Goal: Find contact information: Find contact information

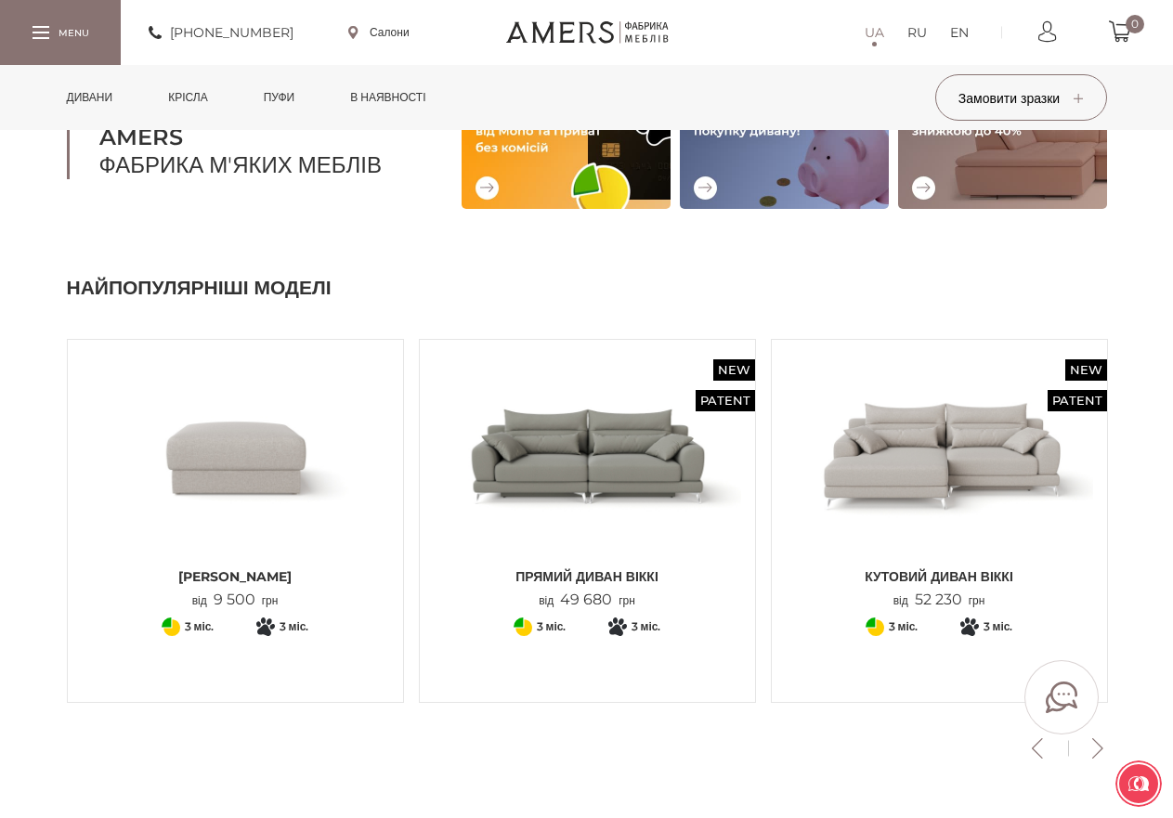
scroll to position [464, 0]
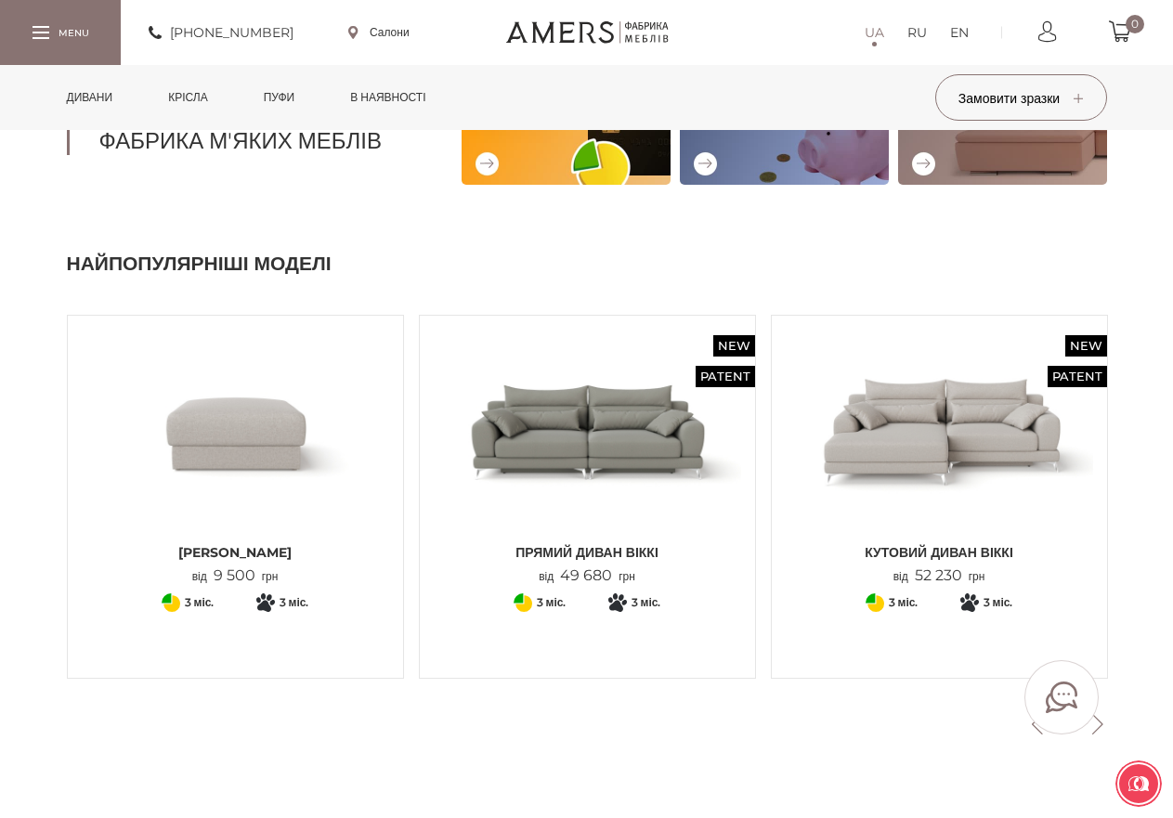
click at [638, 451] on img at bounding box center [587, 432] width 307 height 204
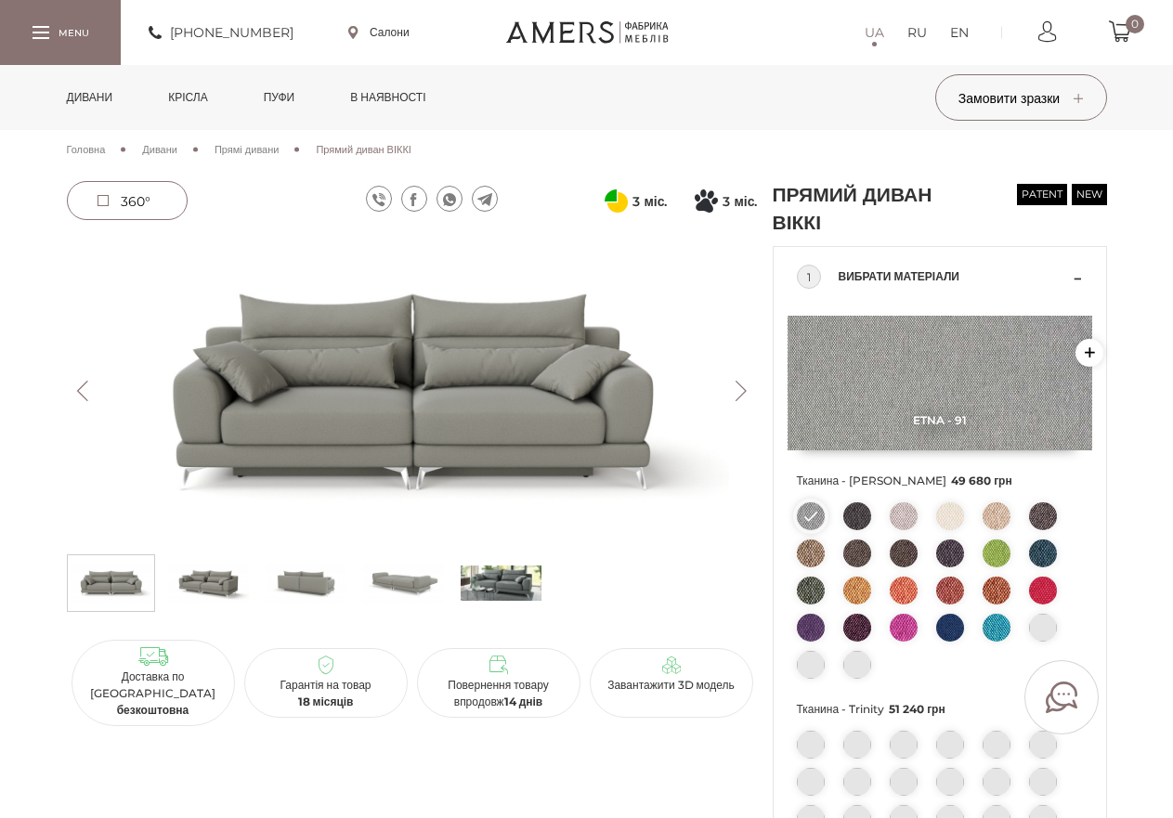
click at [741, 393] on button "Next" at bounding box center [741, 391] width 33 height 20
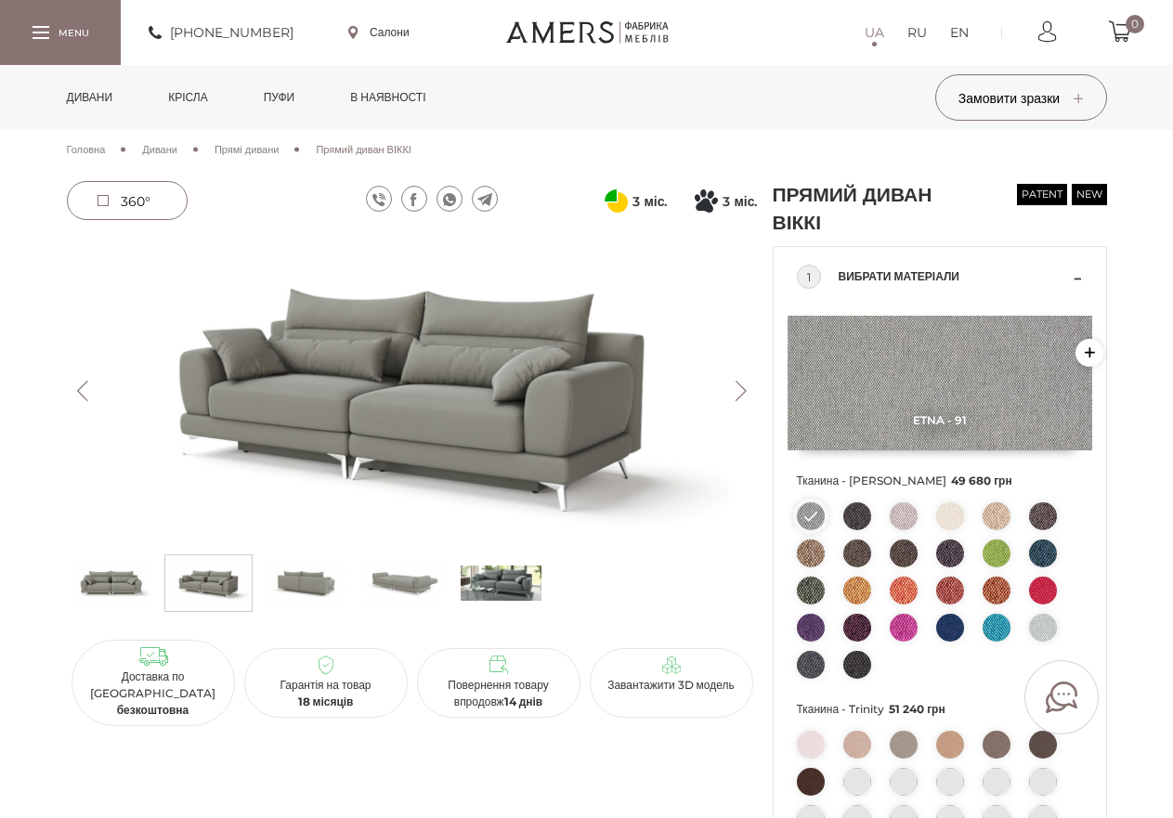
click at [741, 393] on button "Next" at bounding box center [741, 391] width 33 height 20
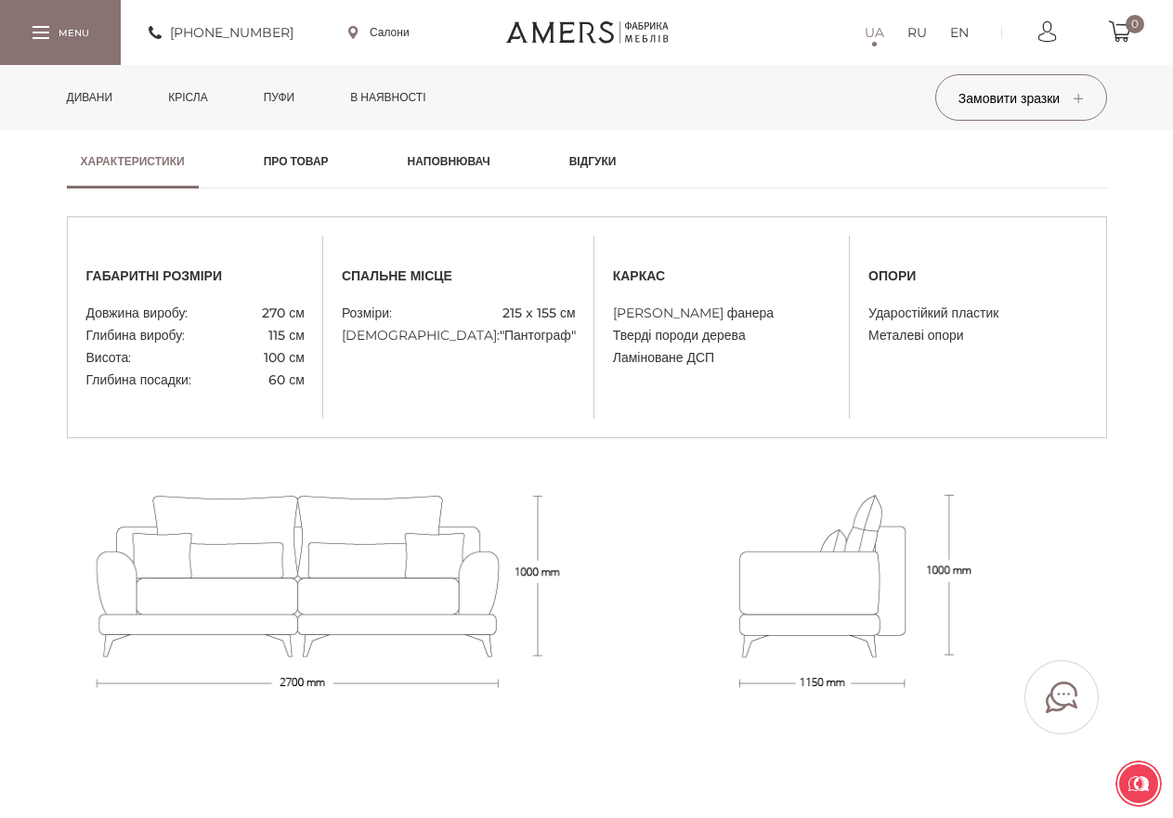
scroll to position [1393, 0]
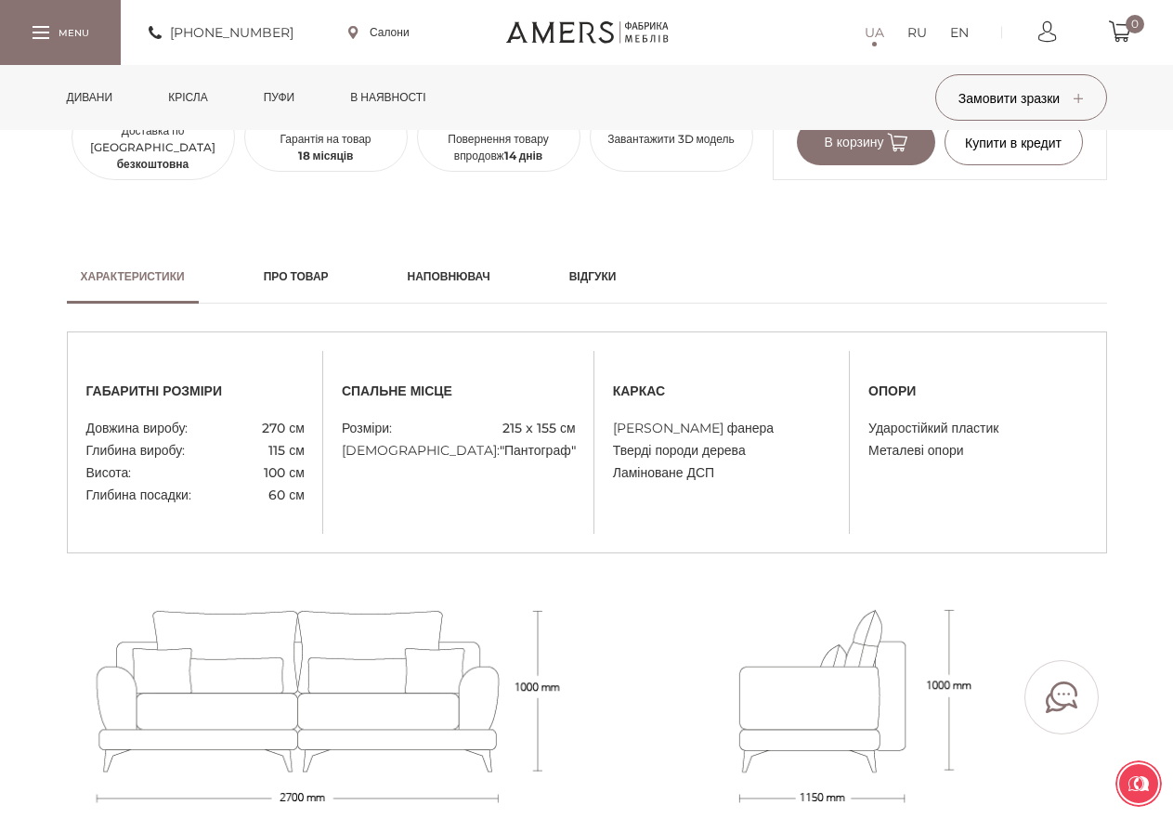
click at [479, 278] on h2 "Наповнювач" at bounding box center [449, 276] width 83 height 17
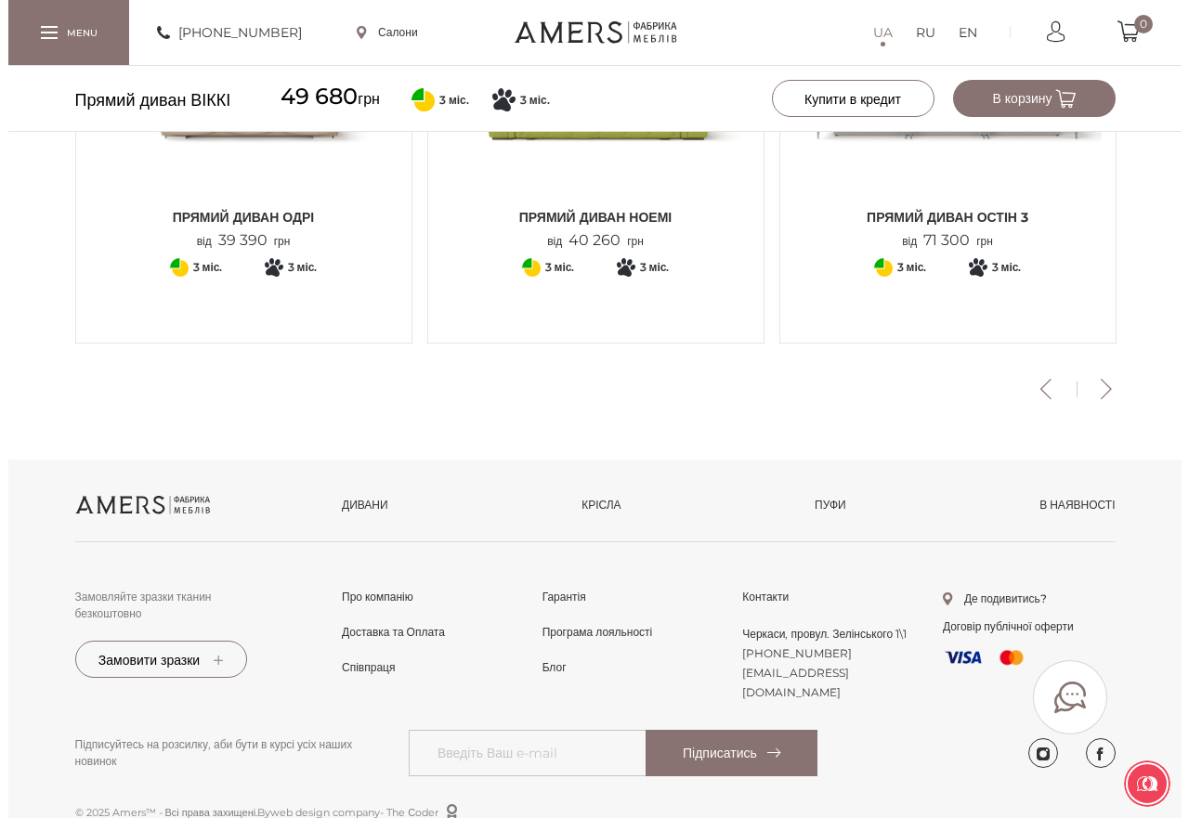
scroll to position [2719, 0]
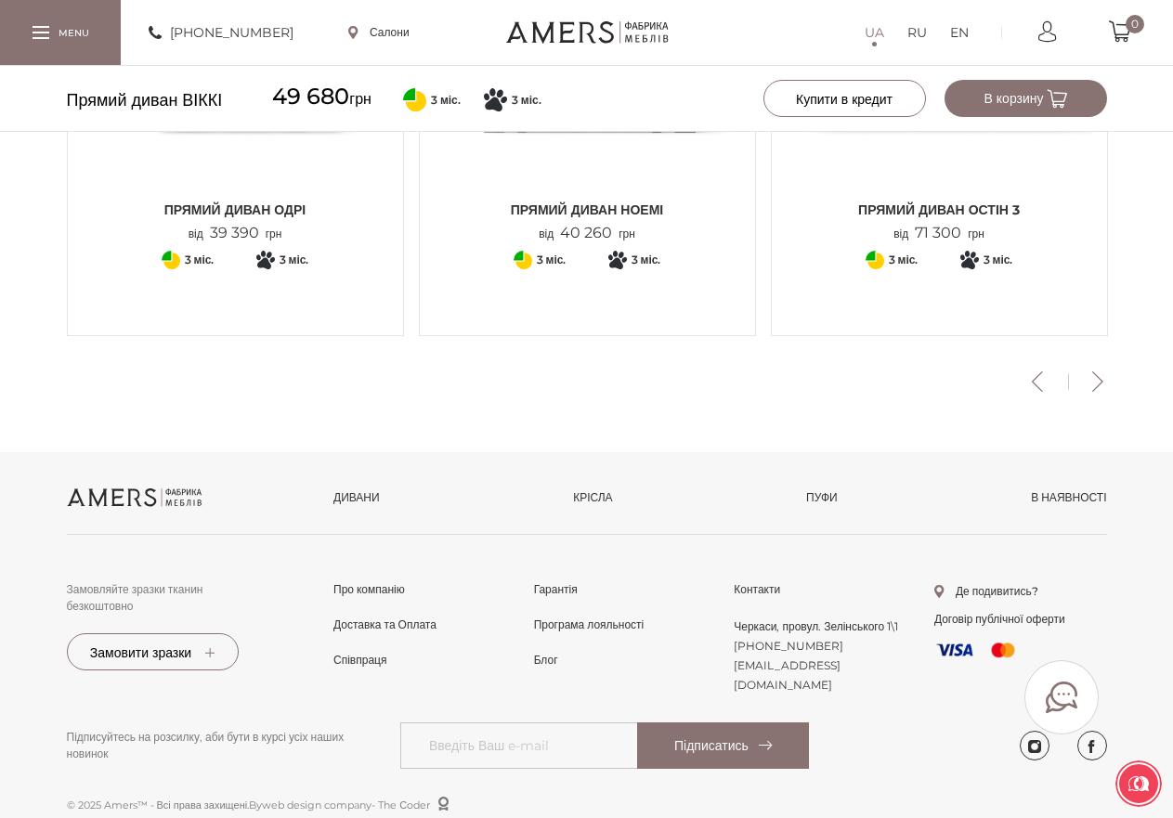
click at [403, 38] on link "Салони" at bounding box center [378, 32] width 61 height 17
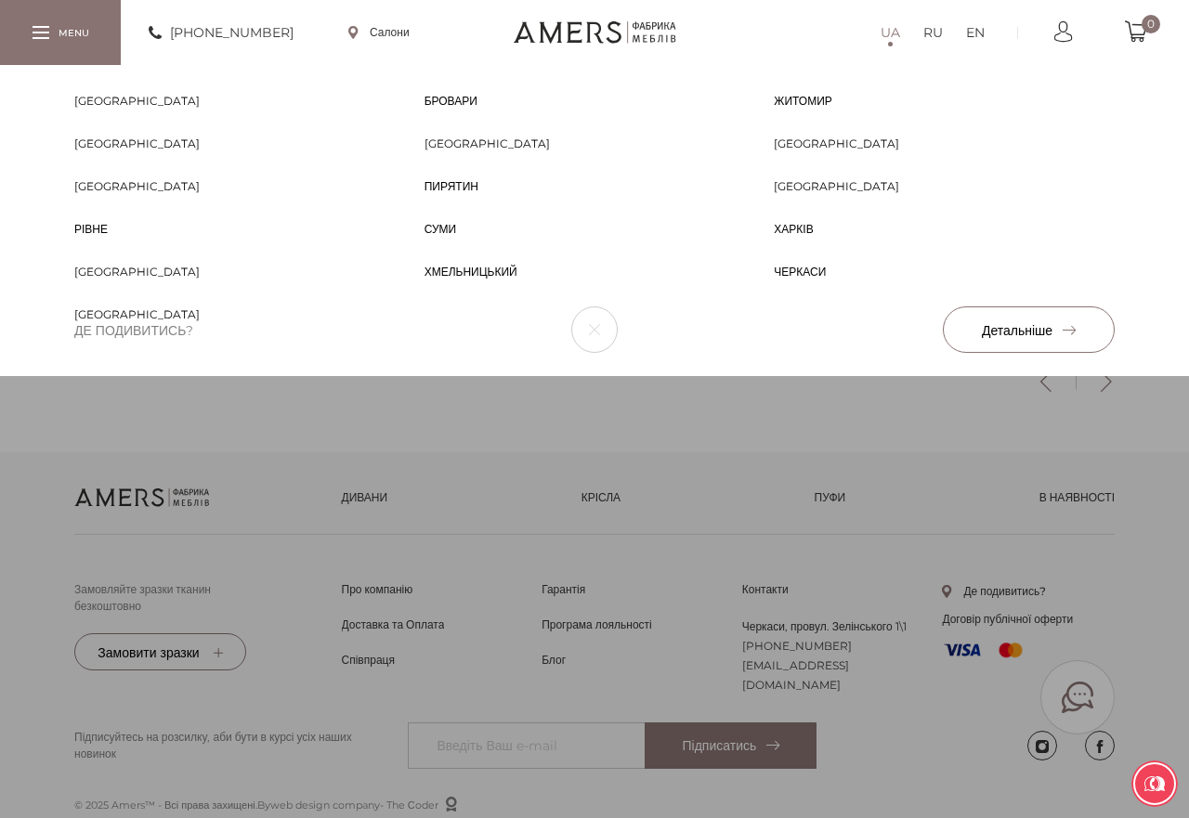
click at [99, 323] on span "[GEOGRAPHIC_DATA]" at bounding box center [136, 331] width 125 height 17
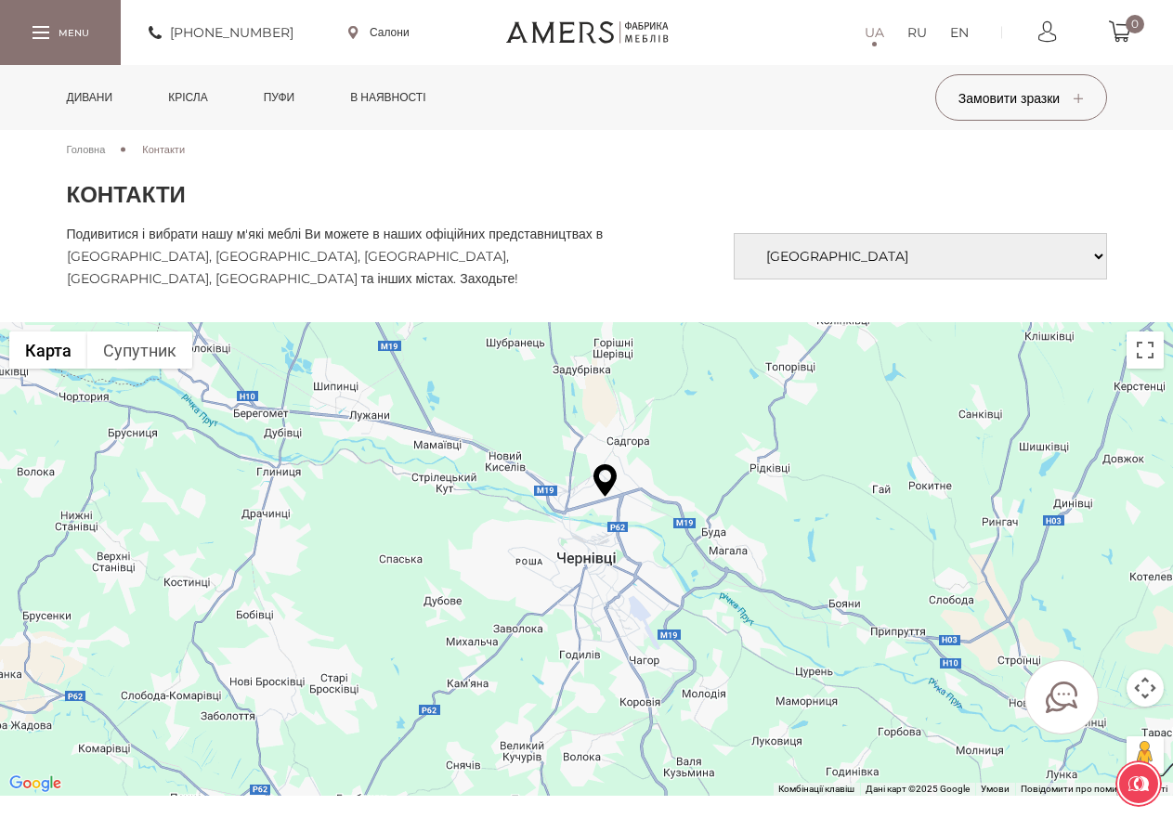
click at [818, 502] on div at bounding box center [586, 559] width 1173 height 474
click at [1148, 689] on button "Налаштування камери на Картах" at bounding box center [1145, 688] width 37 height 37
click at [1100, 642] on button "Збільшити" at bounding box center [1098, 641] width 37 height 37
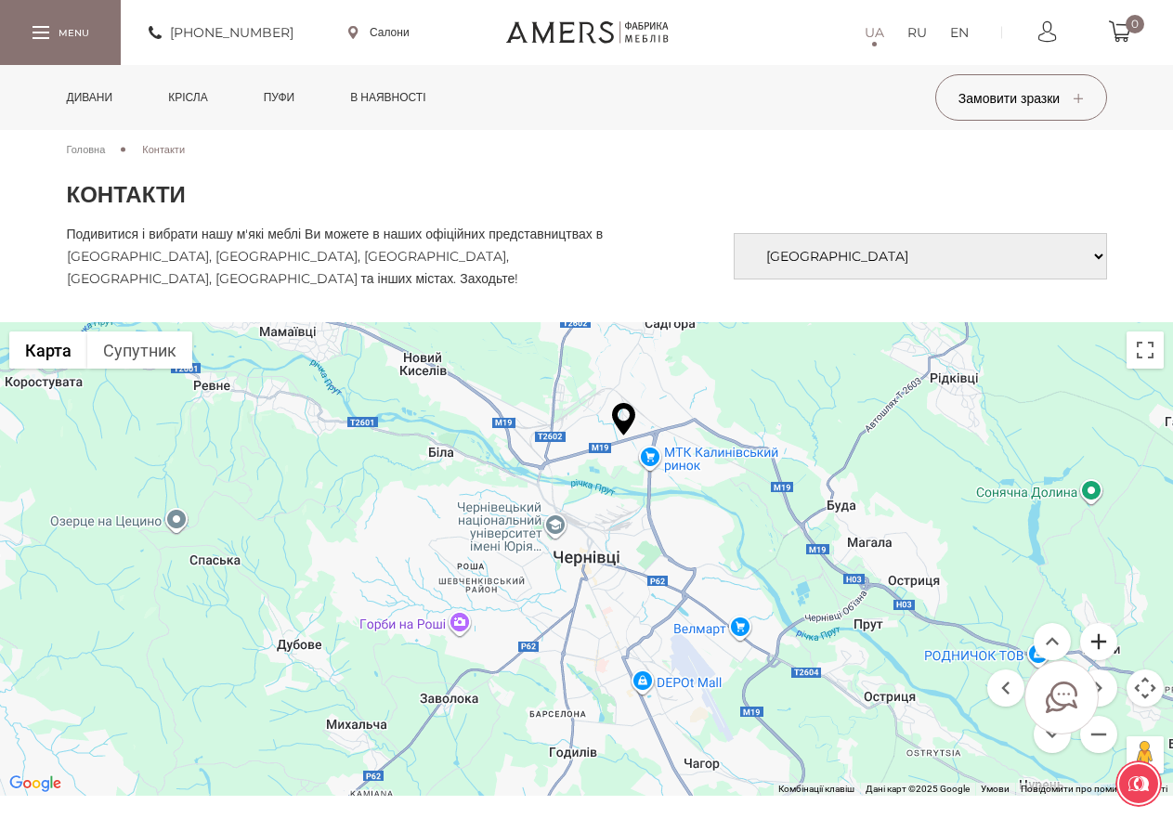
click at [1100, 642] on button "Збільшити" at bounding box center [1098, 641] width 37 height 37
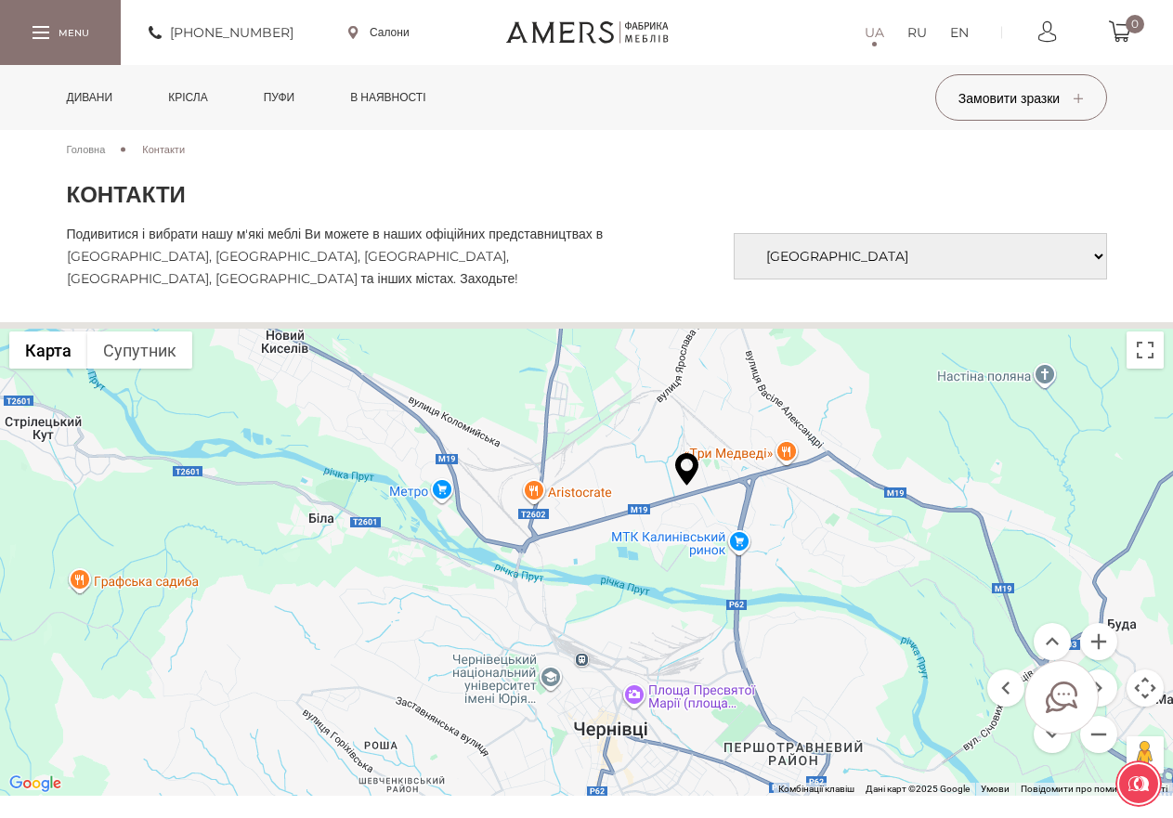
drag, startPoint x: 805, startPoint y: 494, endPoint x: 830, endPoint y: 673, distance: 181.0
click at [830, 673] on div at bounding box center [586, 559] width 1173 height 474
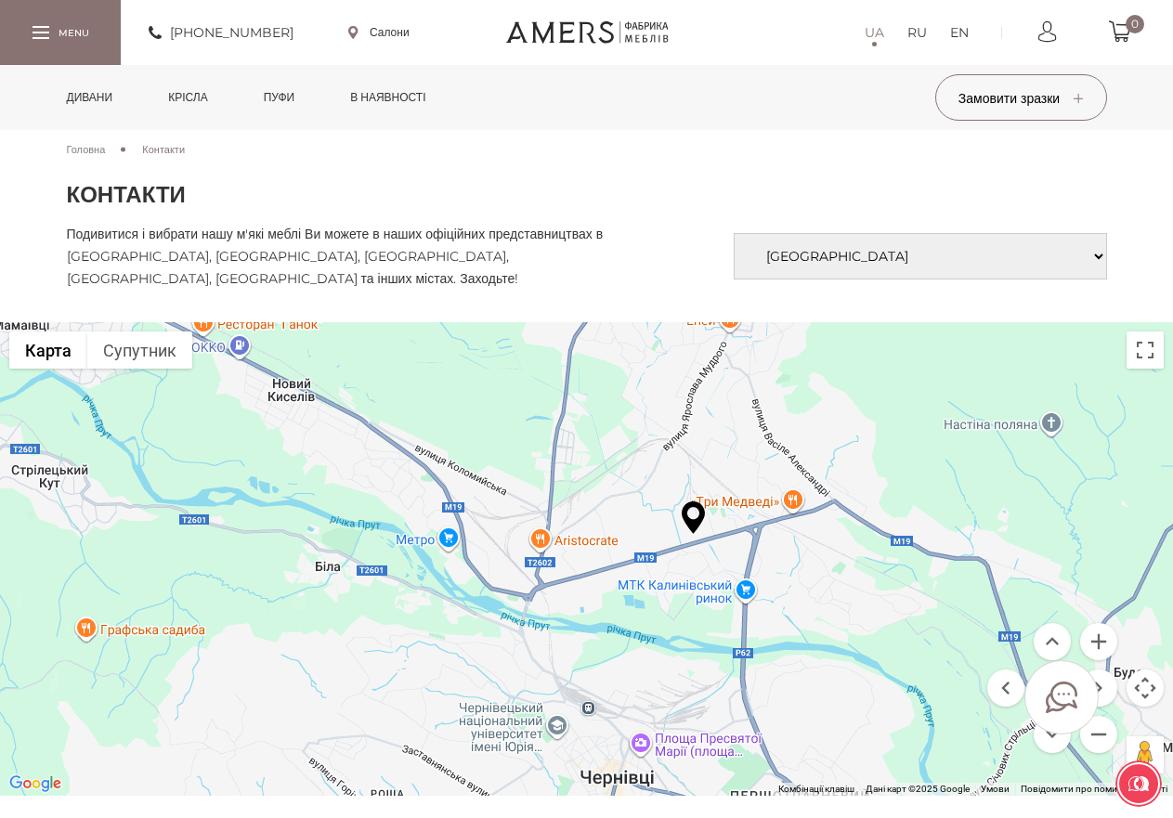
drag, startPoint x: 811, startPoint y: 532, endPoint x: 817, endPoint y: 586, distance: 54.3
click at [817, 586] on div at bounding box center [586, 559] width 1173 height 474
click at [1103, 646] on button "Збільшити" at bounding box center [1098, 641] width 37 height 37
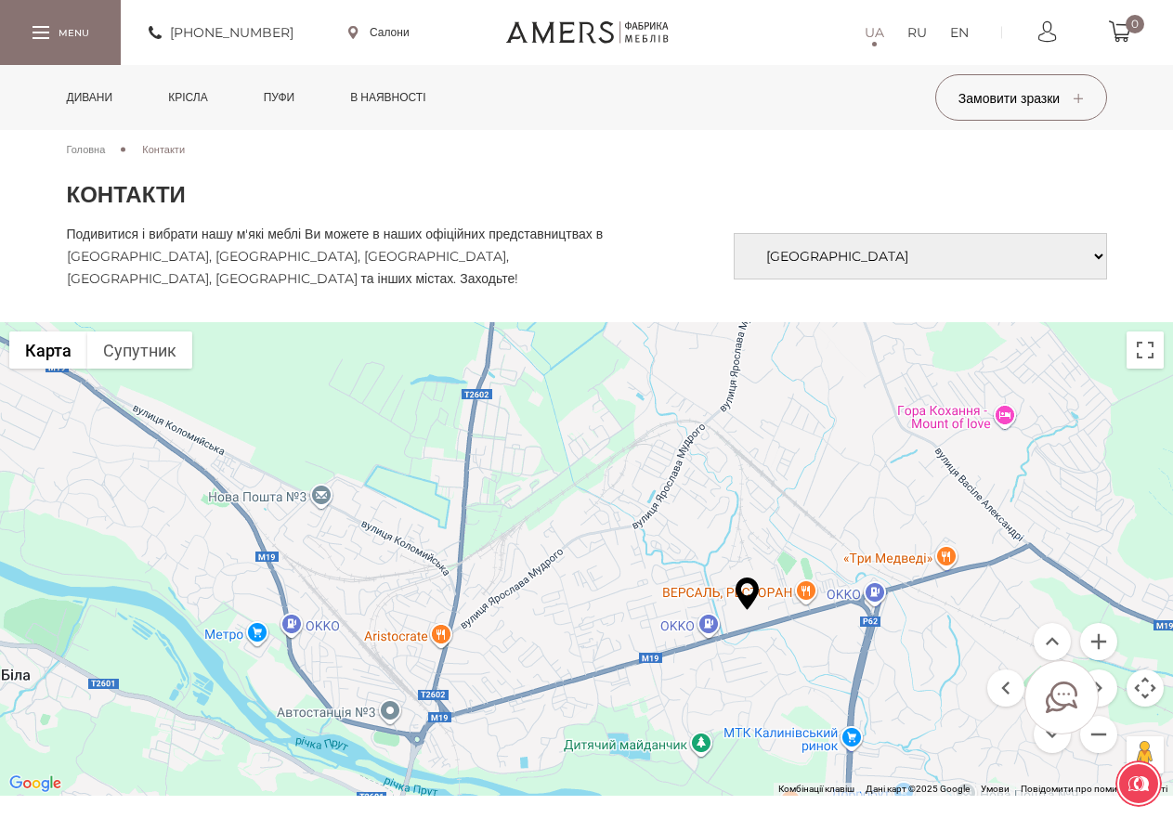
drag, startPoint x: 1044, startPoint y: 534, endPoint x: 986, endPoint y: 642, distance: 122.2
click at [986, 642] on div at bounding box center [586, 559] width 1173 height 474
click at [1107, 647] on button "Збільшити" at bounding box center [1098, 641] width 37 height 37
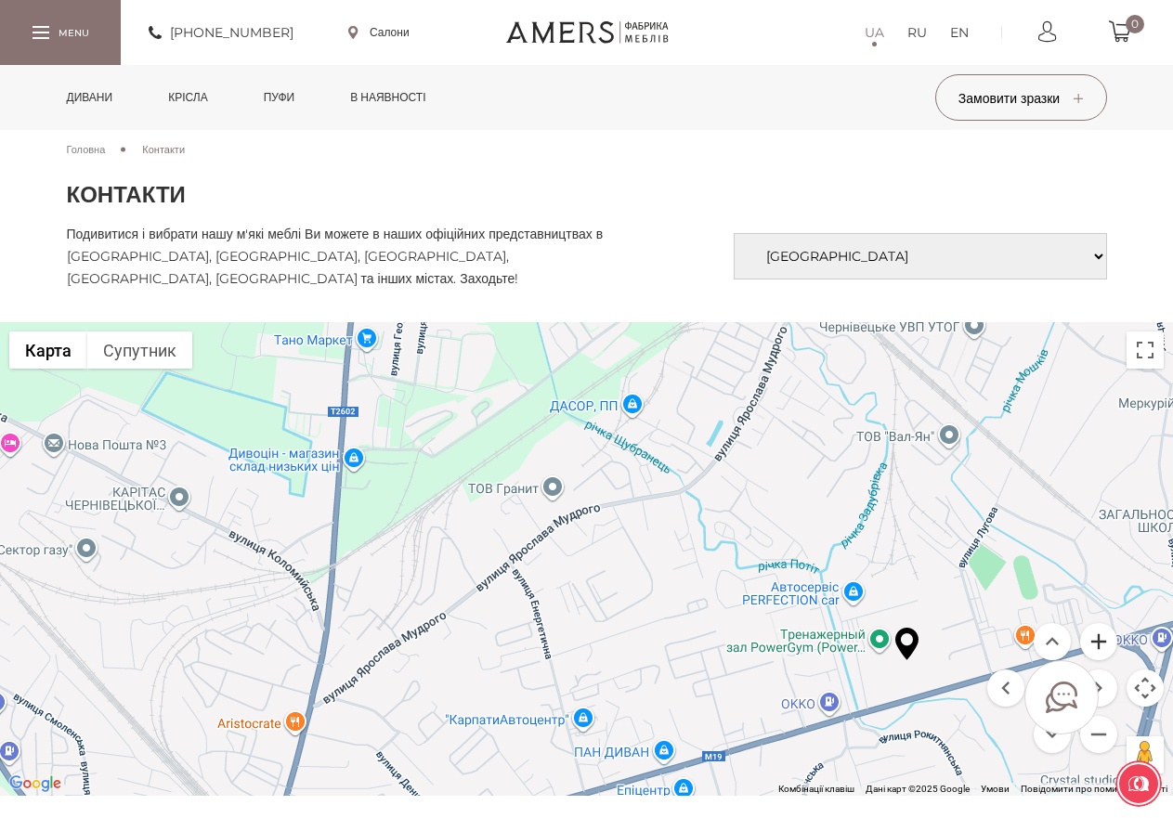
click at [1107, 647] on button "Збільшити" at bounding box center [1098, 641] width 37 height 37
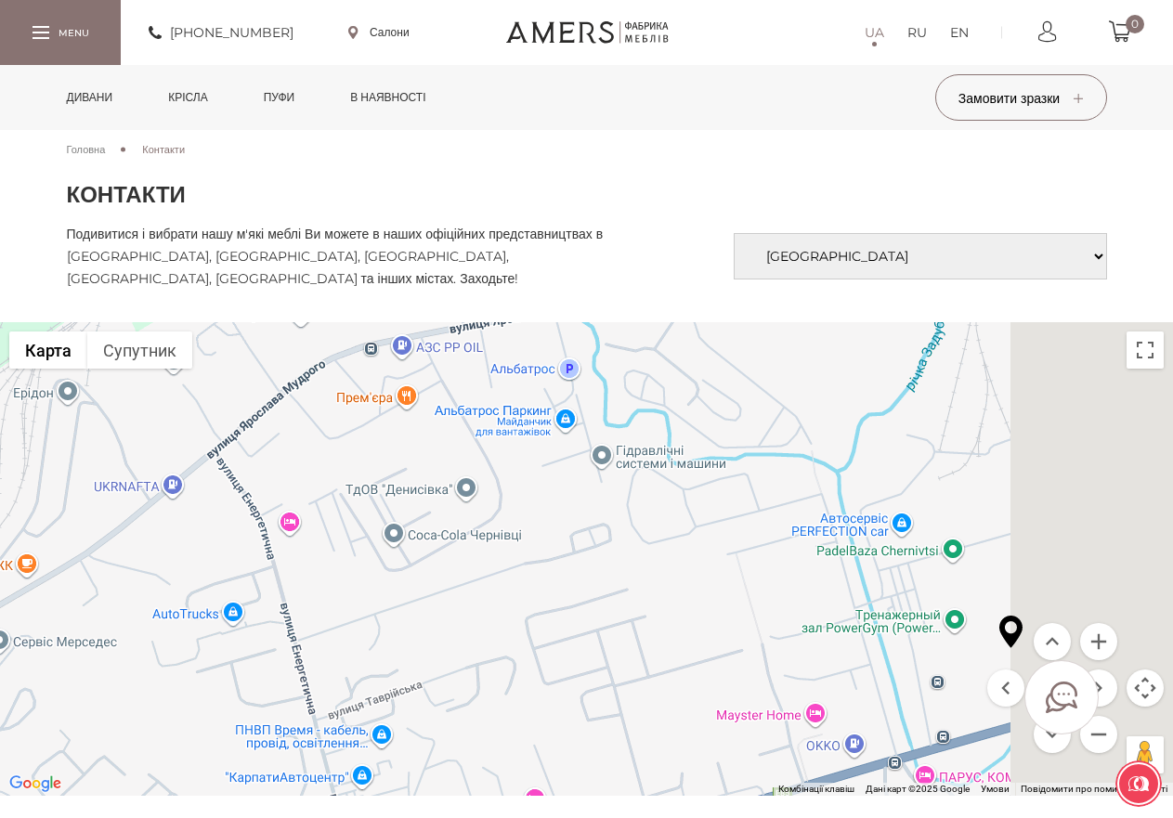
drag, startPoint x: 956, startPoint y: 682, endPoint x: 696, endPoint y: 516, distance: 308.7
click at [696, 516] on div at bounding box center [586, 559] width 1173 height 474
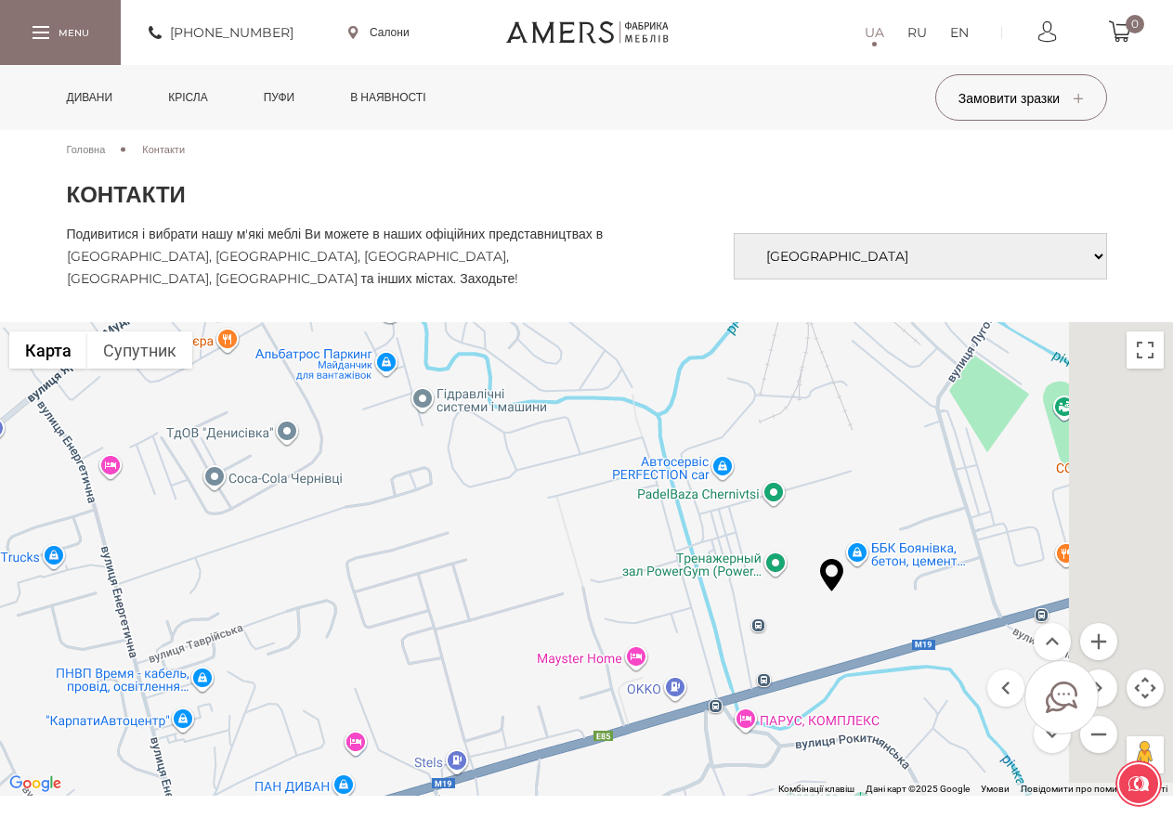
drag, startPoint x: 986, startPoint y: 599, endPoint x: 834, endPoint y: 594, distance: 151.5
click at [838, 596] on div at bounding box center [586, 559] width 1173 height 474
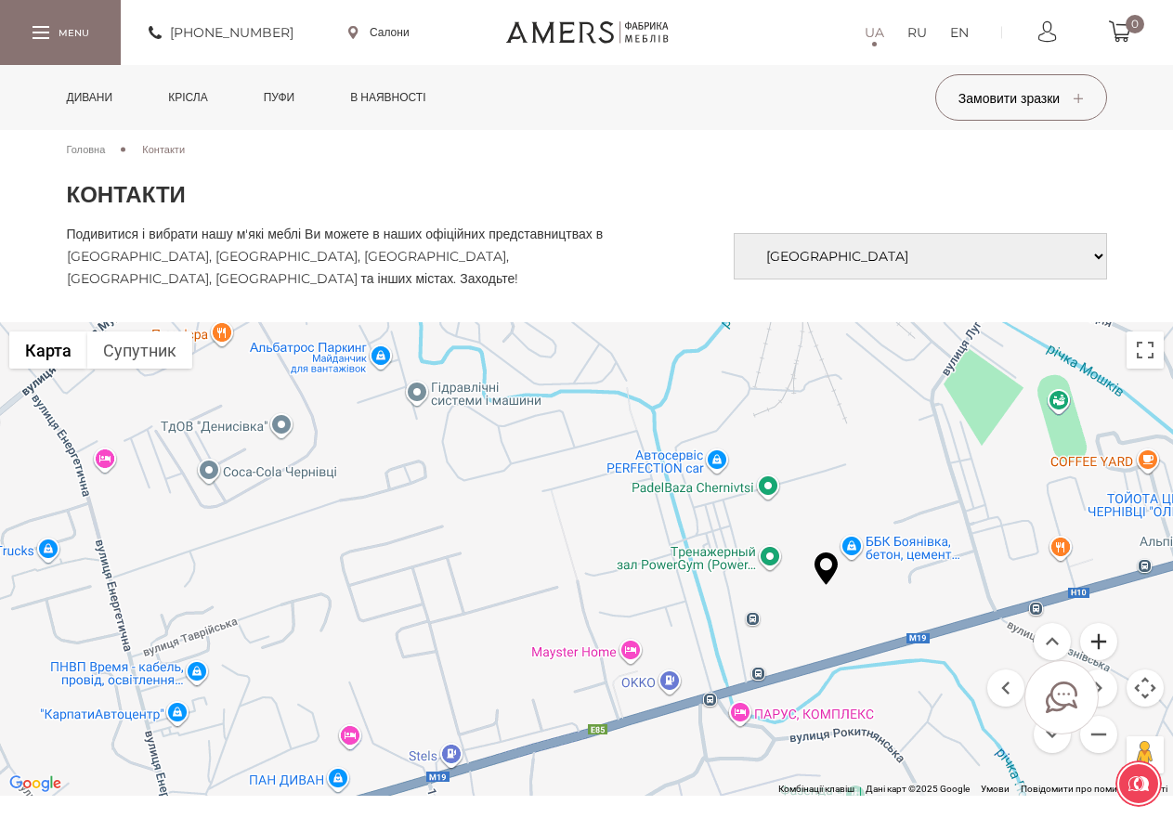
click at [1096, 644] on button "Збільшити" at bounding box center [1098, 641] width 37 height 37
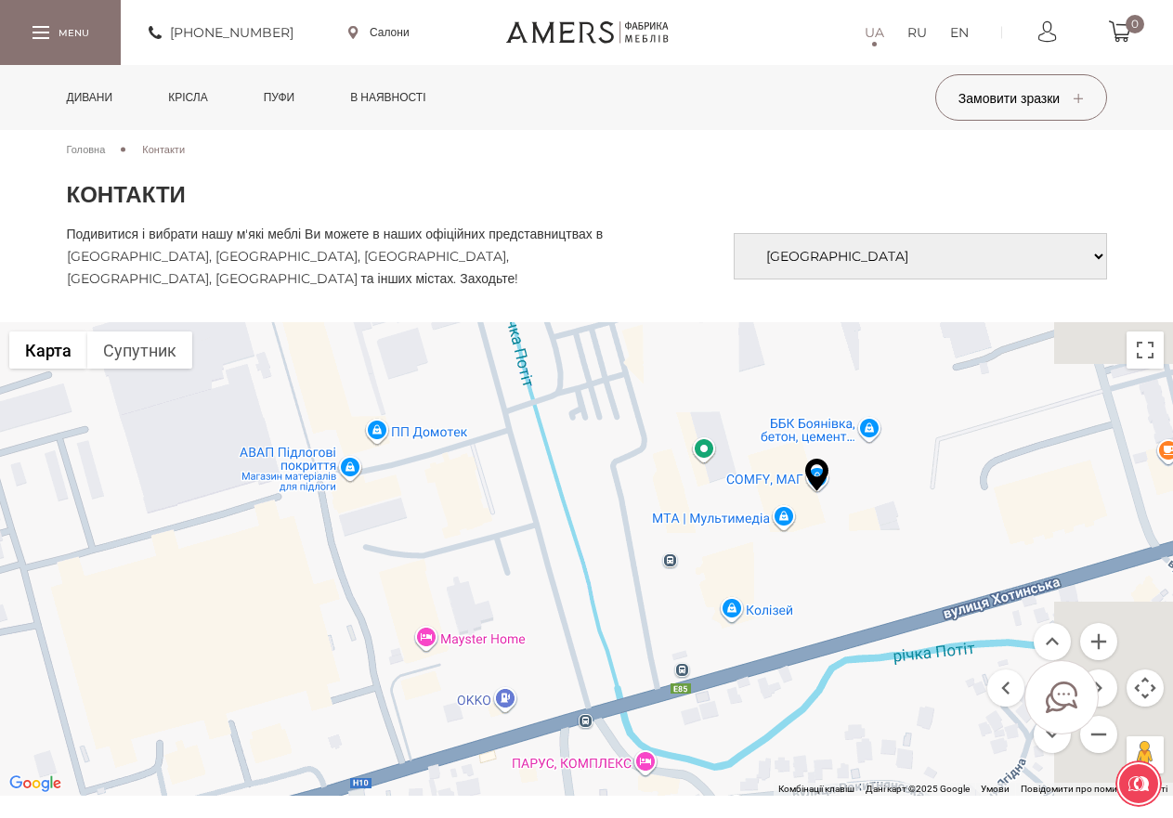
drag, startPoint x: 1103, startPoint y: 484, endPoint x: 853, endPoint y: 364, distance: 277.1
click at [853, 364] on div at bounding box center [586, 559] width 1173 height 474
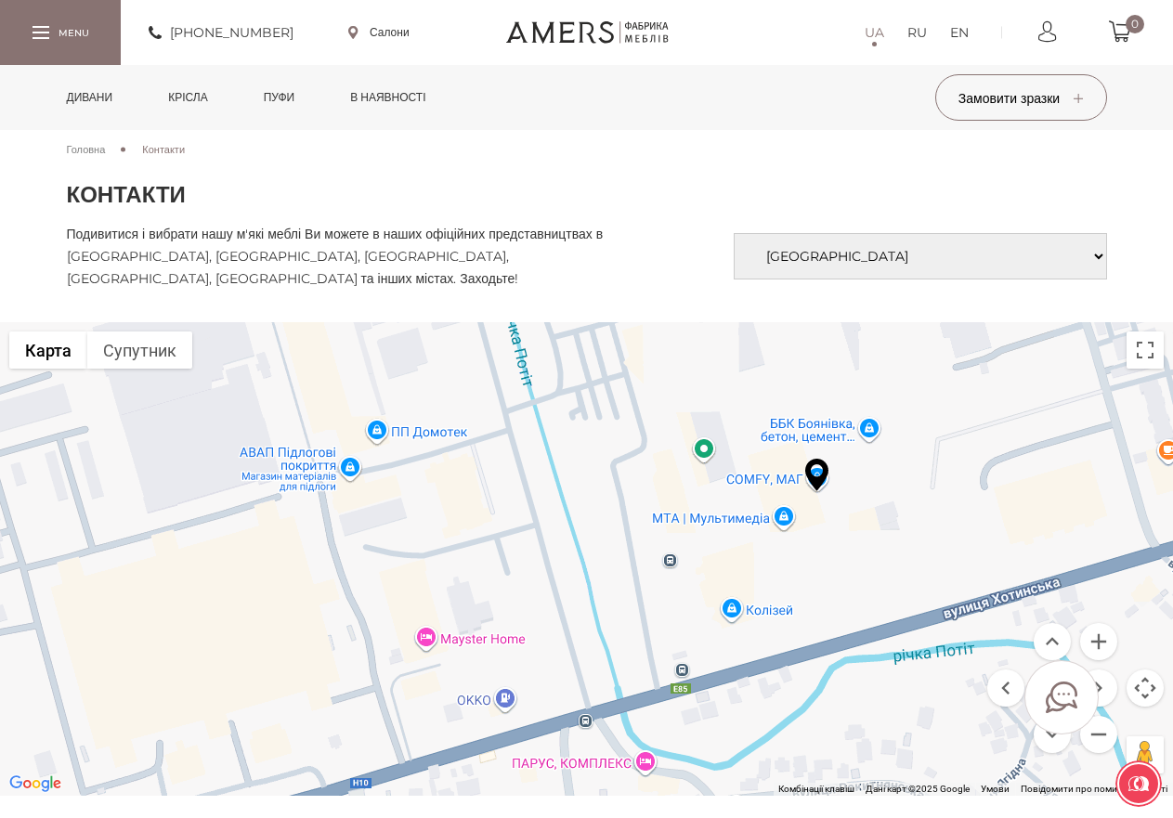
click at [819, 484] on img at bounding box center [816, 475] width 23 height 33
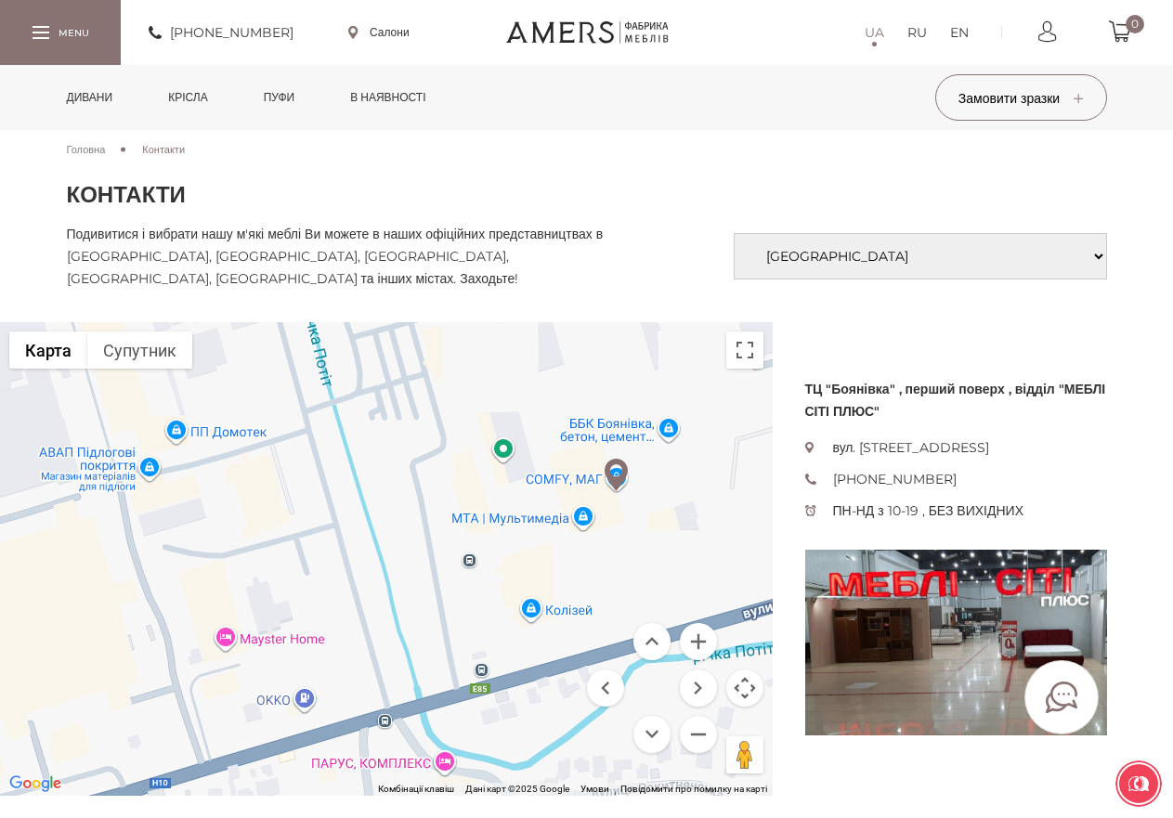
click at [1116, 446] on div "ТЦ "Боянівка" , перший поверх , відділ "МЕБЛІ СІТІ ПЛЮС" вул. [STREET_ADDRESS] …" at bounding box center [586, 559] width 1173 height 474
click at [673, 496] on div at bounding box center [386, 559] width 773 height 474
click at [699, 643] on button "Збільшити" at bounding box center [698, 641] width 37 height 37
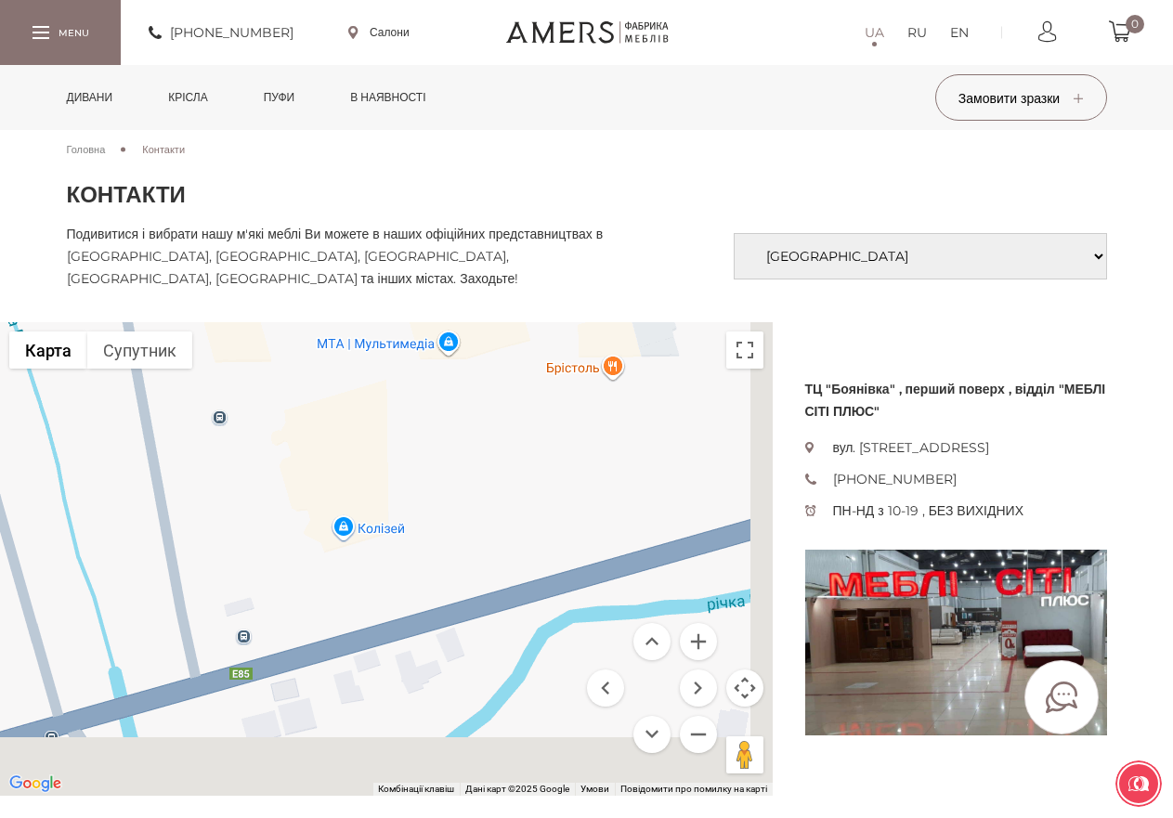
drag, startPoint x: 686, startPoint y: 591, endPoint x: 334, endPoint y: 422, distance: 390.5
click at [334, 422] on div at bounding box center [386, 559] width 773 height 474
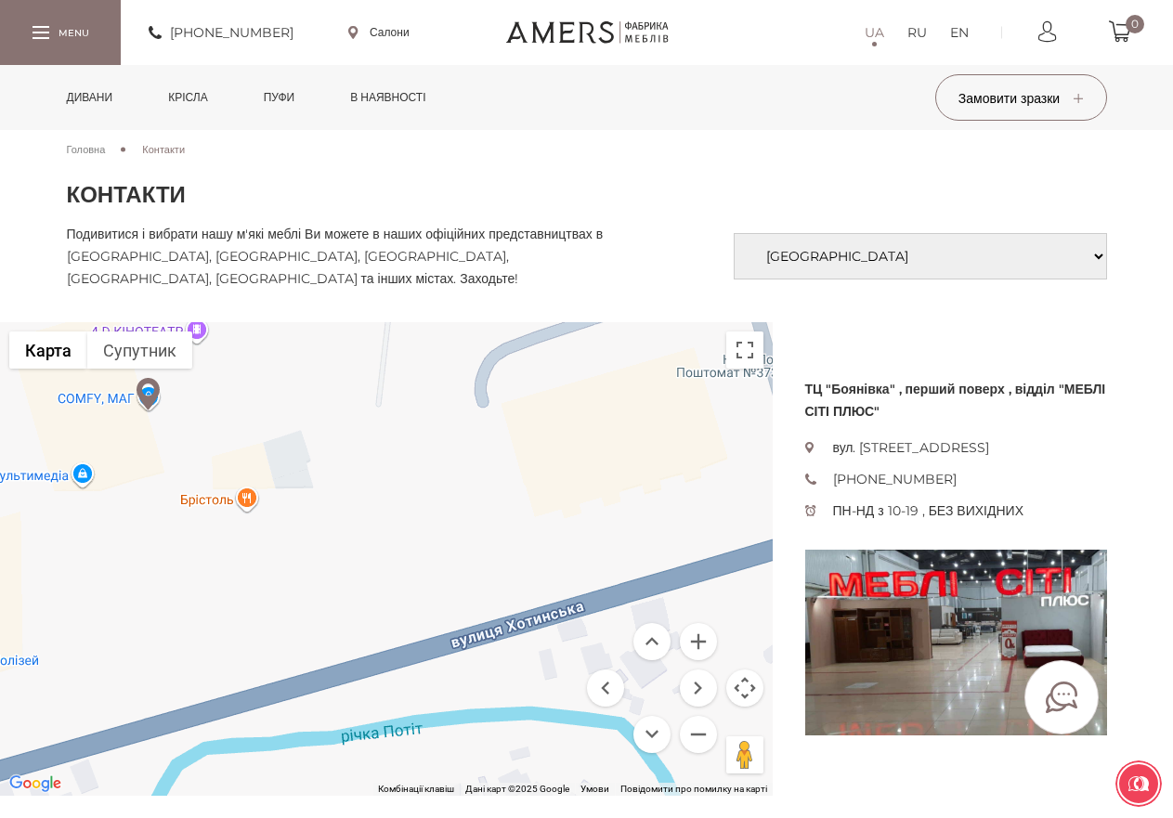
drag, startPoint x: 659, startPoint y: 464, endPoint x: 311, endPoint y: 618, distance: 379.7
click at [311, 618] on div at bounding box center [386, 559] width 773 height 474
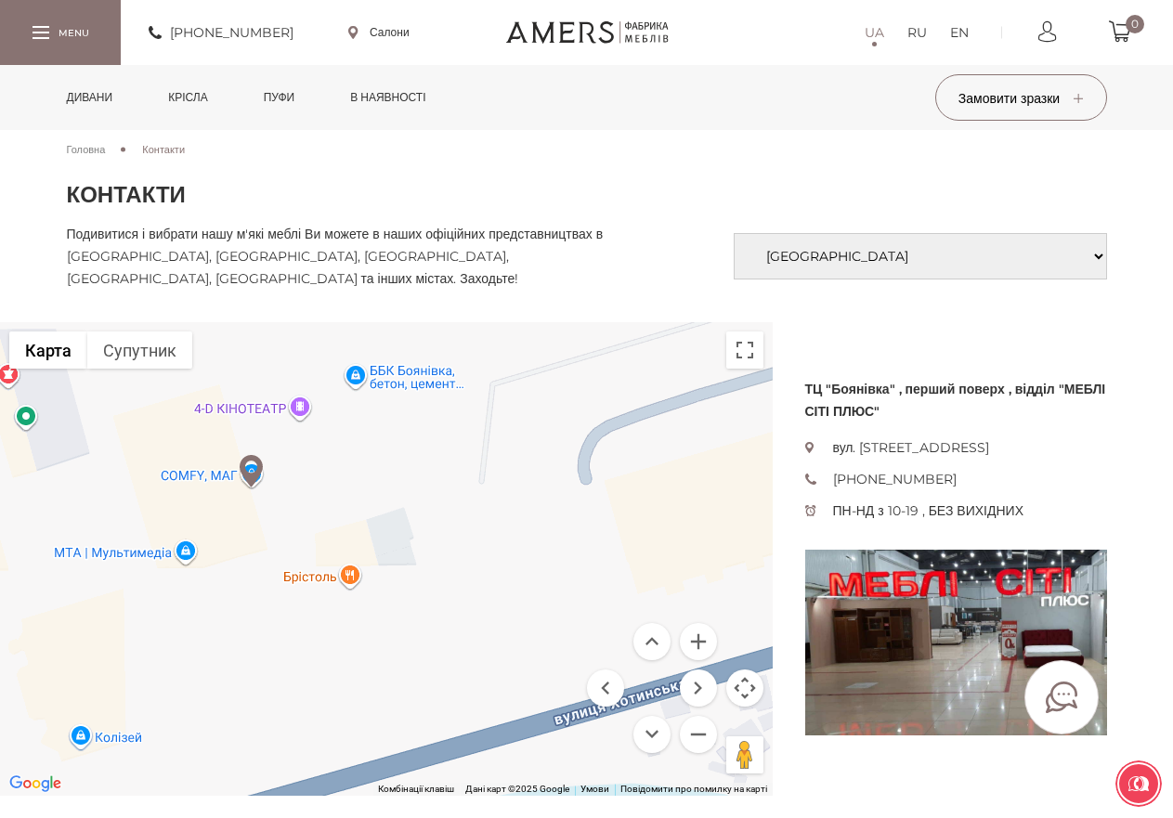
drag, startPoint x: 282, startPoint y: 565, endPoint x: 388, endPoint y: 648, distance: 134.9
click at [388, 648] on div at bounding box center [386, 559] width 773 height 474
click at [357, 376] on div at bounding box center [386, 559] width 773 height 474
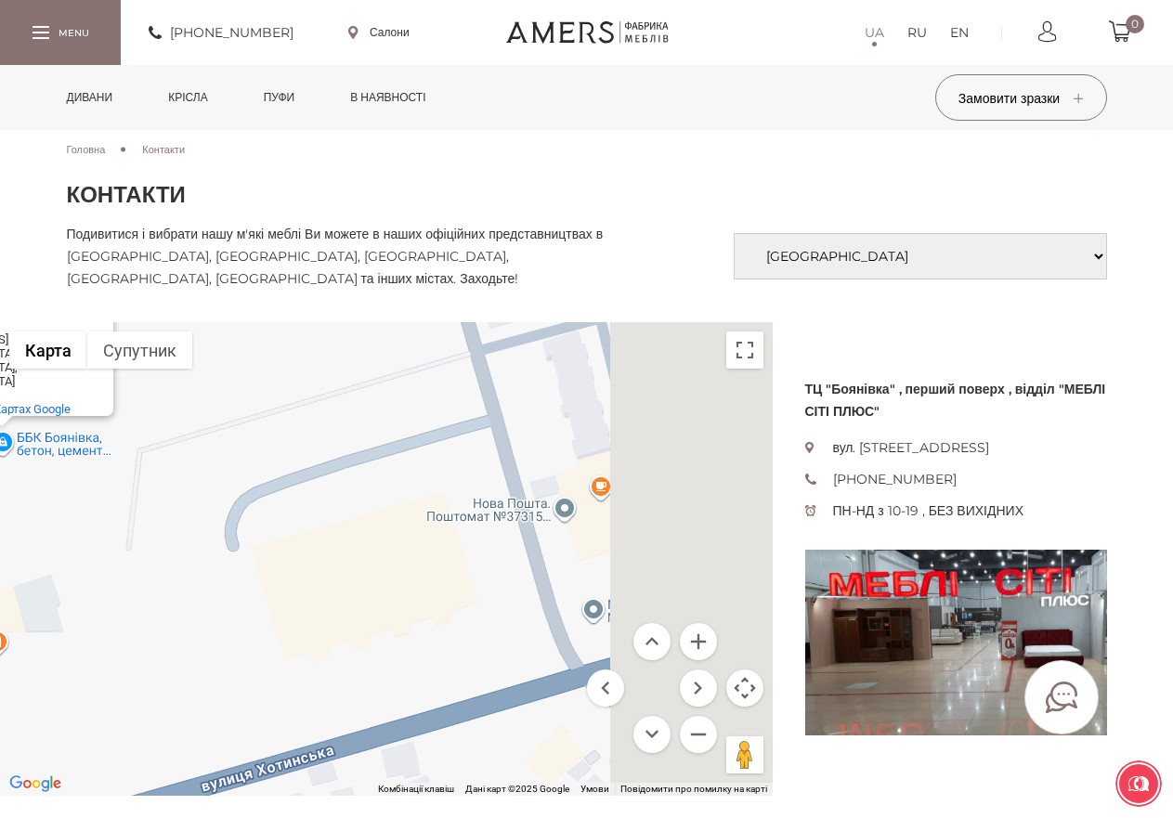
drag, startPoint x: 546, startPoint y: 699, endPoint x: 176, endPoint y: 563, distance: 394.1
click at [176, 563] on div "ББК Боянівка, [GEOGRAPHIC_DATA], цемент, будівельні матеріали ББК [GEOGRAPHIC_D…" at bounding box center [386, 559] width 773 height 474
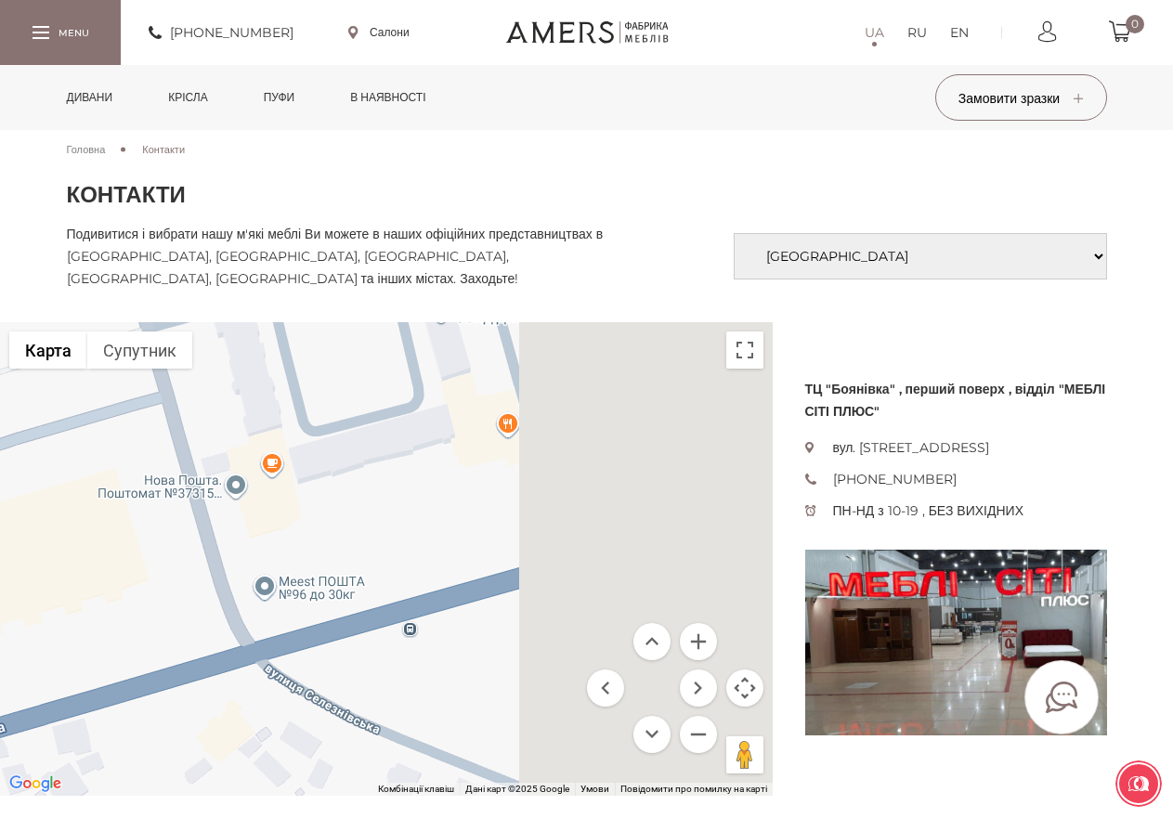
drag, startPoint x: 447, startPoint y: 603, endPoint x: 116, endPoint y: 604, distance: 330.7
click at [116, 604] on div "ББК Боянівка, [GEOGRAPHIC_DATA], цемент, будівельні матеріали ББК [GEOGRAPHIC_D…" at bounding box center [386, 559] width 773 height 474
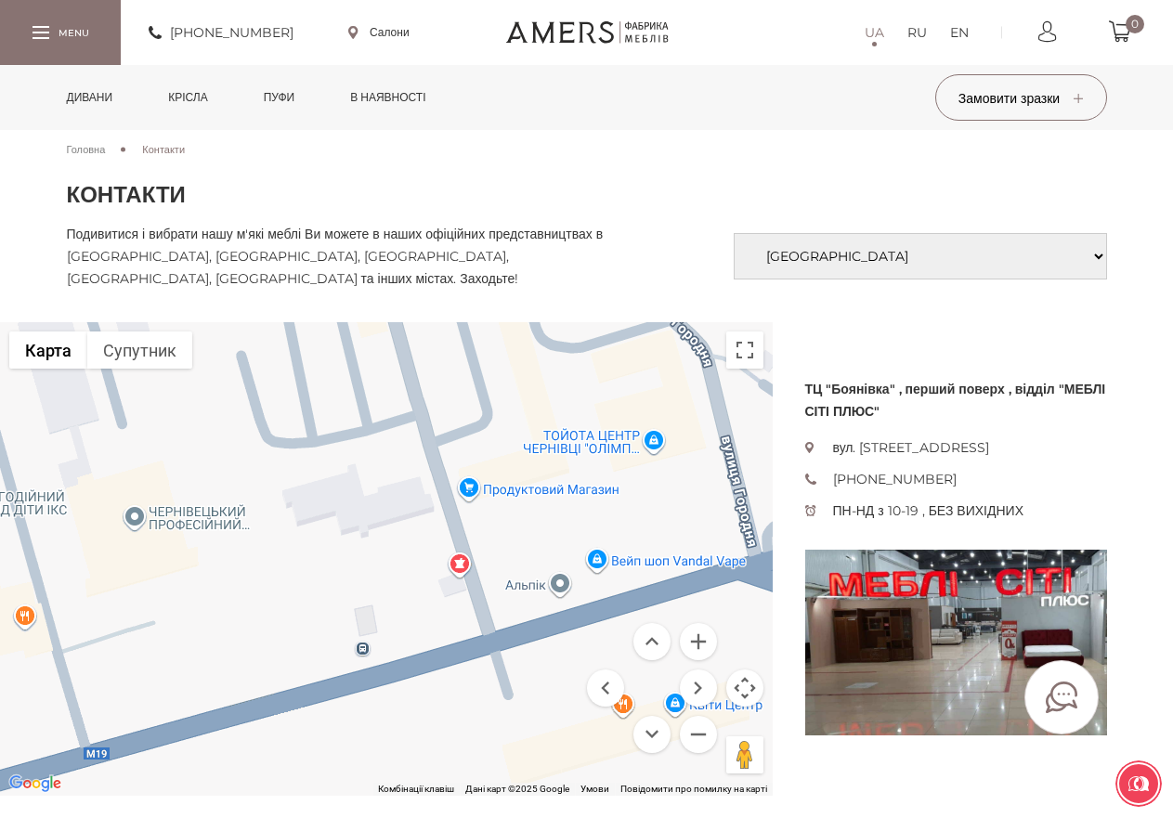
drag, startPoint x: 615, startPoint y: 542, endPoint x: 139, endPoint y: 733, distance: 512.6
click at [139, 733] on div "ББК Боянівка, [GEOGRAPHIC_DATA], цемент, будівельні матеріали ББК [GEOGRAPHIC_D…" at bounding box center [386, 559] width 773 height 474
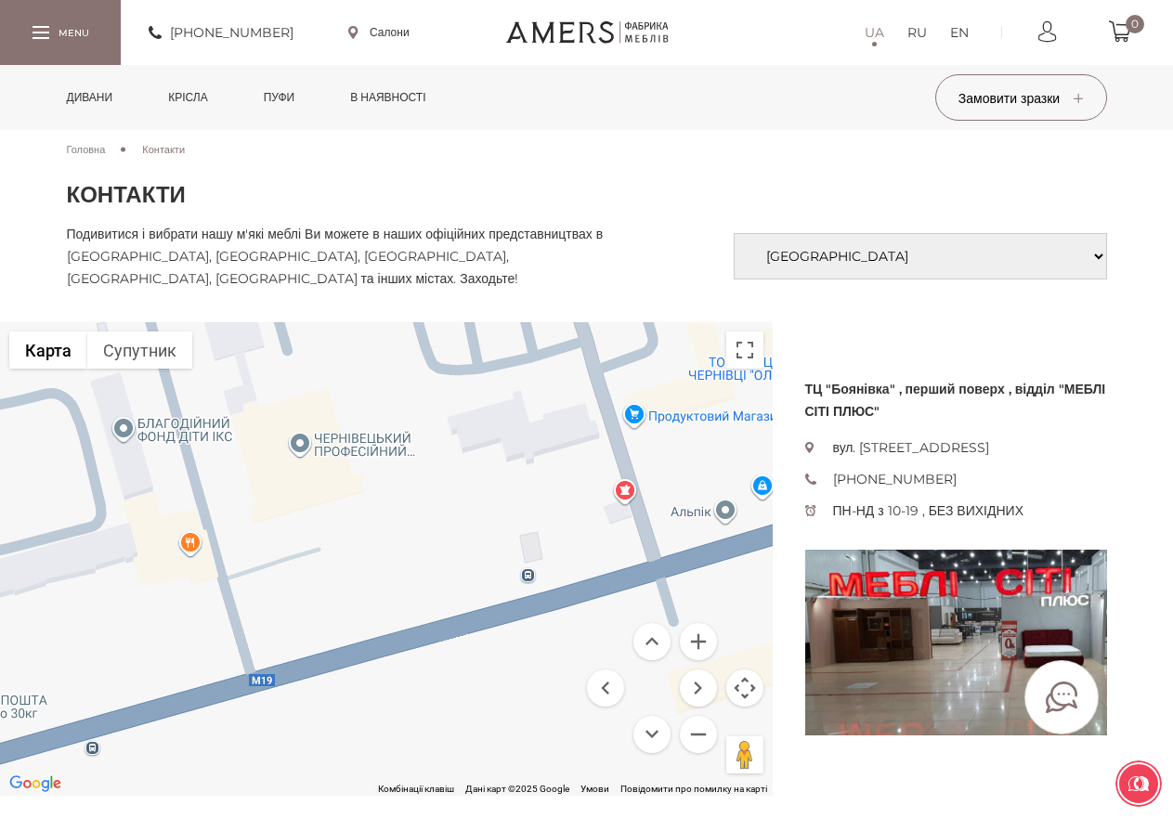
drag, startPoint x: 712, startPoint y: 490, endPoint x: 879, endPoint y: 417, distance: 181.4
click at [884, 412] on div "ТЦ "Боянівка" , перший поверх , відділ "МЕБЛІ СІТІ ПЛЮС" вул. [STREET_ADDRESS] …" at bounding box center [586, 559] width 1173 height 474
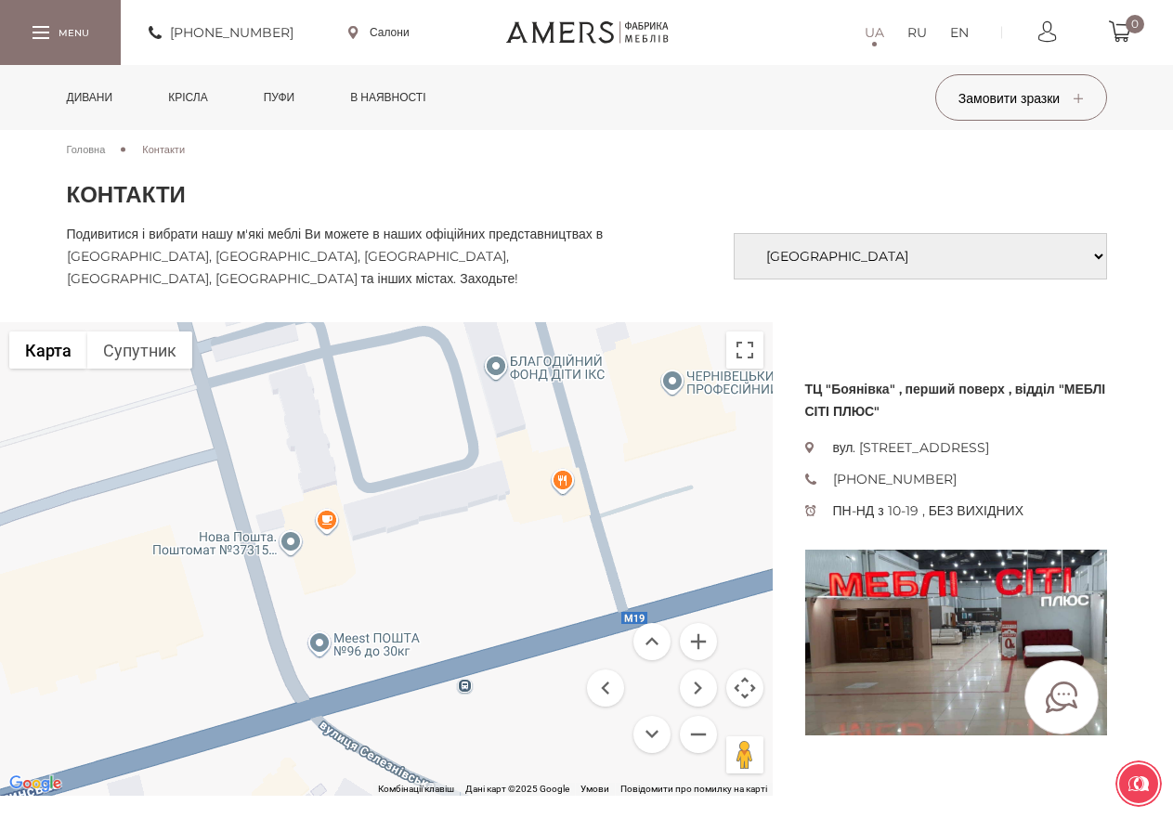
drag, startPoint x: 322, startPoint y: 561, endPoint x: 705, endPoint y: 509, distance: 386.2
click at [708, 504] on div "ББК Боянівка, [GEOGRAPHIC_DATA], цемент, будівельні матеріали ББК [GEOGRAPHIC_D…" at bounding box center [386, 559] width 773 height 474
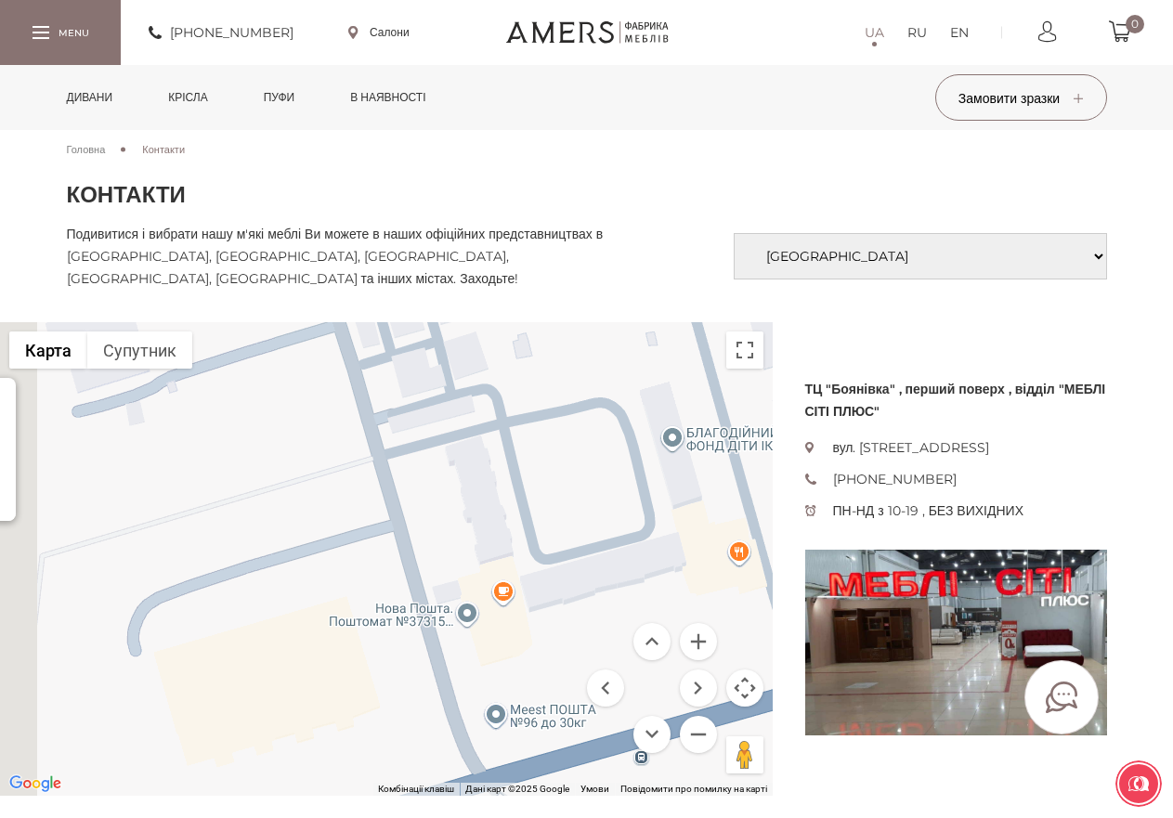
drag, startPoint x: 435, startPoint y: 565, endPoint x: 698, endPoint y: 668, distance: 282.4
click at [698, 668] on div "ББК Боянівка, бетон, цемент, будівельні матеріали ББК [GEOGRAPHIC_DATA], бетон,…" at bounding box center [386, 559] width 773 height 474
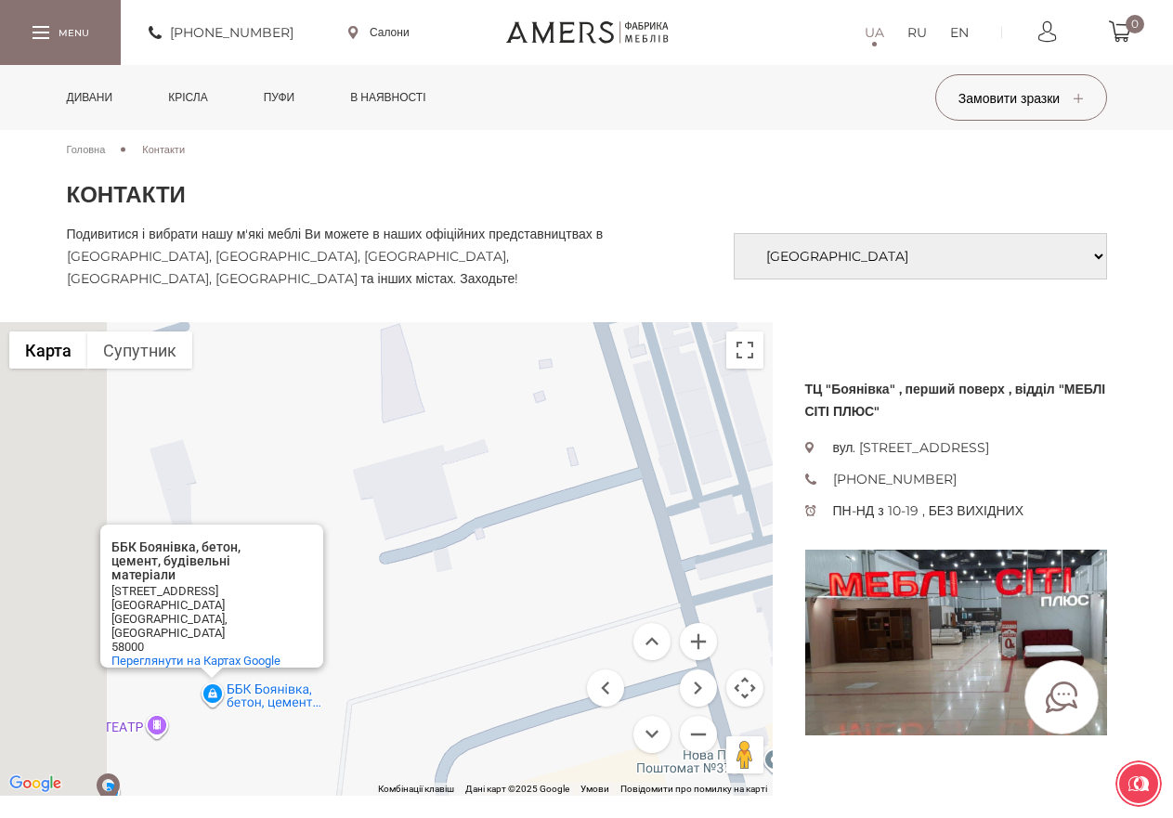
drag, startPoint x: 372, startPoint y: 503, endPoint x: 579, endPoint y: 632, distance: 244.1
click at [579, 632] on div "ББК Боянівка, [GEOGRAPHIC_DATA], цемент, будівельні матеріали ББК [GEOGRAPHIC_D…" at bounding box center [386, 559] width 773 height 474
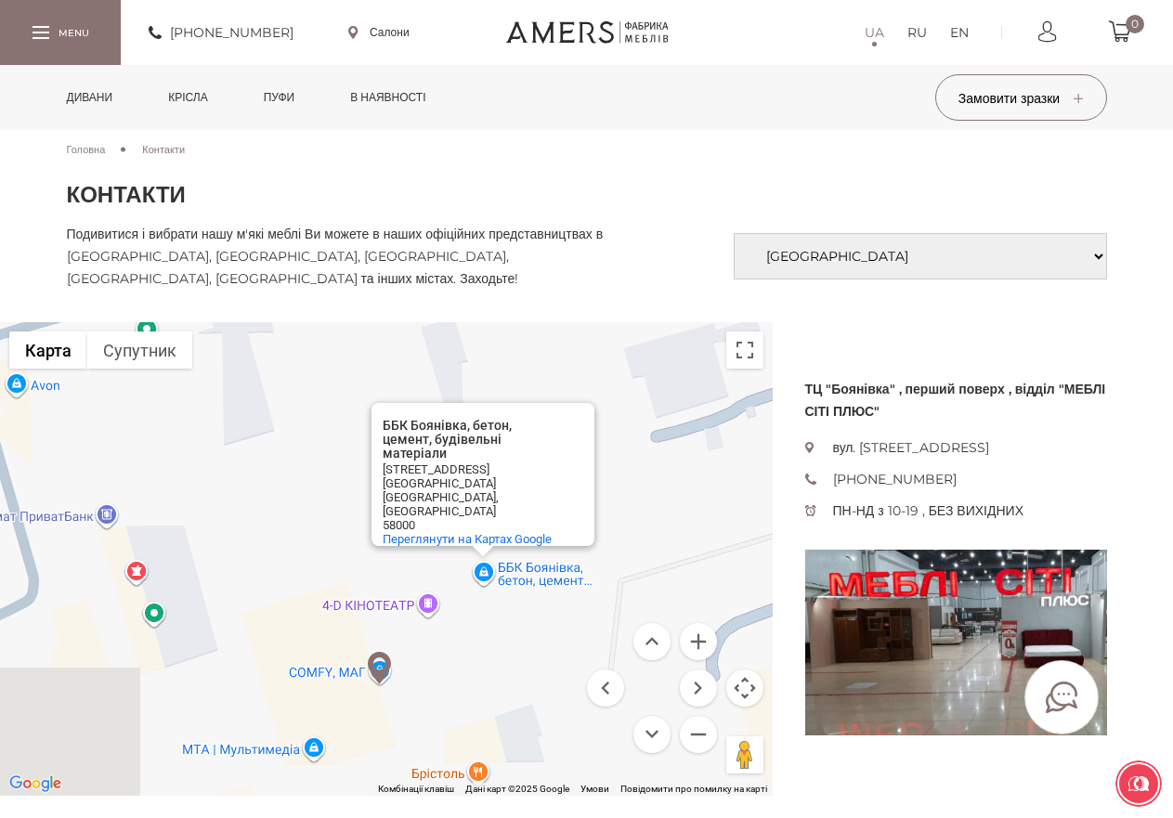
drag, startPoint x: 422, startPoint y: 512, endPoint x: 693, endPoint y: 384, distance: 300.0
click at [693, 384] on div "ББК Боянівка, [GEOGRAPHIC_DATA], цемент, будівельні матеріали ББК [GEOGRAPHIC_D…" at bounding box center [386, 559] width 773 height 474
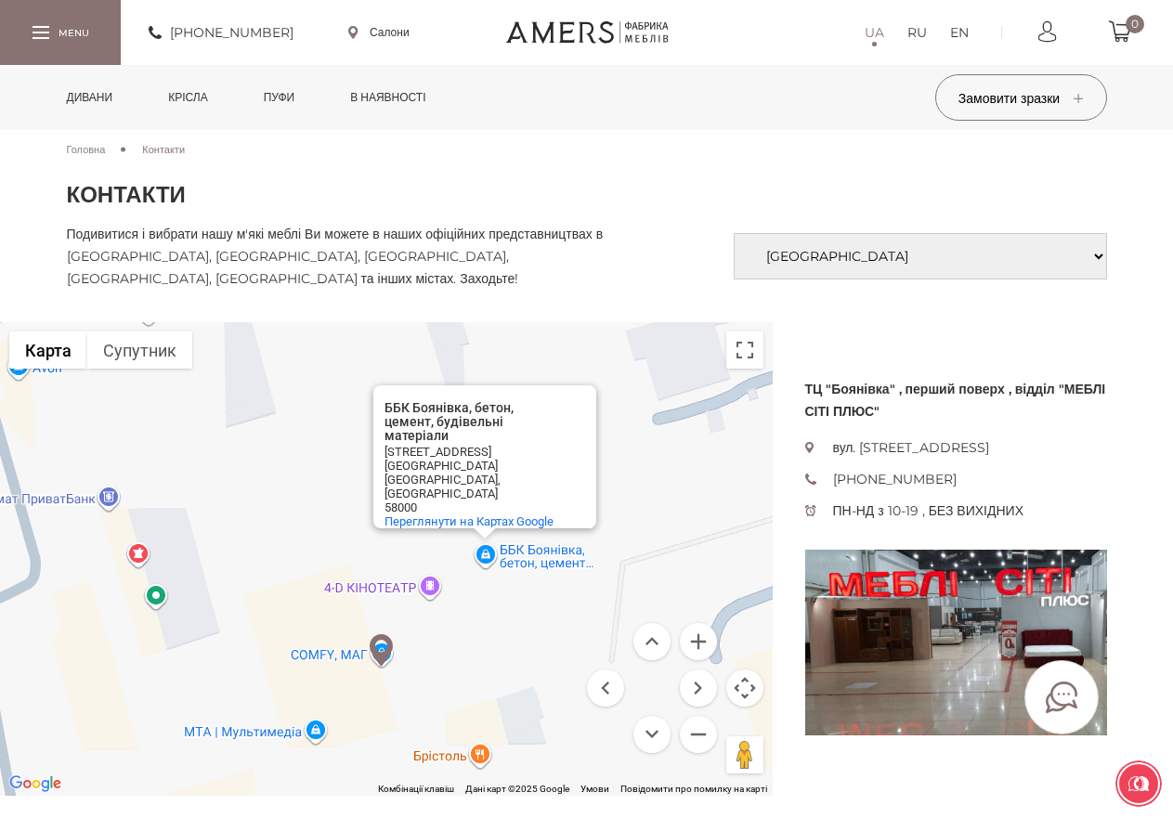
click at [381, 658] on img at bounding box center [381, 650] width 23 height 33
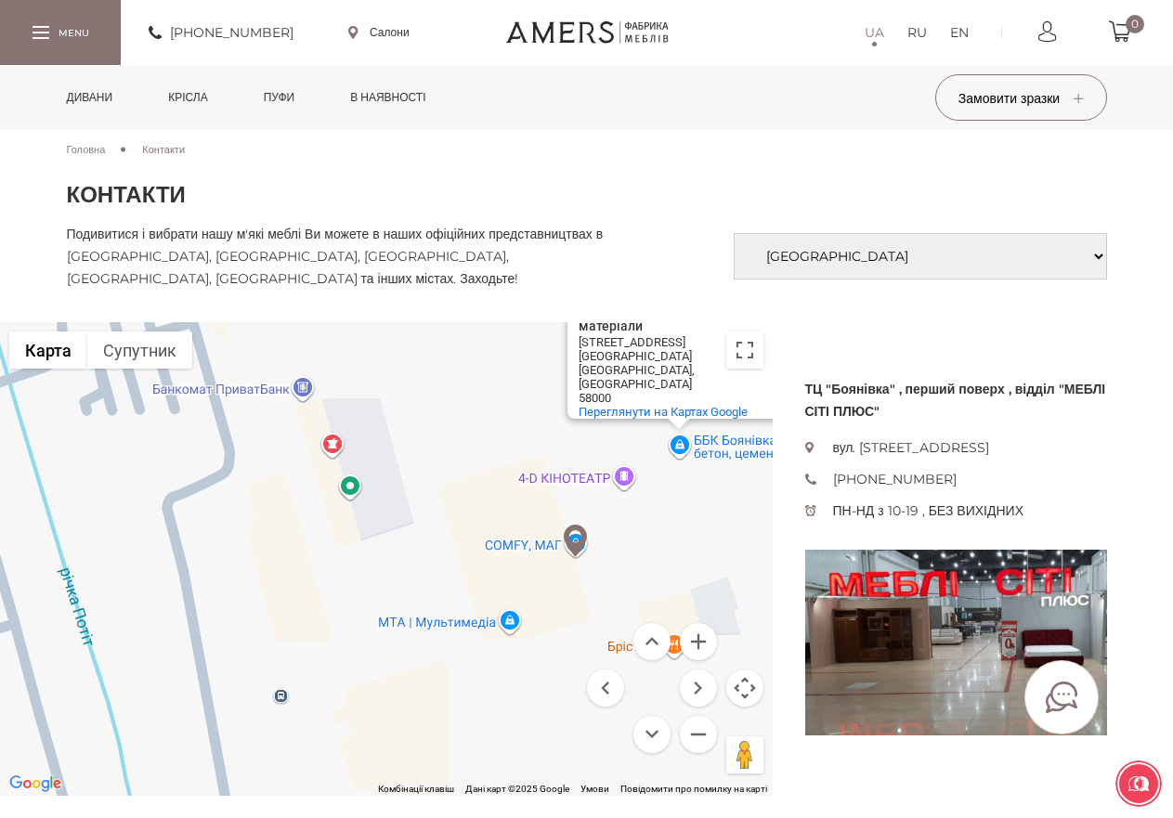
drag, startPoint x: 459, startPoint y: 699, endPoint x: 656, endPoint y: 585, distance: 227.7
click at [656, 585] on div "ББК Боянівка, [GEOGRAPHIC_DATA], цемент, будівельні матеріали ББК [GEOGRAPHIC_D…" at bounding box center [386, 559] width 773 height 474
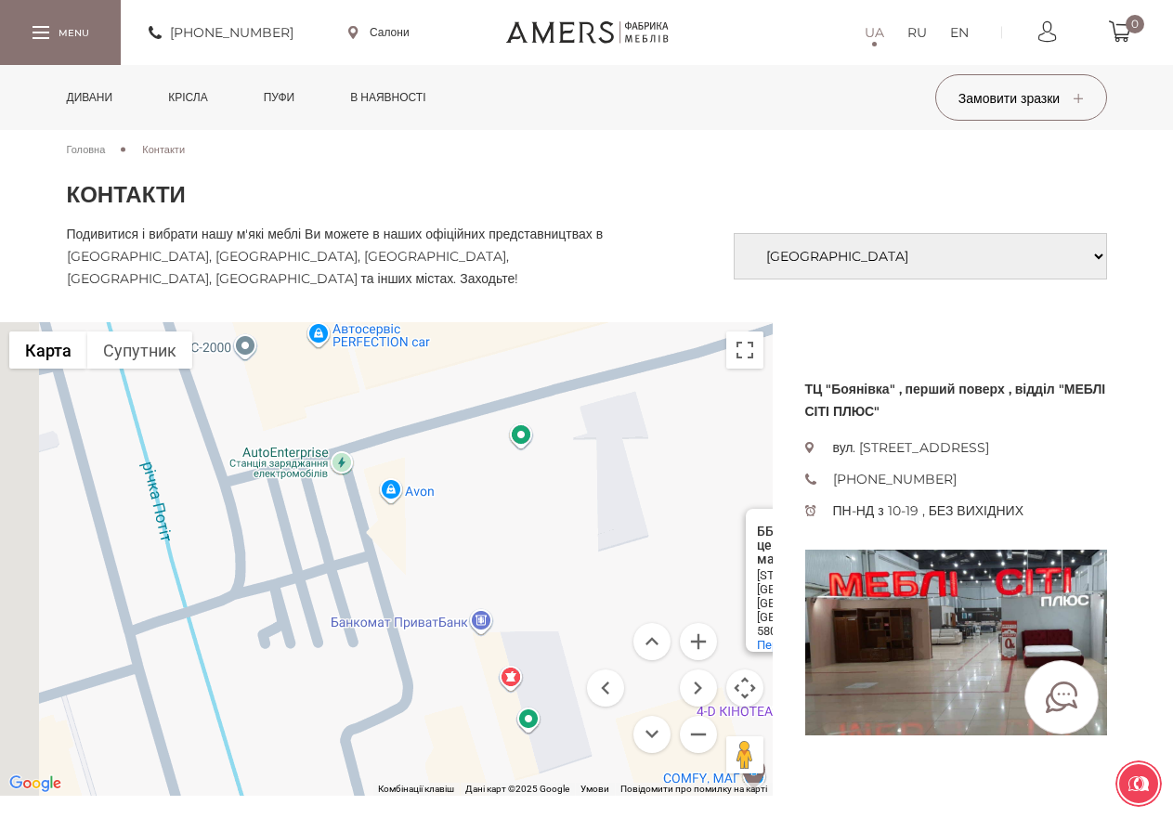
drag, startPoint x: 295, startPoint y: 550, endPoint x: 500, endPoint y: 800, distance: 322.8
click at [500, 800] on section "Головна Контакти Контакти Подивитися і вибрати нашу м'які меблі Ви можете в наш…" at bounding box center [586, 785] width 1173 height 1310
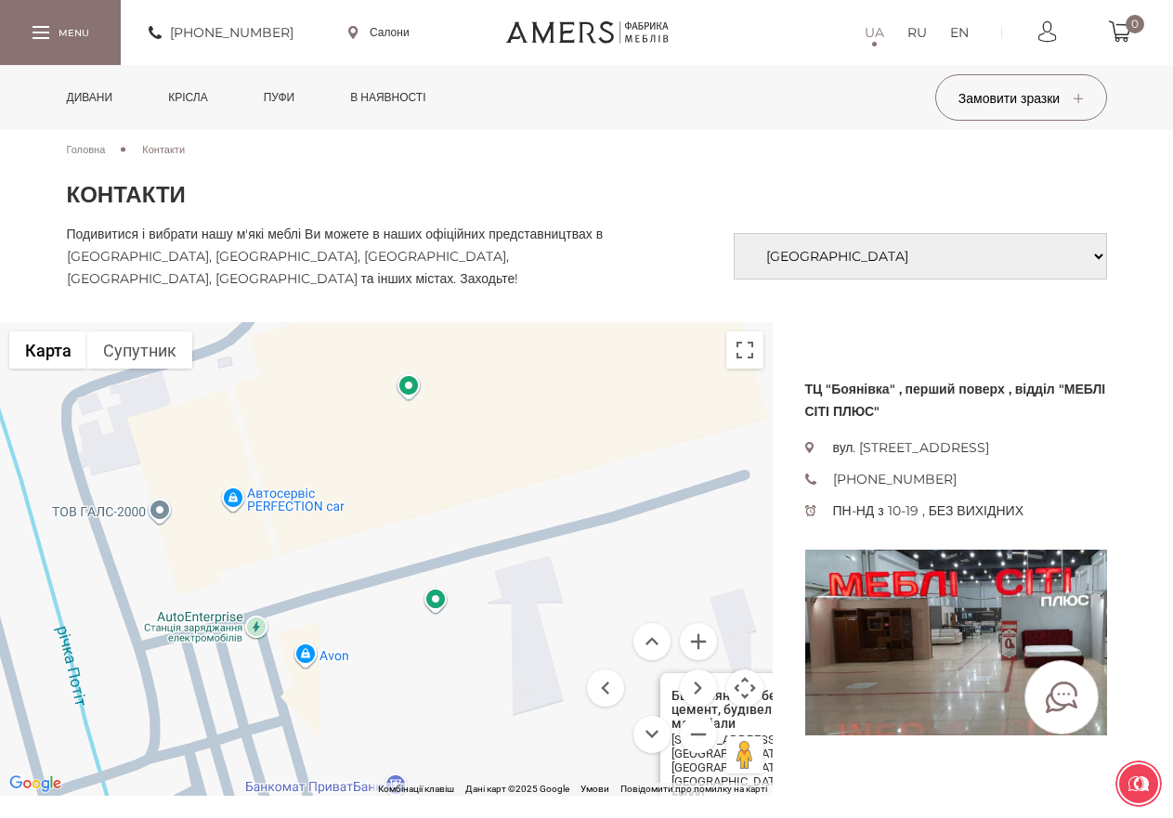
drag, startPoint x: 455, startPoint y: 576, endPoint x: 344, endPoint y: 729, distance: 189.5
click at [344, 729] on div "ББК Боянівка, [GEOGRAPHIC_DATA], цемент, будівельні матеріали ББК [GEOGRAPHIC_D…" at bounding box center [386, 559] width 773 height 474
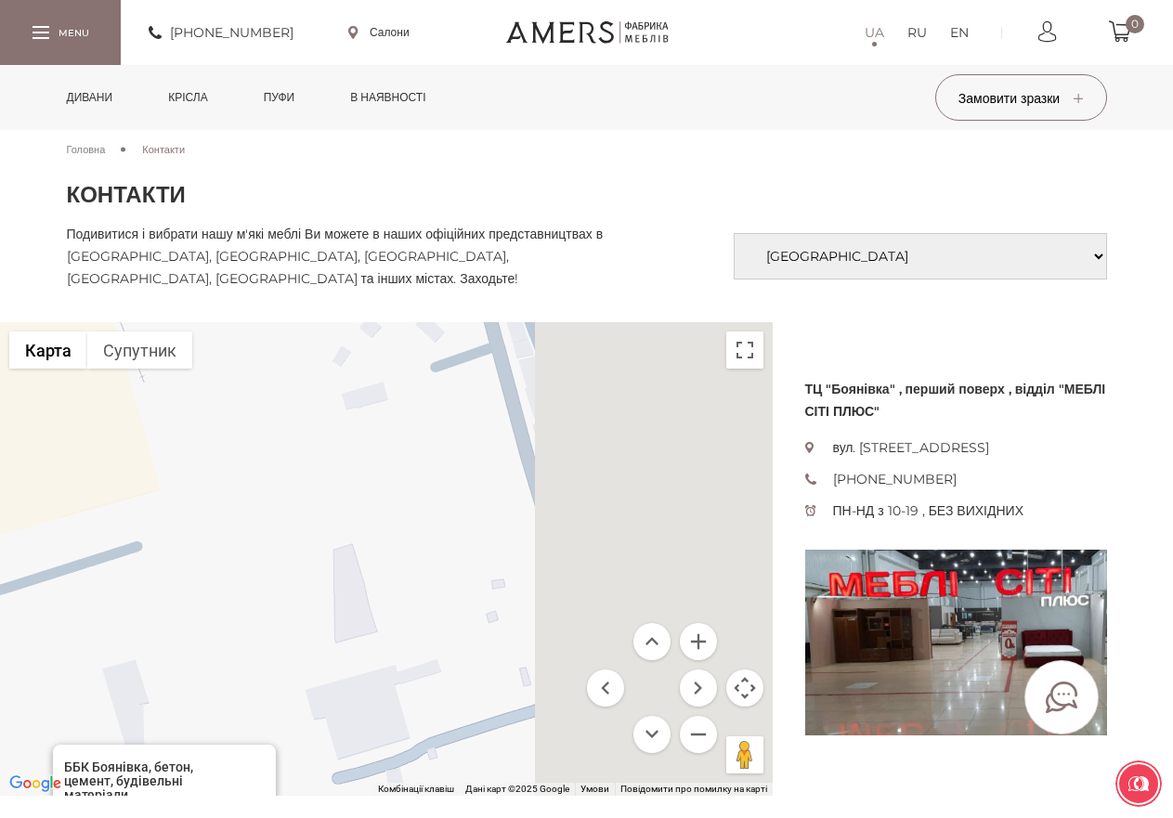
drag, startPoint x: 719, startPoint y: 443, endPoint x: 26, endPoint y: 480, distance: 693.9
click at [26, 480] on div "ББК Боянівка, [GEOGRAPHIC_DATA], цемент, будівельні матеріали ББК [GEOGRAPHIC_D…" at bounding box center [386, 559] width 773 height 474
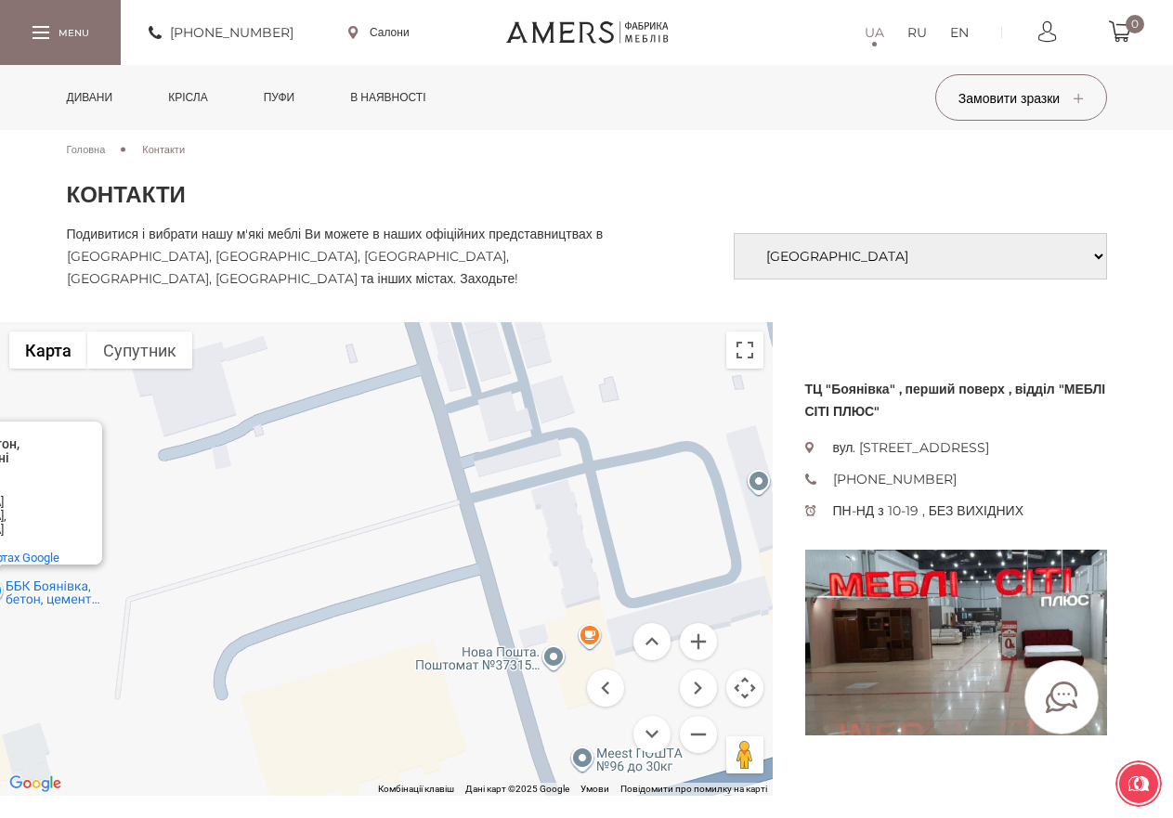
drag, startPoint x: 402, startPoint y: 679, endPoint x: 329, endPoint y: 397, distance: 291.8
click at [329, 397] on div "ББК Боянівка, [GEOGRAPHIC_DATA], цемент, будівельні матеріали ББК [GEOGRAPHIC_D…" at bounding box center [386, 559] width 773 height 474
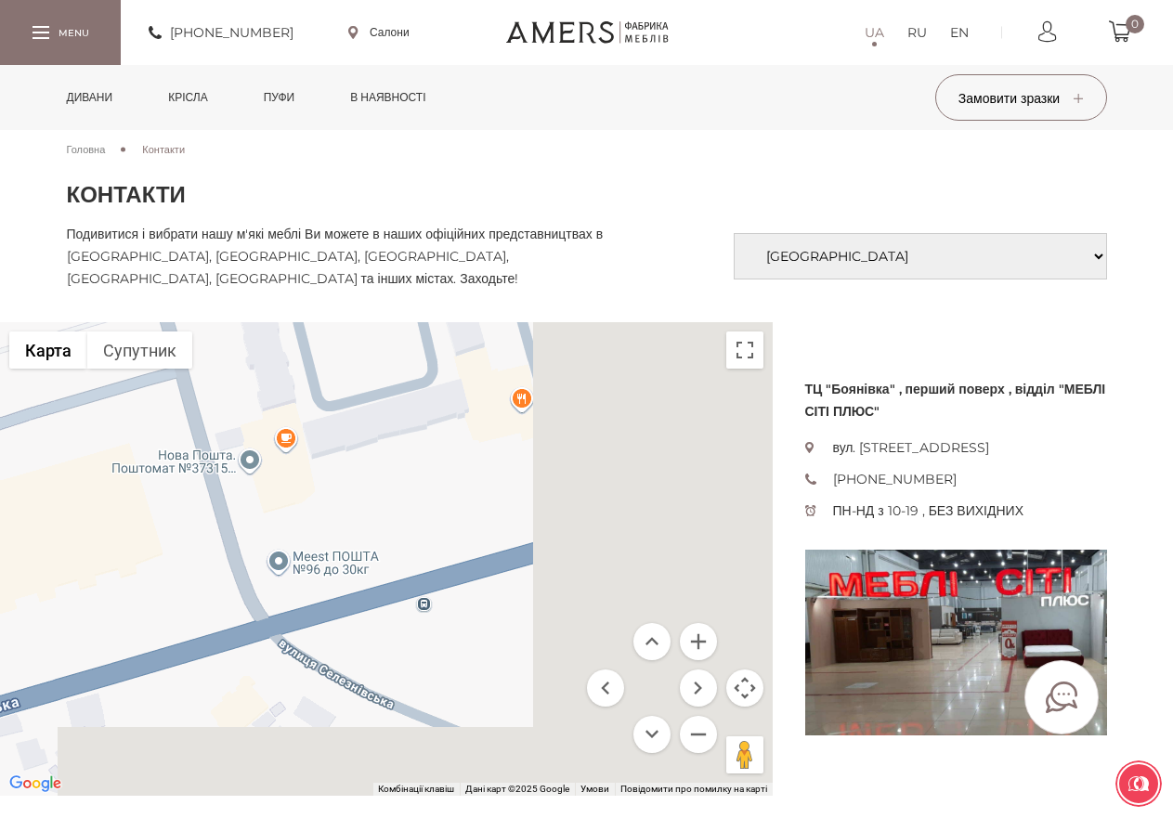
drag, startPoint x: 677, startPoint y: 562, endPoint x: 348, endPoint y: 378, distance: 376.8
click at [348, 378] on div "ББК Боянівка, [GEOGRAPHIC_DATA], цемент, будівельні матеріали ББК [GEOGRAPHIC_D…" at bounding box center [386, 559] width 773 height 474
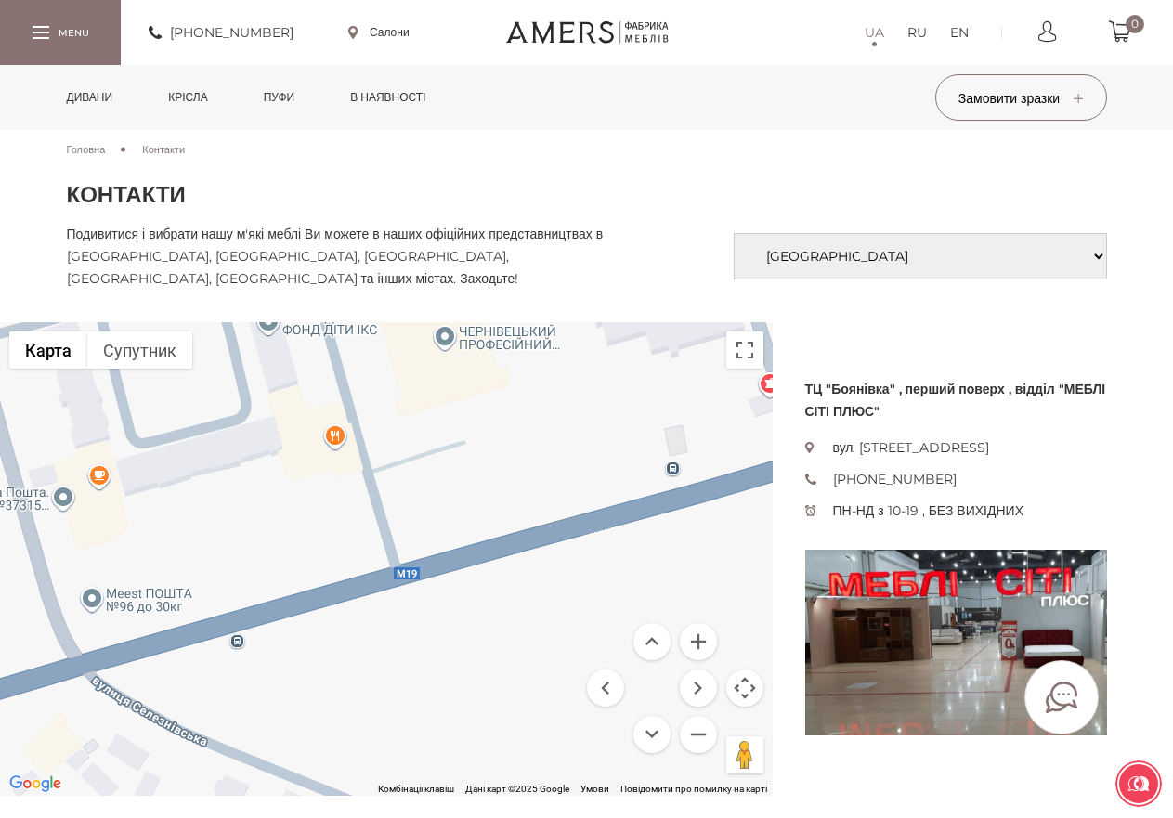
drag, startPoint x: 439, startPoint y: 441, endPoint x: 275, endPoint y: 516, distance: 180.8
click at [275, 516] on div "ББК Боянівка, [GEOGRAPHIC_DATA], цемент, будівельні матеріали ББК [GEOGRAPHIC_D…" at bounding box center [386, 559] width 773 height 474
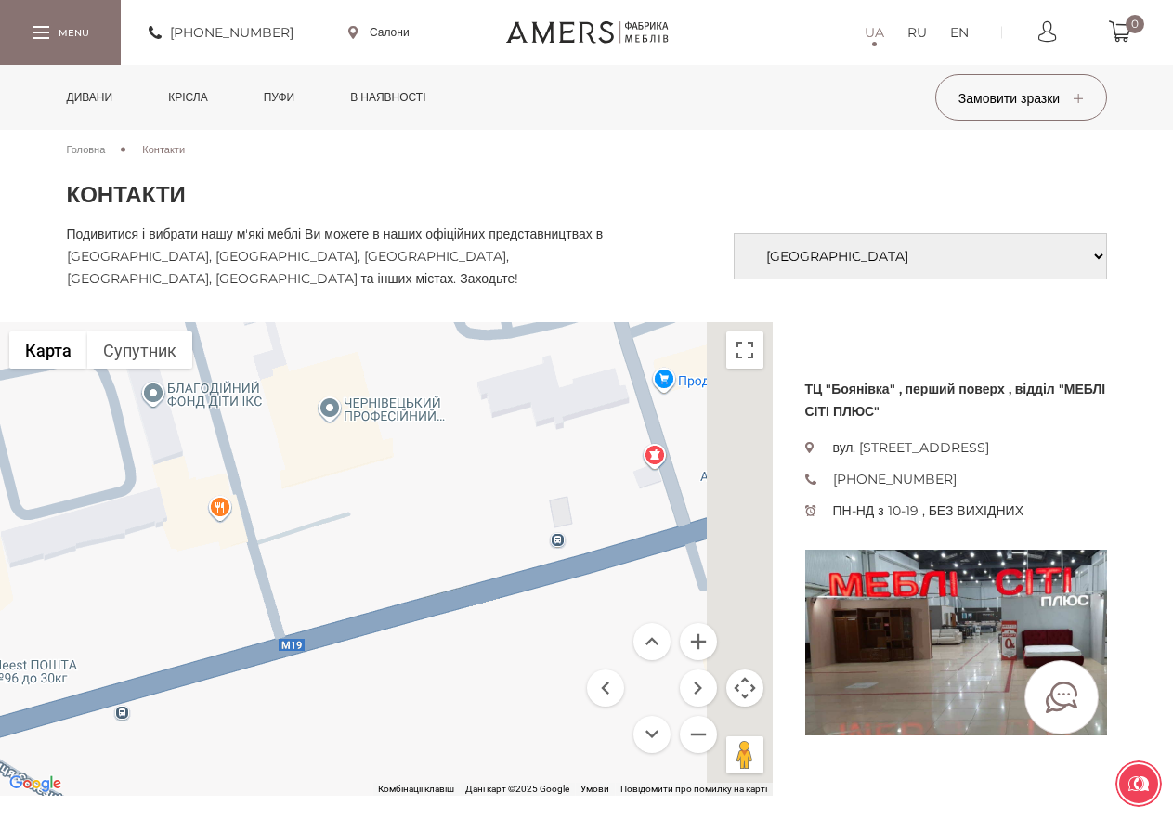
drag, startPoint x: 444, startPoint y: 490, endPoint x: 325, endPoint y: 563, distance: 139.2
click at [325, 563] on div "ББК Боянівка, [GEOGRAPHIC_DATA], цемент, будівельні матеріали ББК [GEOGRAPHIC_D…" at bounding box center [386, 559] width 773 height 474
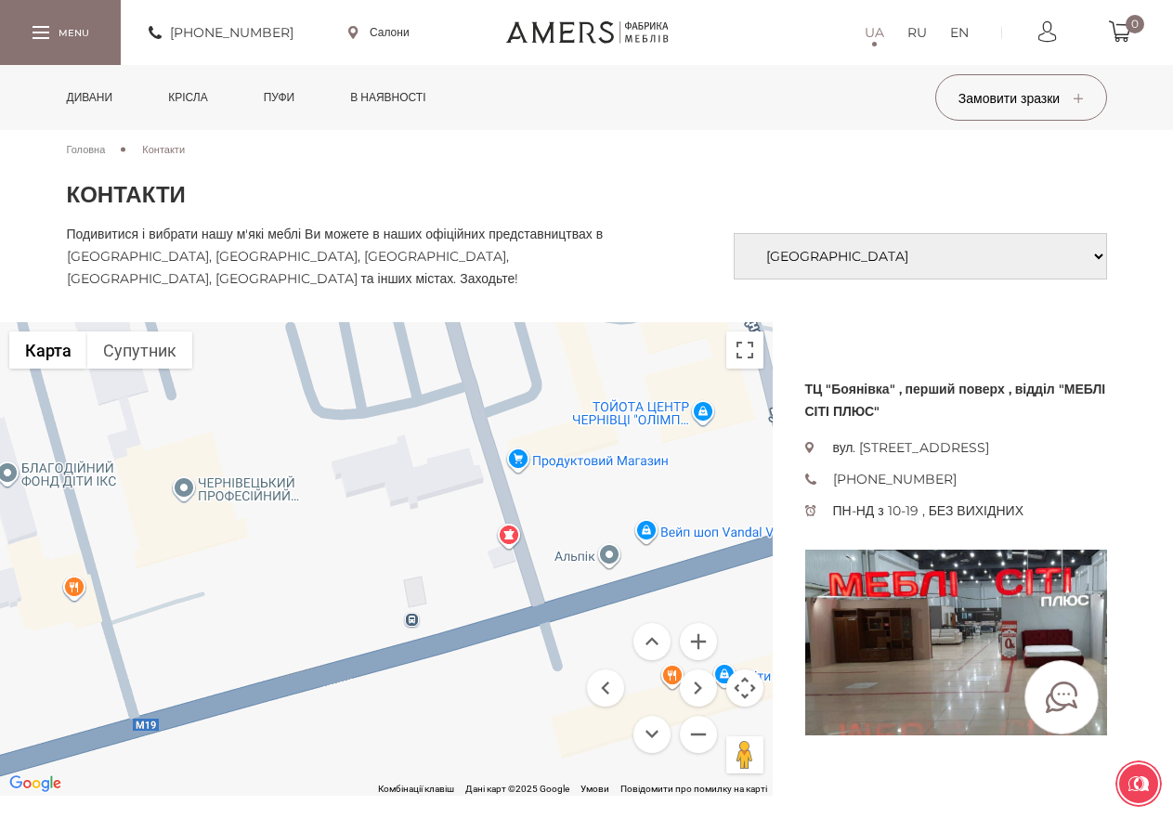
drag, startPoint x: 490, startPoint y: 490, endPoint x: 332, endPoint y: 624, distance: 207.7
click at [332, 624] on div "ББК Боянівка, [GEOGRAPHIC_DATA], цемент, будівельні матеріали ББК [GEOGRAPHIC_D…" at bounding box center [386, 559] width 773 height 474
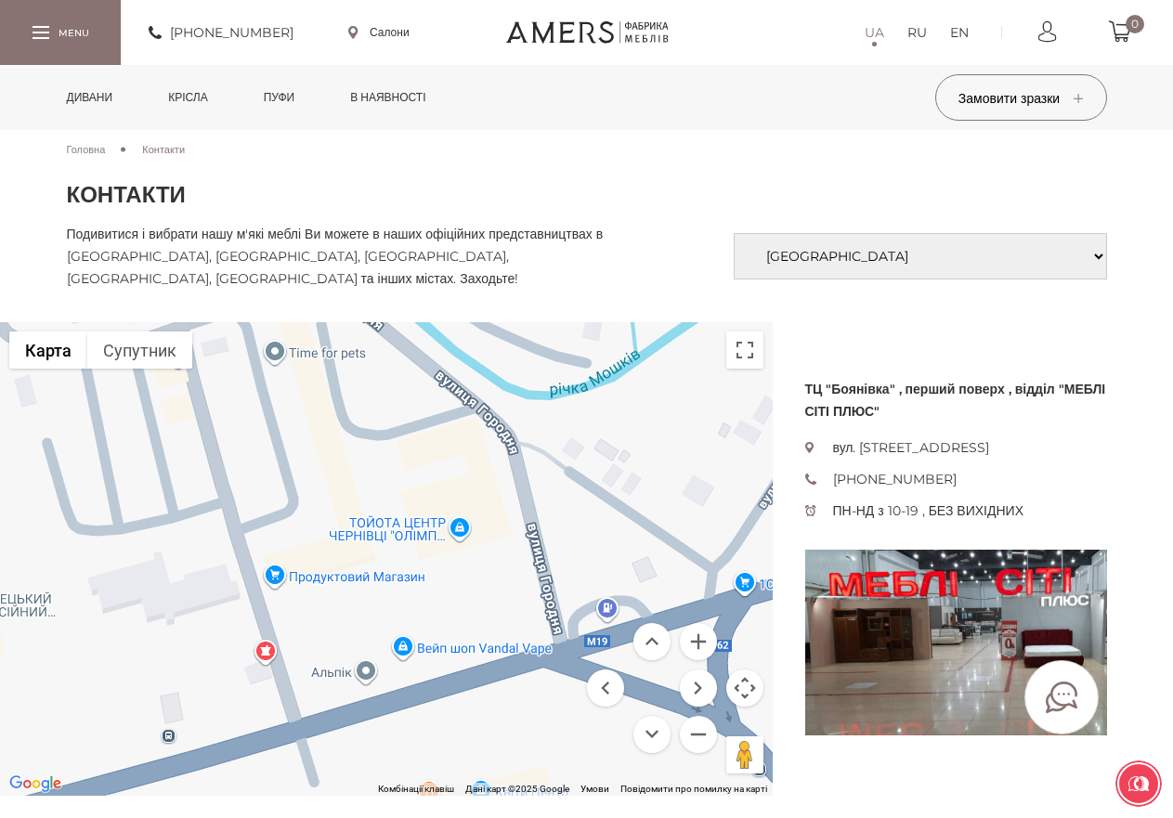
drag, startPoint x: 396, startPoint y: 463, endPoint x: 151, endPoint y: 528, distance: 252.8
click at [154, 528] on div "ББК Боянівка, [GEOGRAPHIC_DATA], цемент, будівельні матеріали ББК [GEOGRAPHIC_D…" at bounding box center [386, 559] width 773 height 474
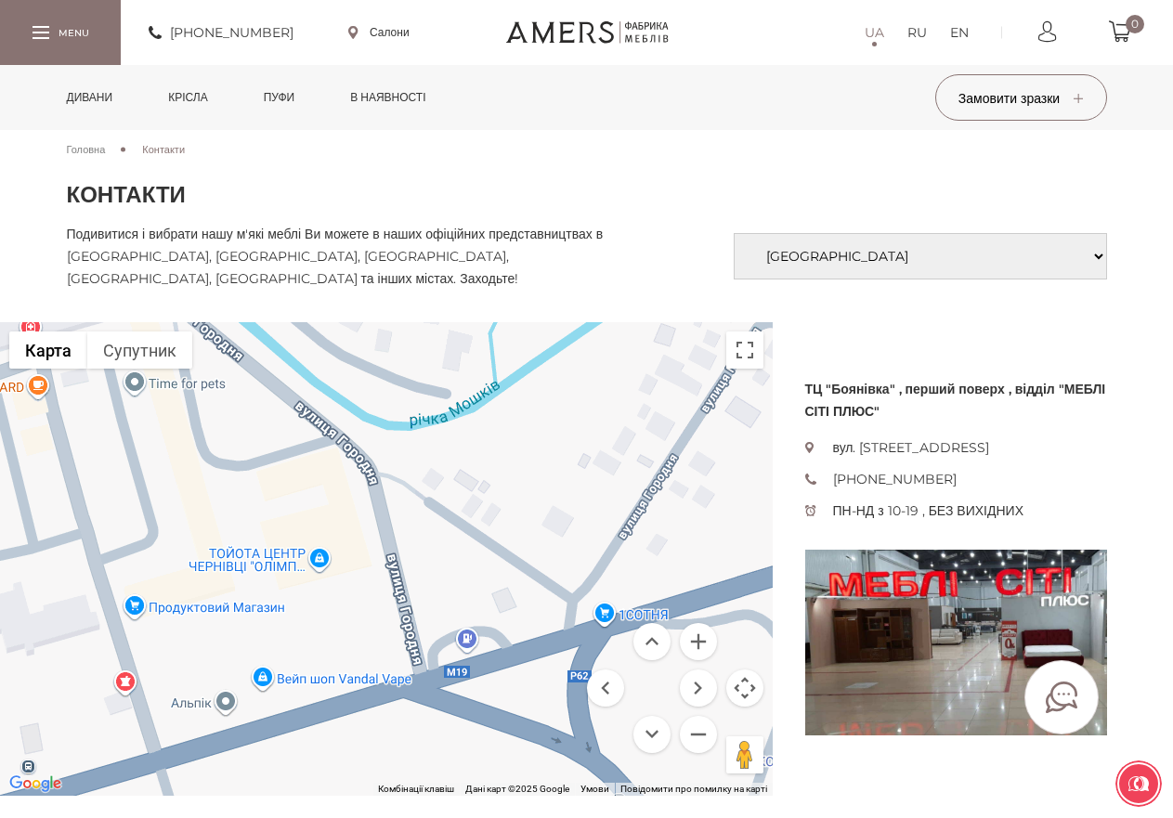
drag, startPoint x: 439, startPoint y: 600, endPoint x: 320, endPoint y: 626, distance: 121.7
click at [320, 626] on div "ББК Боянівка, [GEOGRAPHIC_DATA], цемент, будівельні матеріали ББК [GEOGRAPHIC_D…" at bounding box center [386, 559] width 773 height 474
click at [322, 561] on div "ББК Боянівка, [GEOGRAPHIC_DATA], цемент, будівельні матеріали ББК [GEOGRAPHIC_D…" at bounding box center [386, 559] width 773 height 474
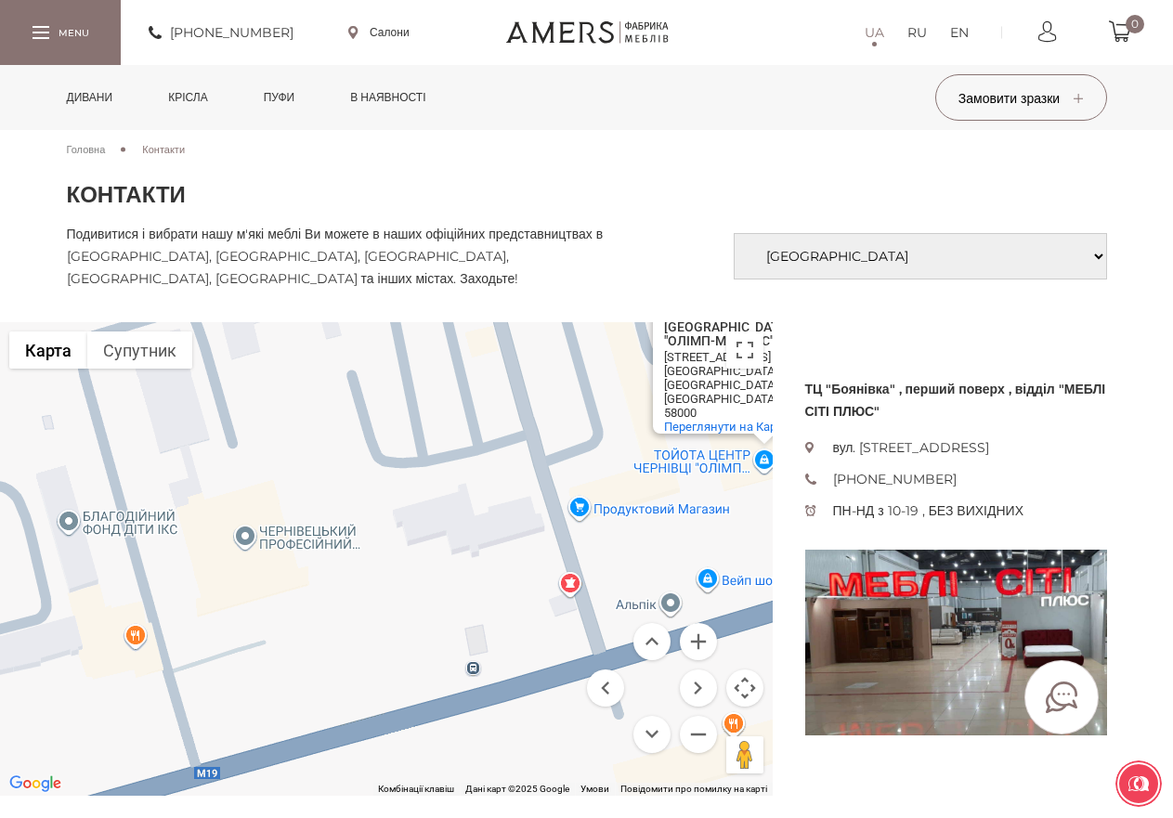
drag, startPoint x: 311, startPoint y: 608, endPoint x: 754, endPoint y: 510, distance: 453.9
click at [762, 507] on div "ТОЙОТА ЦЕНТР [GEOGRAPHIC_DATA] "ОЛІМП-МОТОРС" ТОЙОТА ЦЕНТР [GEOGRAPHIC_DATA] "О…" at bounding box center [386, 559] width 773 height 474
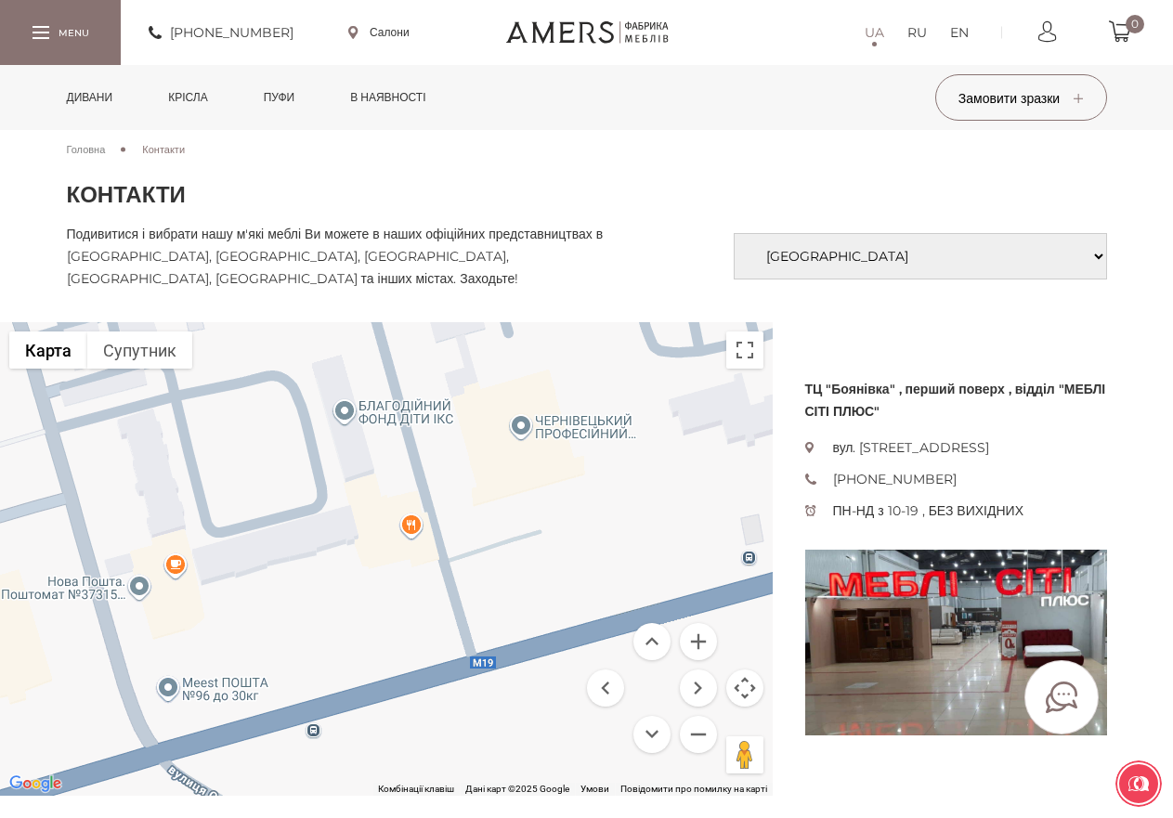
drag, startPoint x: 359, startPoint y: 659, endPoint x: 622, endPoint y: 555, distance: 282.7
click at [622, 555] on div "ТОЙОТА ЦЕНТР [GEOGRAPHIC_DATA] "ОЛІМП-МОТОРС" ТОЙОТА ЦЕНТР [GEOGRAPHIC_DATA] "О…" at bounding box center [386, 559] width 773 height 474
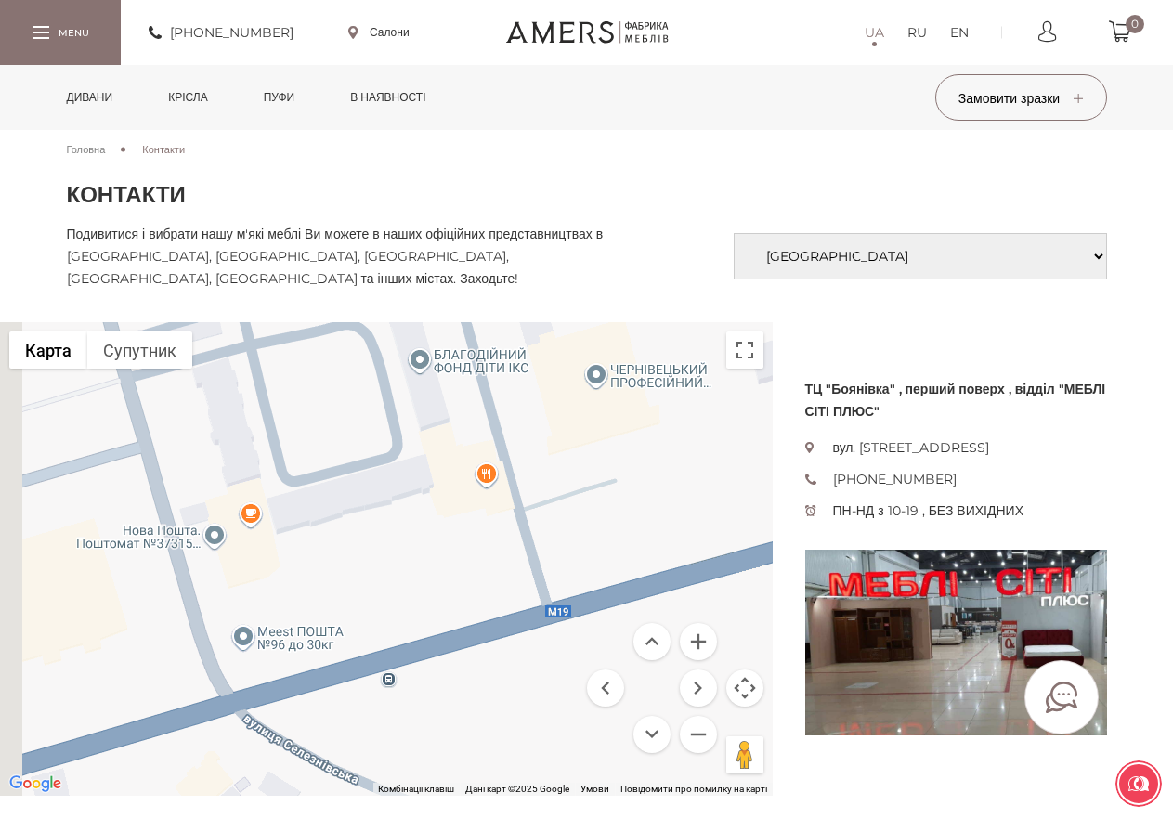
drag, startPoint x: 480, startPoint y: 559, endPoint x: 556, endPoint y: 507, distance: 92.2
click at [556, 507] on div "ТОЙОТА ЦЕНТР [GEOGRAPHIC_DATA] "ОЛІМП-МОТОРС" ТОЙОТА ЦЕНТР [GEOGRAPHIC_DATA] "О…" at bounding box center [386, 559] width 773 height 474
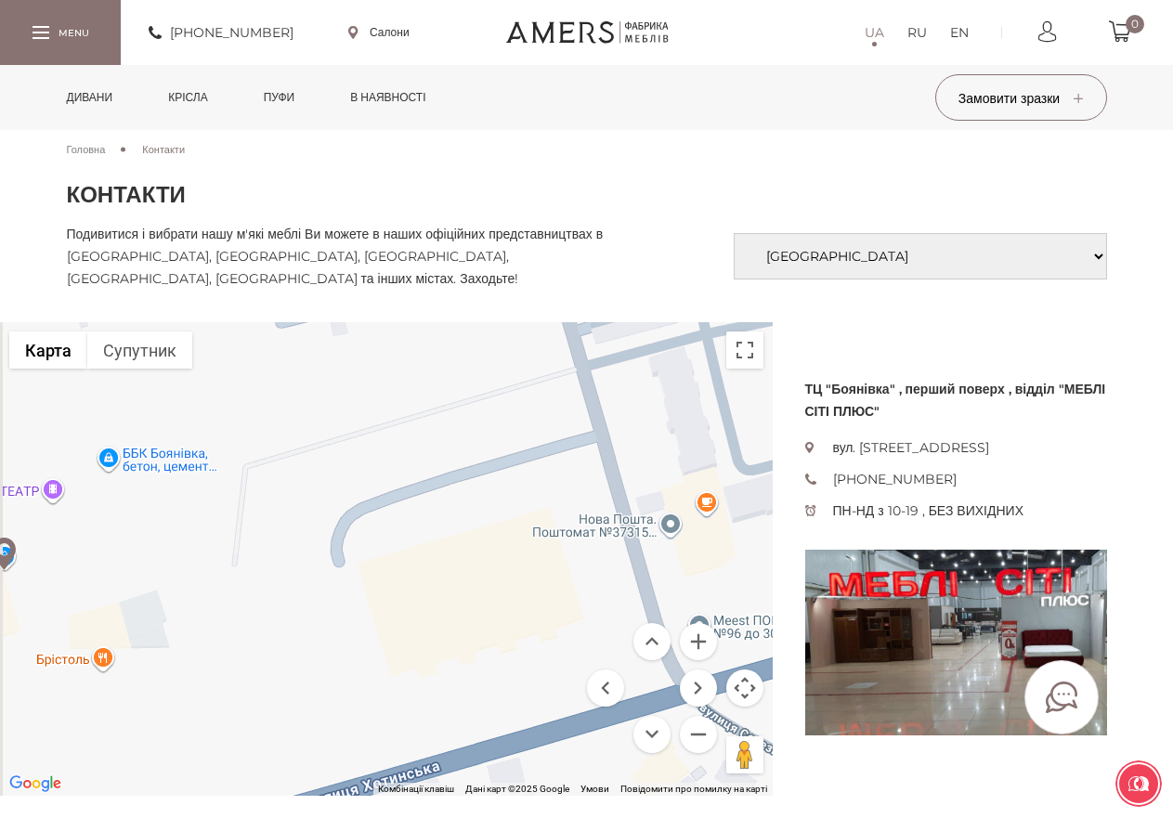
drag, startPoint x: 267, startPoint y: 592, endPoint x: 735, endPoint y: 576, distance: 468.4
click at [735, 576] on div "ТОЙОТА ЦЕНТР [GEOGRAPHIC_DATA] "ОЛІМП-МОТОРС" ТОЙОТА ЦЕНТР [GEOGRAPHIC_DATA] "О…" at bounding box center [386, 559] width 773 height 474
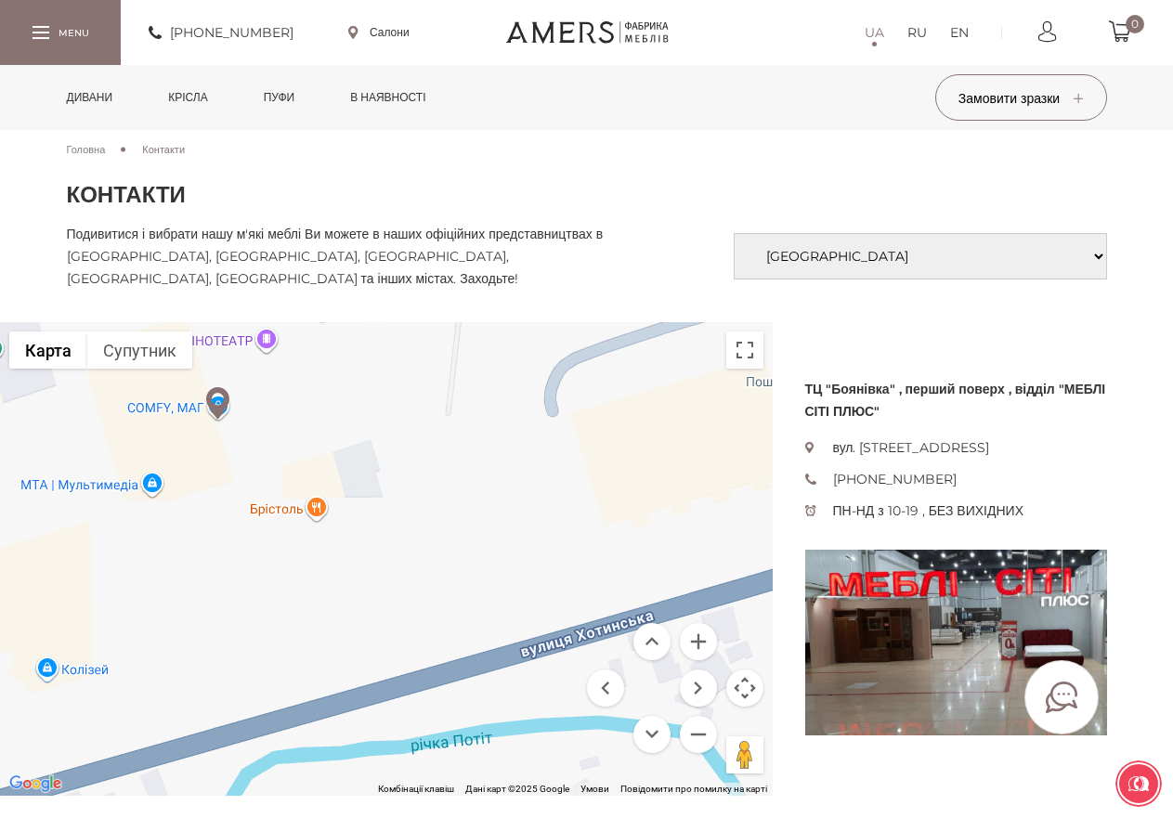
drag, startPoint x: 291, startPoint y: 633, endPoint x: 472, endPoint y: 498, distance: 225.7
click at [472, 498] on div "ТОЙОТА ЦЕНТР [GEOGRAPHIC_DATA] "ОЛІМП-МОТОРС" ТОЙОТА ЦЕНТР [GEOGRAPHIC_DATA] "О…" at bounding box center [386, 559] width 773 height 474
click at [49, 679] on div "ТОЙОТА ЦЕНТР [GEOGRAPHIC_DATA] "ОЛІМП-МОТОРС" ТОЙОТА ЦЕНТР [GEOGRAPHIC_DATA] "О…" at bounding box center [386, 559] width 773 height 474
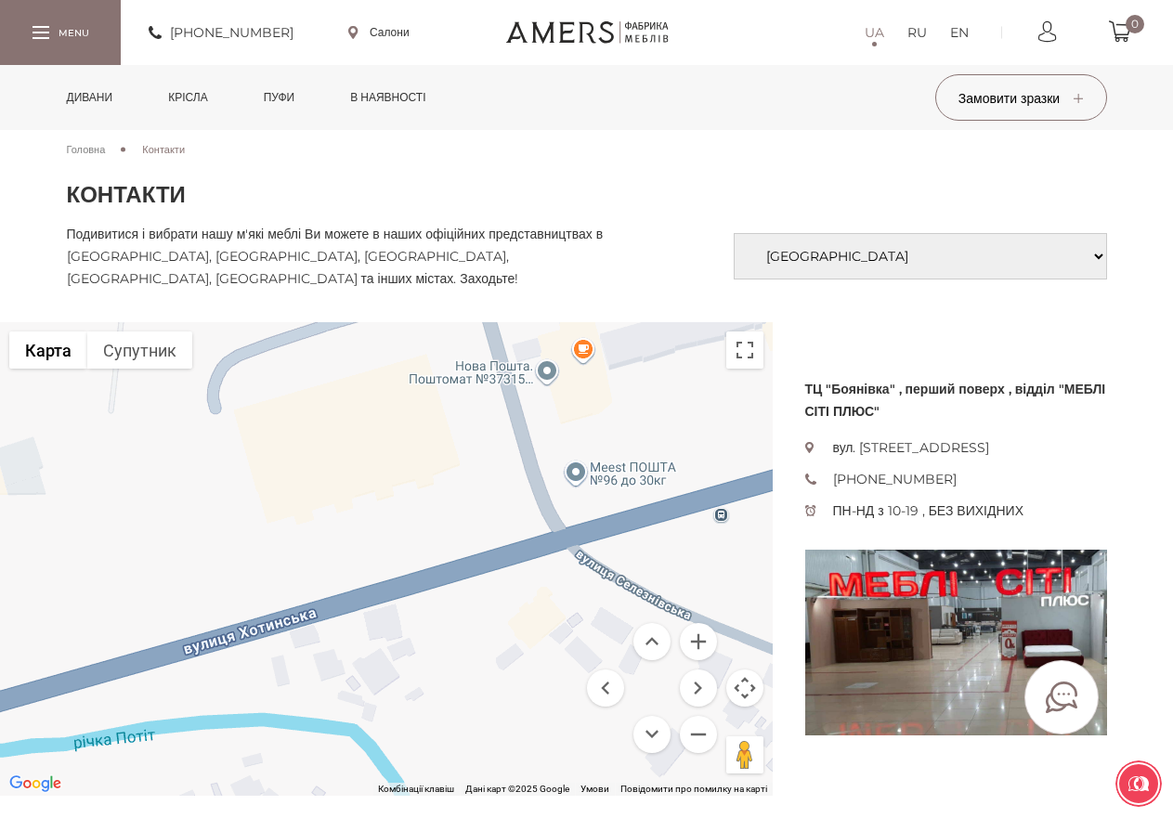
drag, startPoint x: 539, startPoint y: 643, endPoint x: 76, endPoint y: 640, distance: 462.6
click at [76, 640] on div "[GEOGRAPHIC_DATA][STREET_ADDRESS][GEOGRAPHIC_DATA], [GEOGRAPHIC_DATA] 58000 [GE…" at bounding box center [386, 559] width 773 height 474
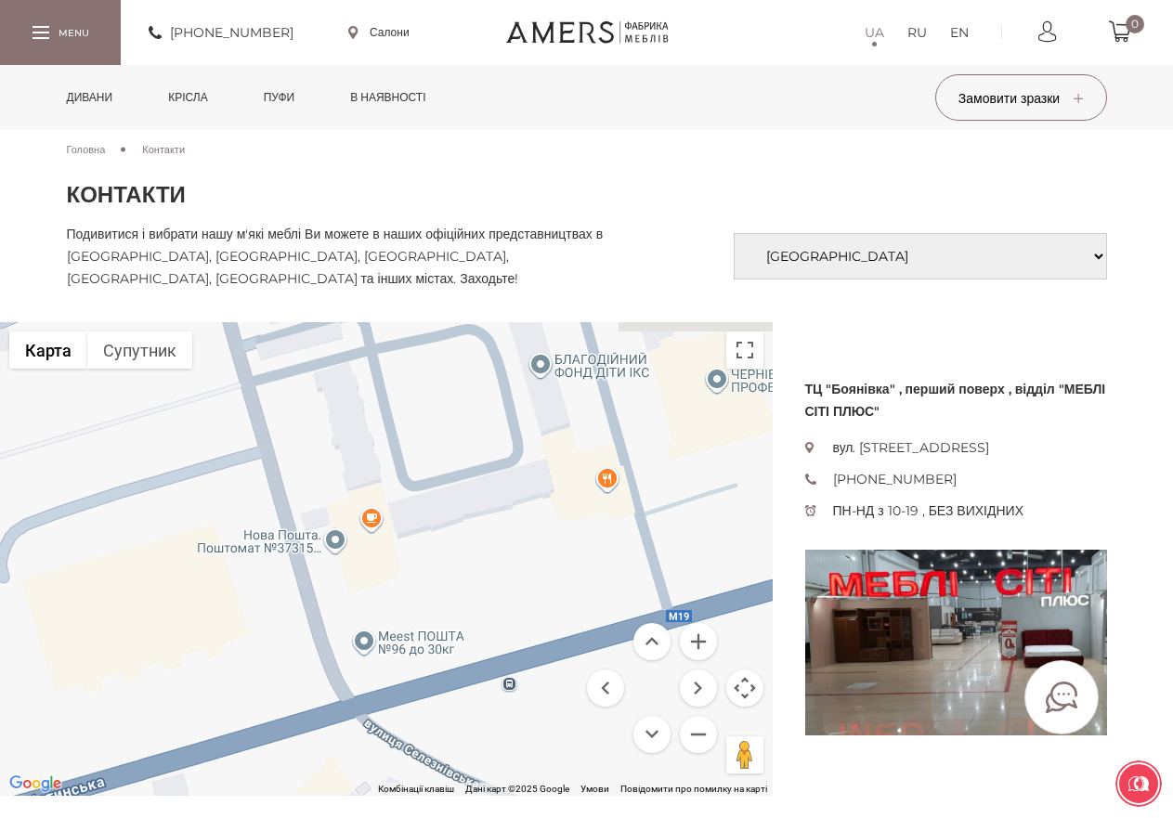
drag, startPoint x: 508, startPoint y: 499, endPoint x: 286, endPoint y: 682, distance: 287.7
click at [286, 682] on div "[GEOGRAPHIC_DATA][STREET_ADDRESS][GEOGRAPHIC_DATA], [GEOGRAPHIC_DATA] 58000 [GE…" at bounding box center [386, 559] width 773 height 474
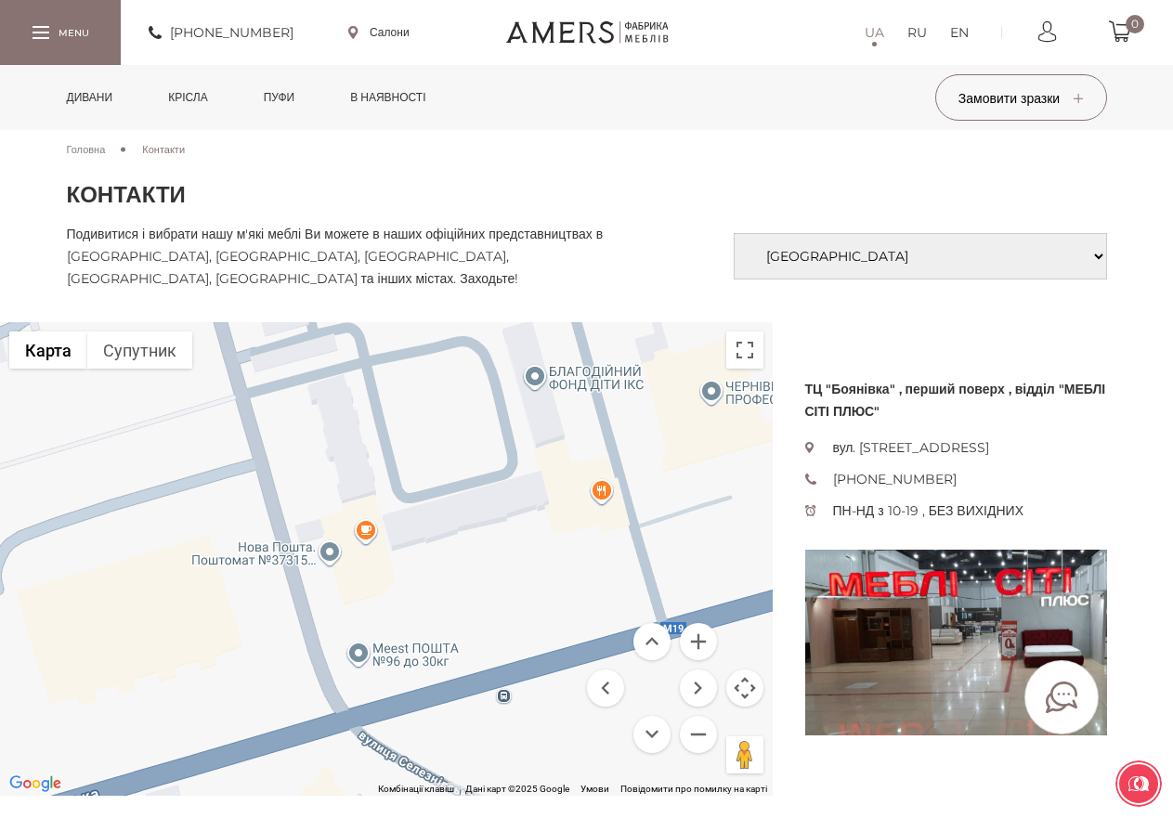
click at [366, 535] on div "[GEOGRAPHIC_DATA][STREET_ADDRESS][GEOGRAPHIC_DATA], [GEOGRAPHIC_DATA] 58000 [GE…" at bounding box center [386, 559] width 773 height 474
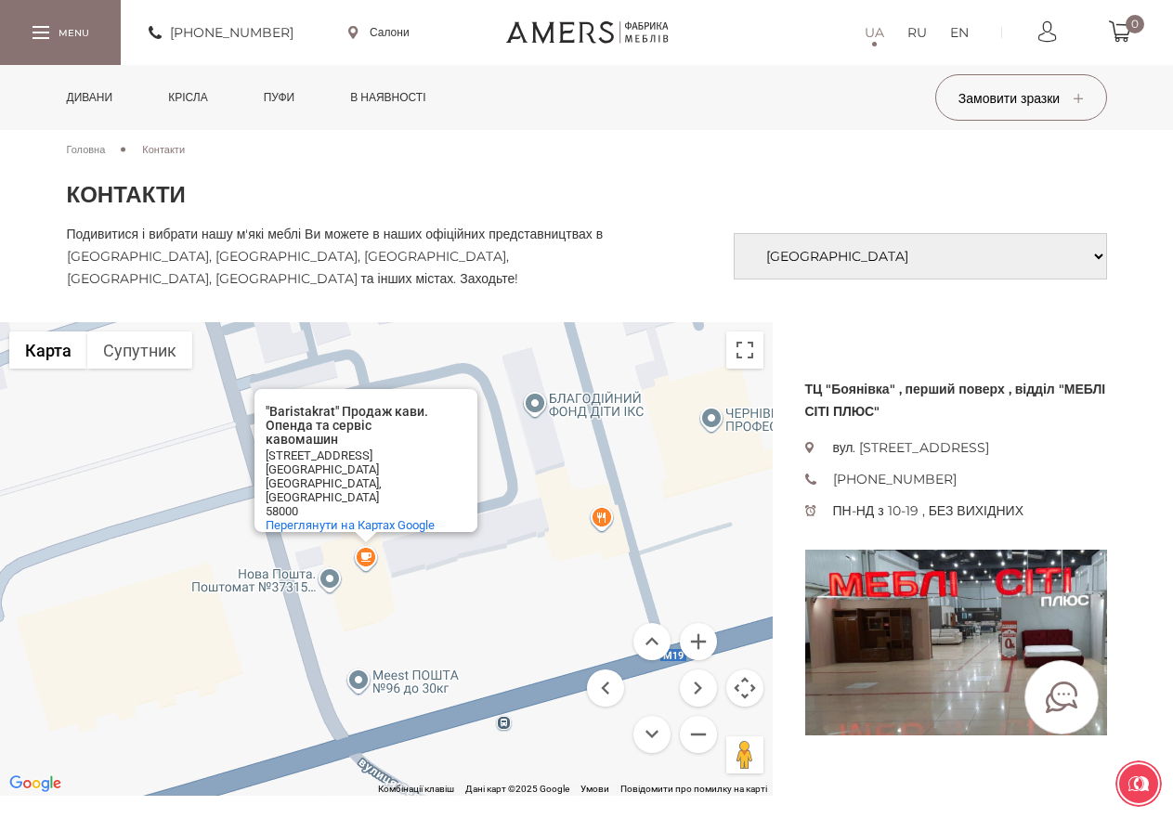
click at [601, 528] on div ""Baristakrat" Продаж кави. Опенда та сервіс кавомашин "Baristakrat" Продаж кави…" at bounding box center [386, 559] width 773 height 474
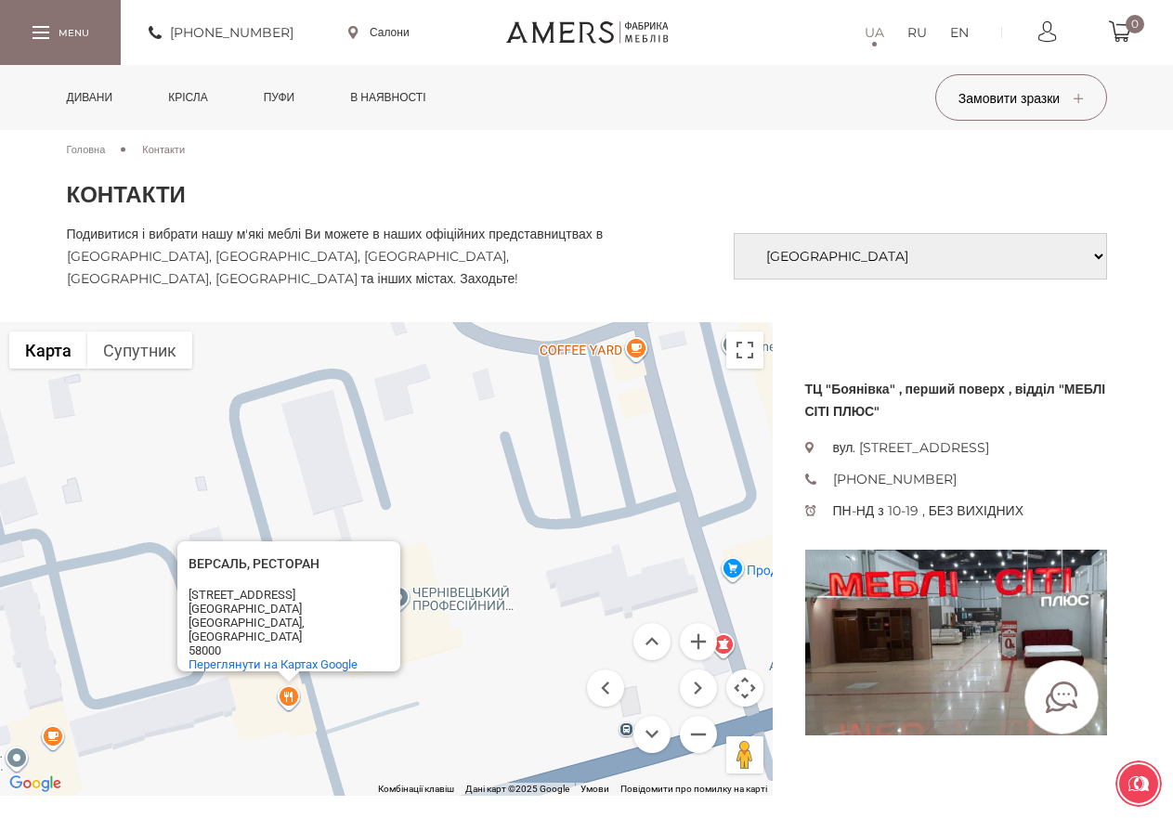
drag, startPoint x: 739, startPoint y: 517, endPoint x: 416, endPoint y: 680, distance: 361.8
click at [416, 680] on div "ВЕРСАЛЬ, РЕСТОРАН ВЕРСАЛЬ, РЕСТОРАН [STREET_ADDRESS] на Картах Google" at bounding box center [386, 559] width 773 height 474
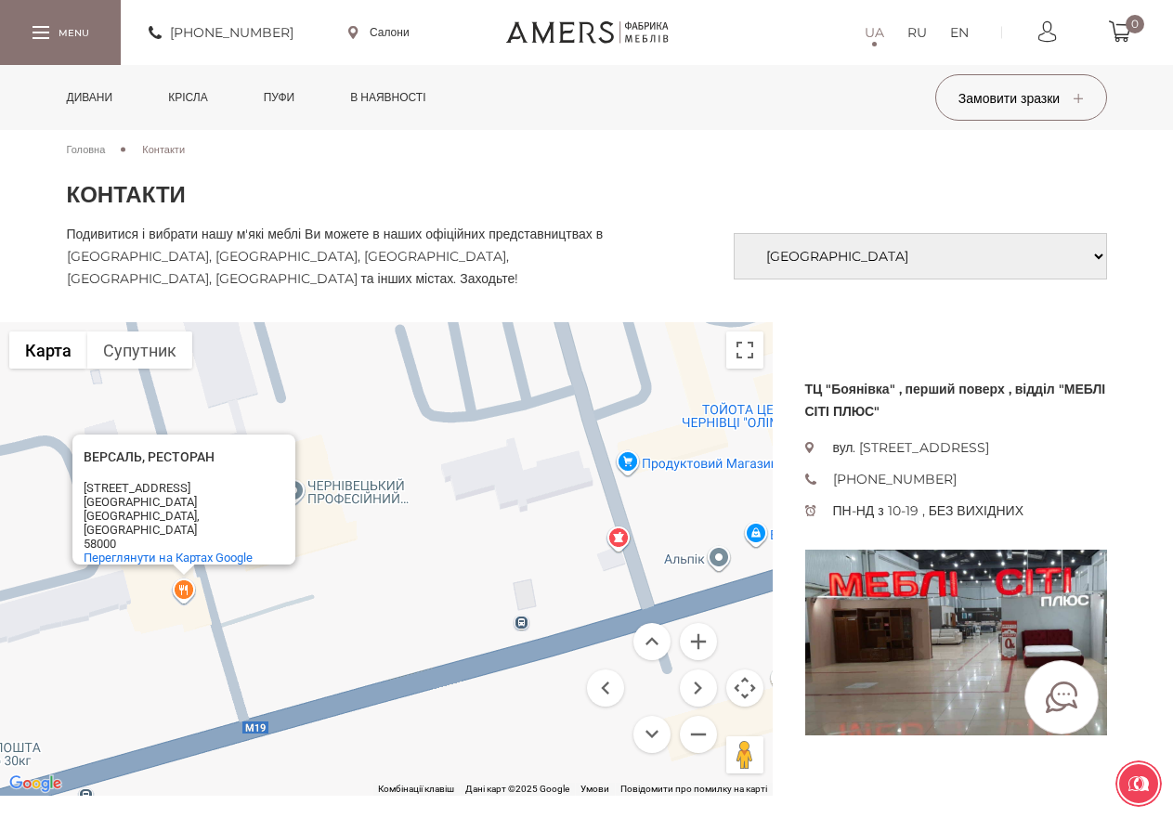
drag, startPoint x: 476, startPoint y: 604, endPoint x: 424, endPoint y: 547, distance: 76.9
click at [424, 547] on div "ВЕРСАЛЬ, РЕСТОРАН ВЕРСАЛЬ, РЕСТОРАН [STREET_ADDRESS] на Картах Google" at bounding box center [386, 559] width 773 height 474
click at [622, 547] on div "ВЕРСАЛЬ, РЕСТОРАН ВЕРСАЛЬ, РЕСТОРАН [STREET_ADDRESS] на Картах Google" at bounding box center [386, 559] width 773 height 474
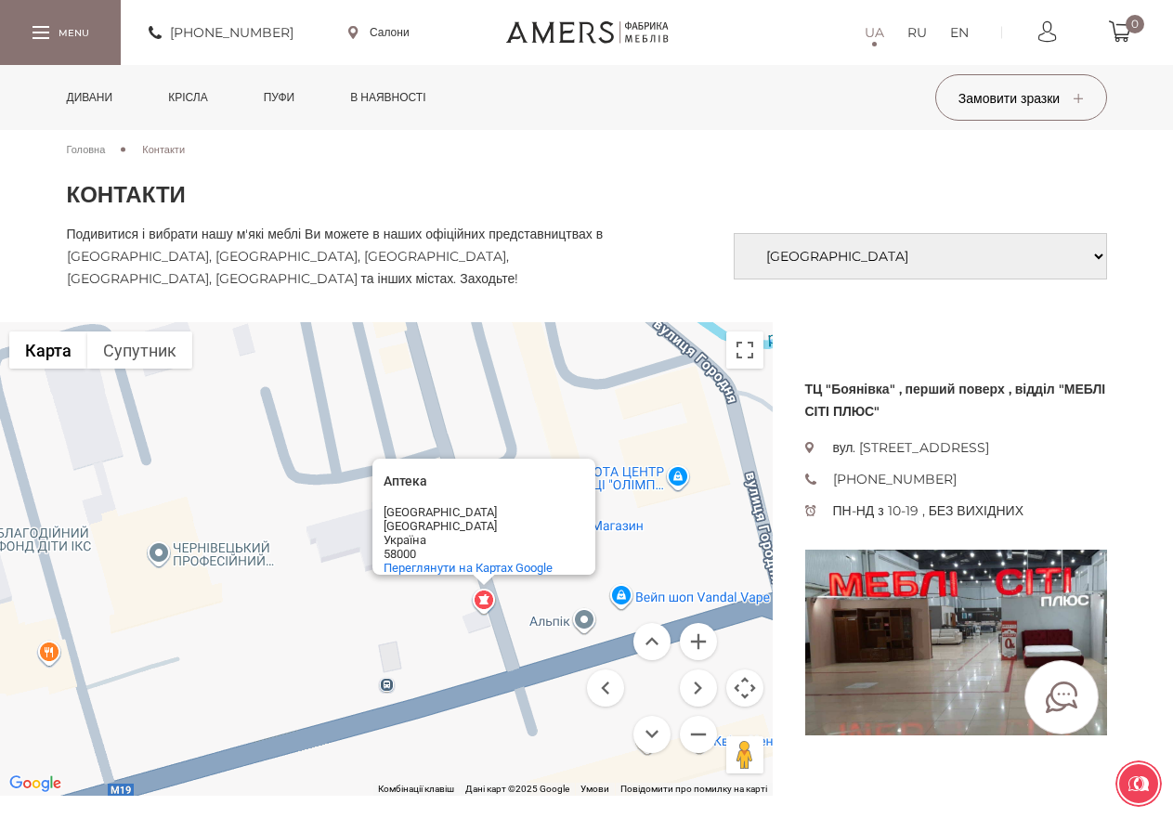
drag, startPoint x: 596, startPoint y: 608, endPoint x: 497, endPoint y: 669, distance: 116.3
click at [497, 669] on div "Аптека Аптека [GEOGRAPHIC_DATA] [GEOGRAPHIC_DATA] [GEOGRAPHIC_DATA] 58000 [GEOG…" at bounding box center [386, 559] width 773 height 474
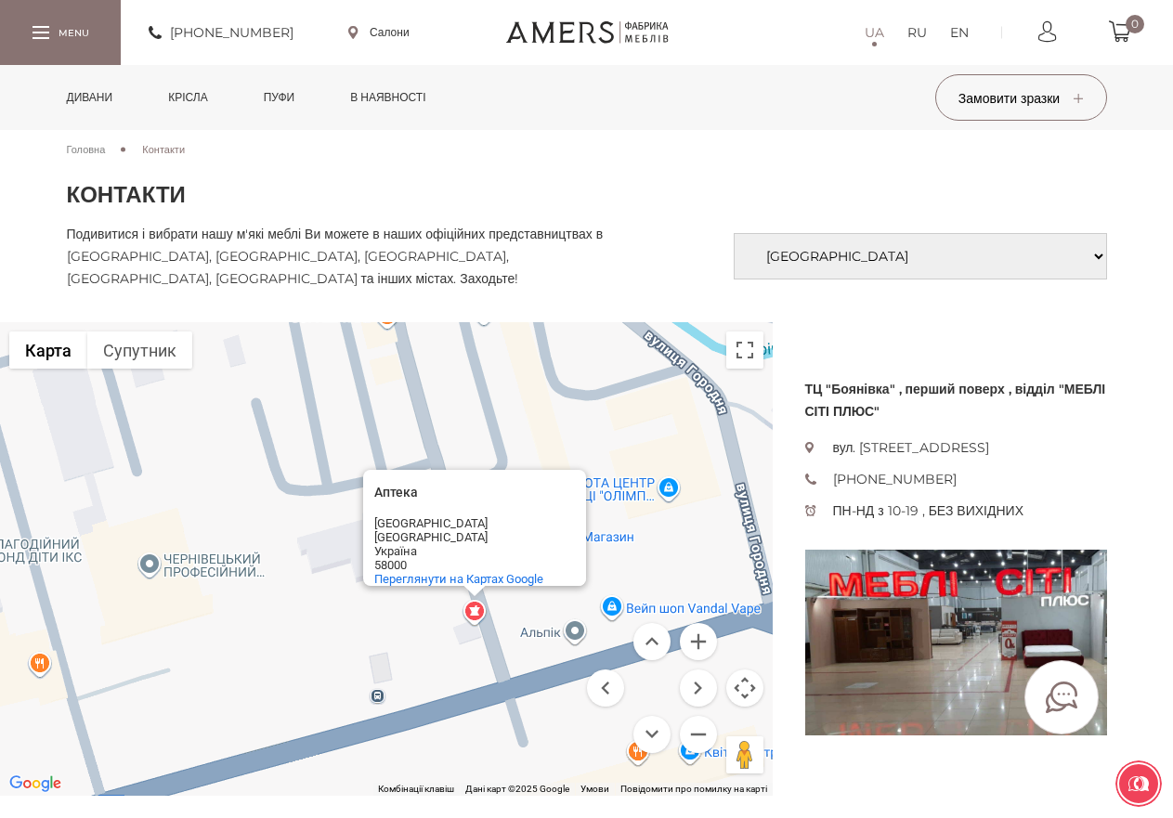
click at [570, 631] on div "Аптека Аптека [GEOGRAPHIC_DATA] [GEOGRAPHIC_DATA] [GEOGRAPHIC_DATA] 58000 [GEOG…" at bounding box center [386, 559] width 773 height 474
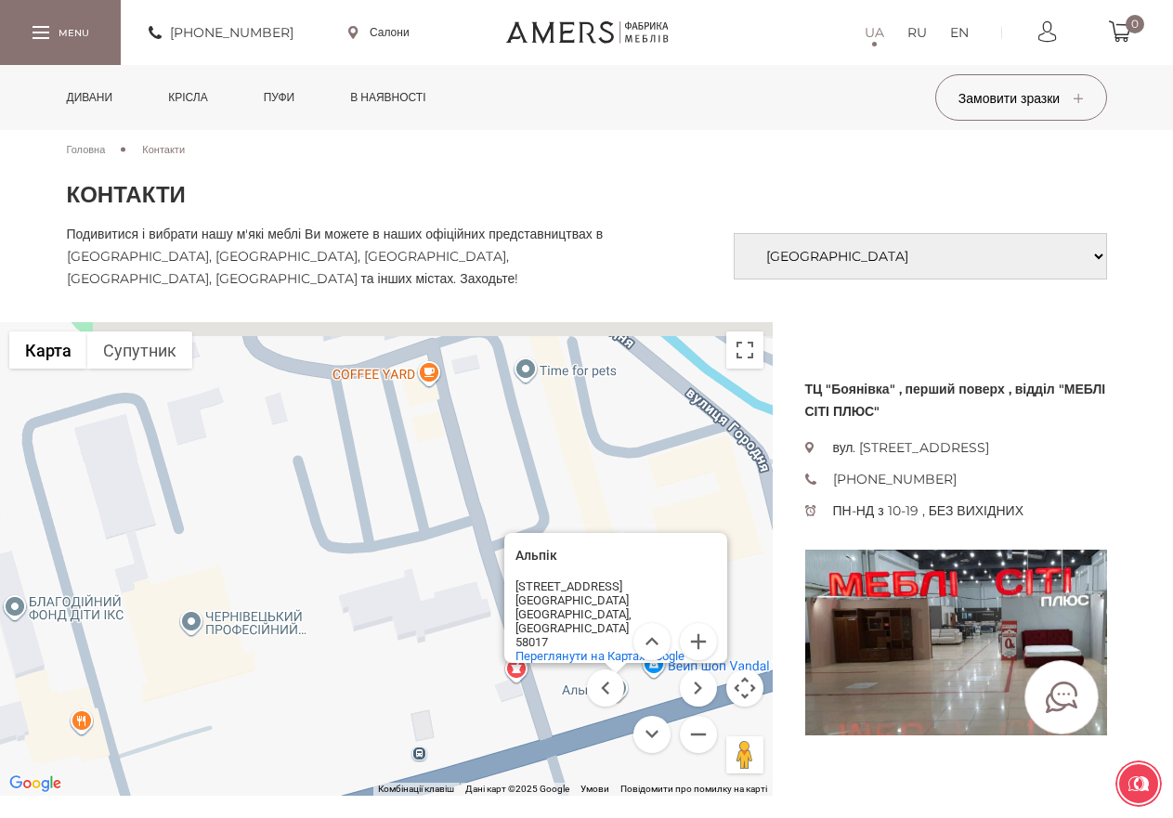
drag, startPoint x: 514, startPoint y: 618, endPoint x: 557, endPoint y: 683, distance: 78.3
click at [557, 683] on div "Альпік Альпік [STREET_ADDRESS] Чернівці [GEOGRAPHIC_DATA], [GEOGRAPHIC_DATA] Пе…" at bounding box center [386, 559] width 773 height 474
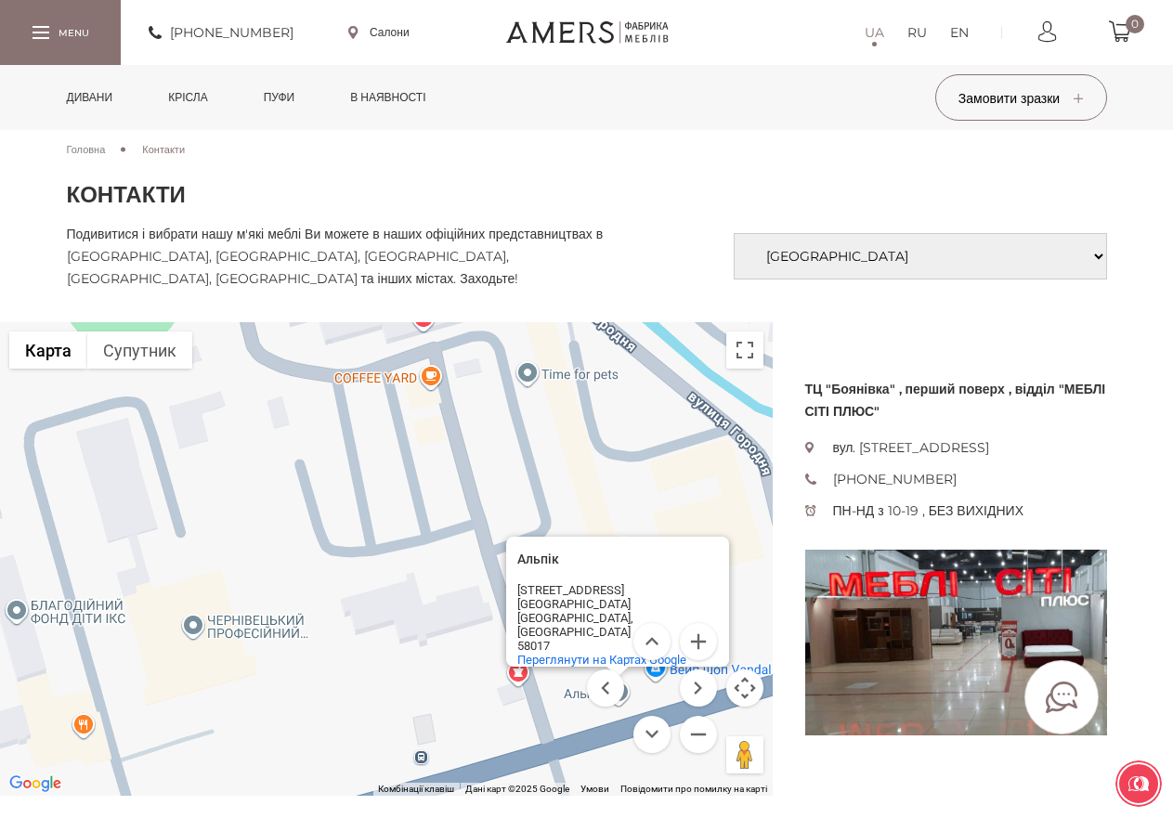
click at [439, 388] on div "Альпік Альпік [STREET_ADDRESS] Чернівці [GEOGRAPHIC_DATA], [GEOGRAPHIC_DATA] Пе…" at bounding box center [386, 559] width 773 height 474
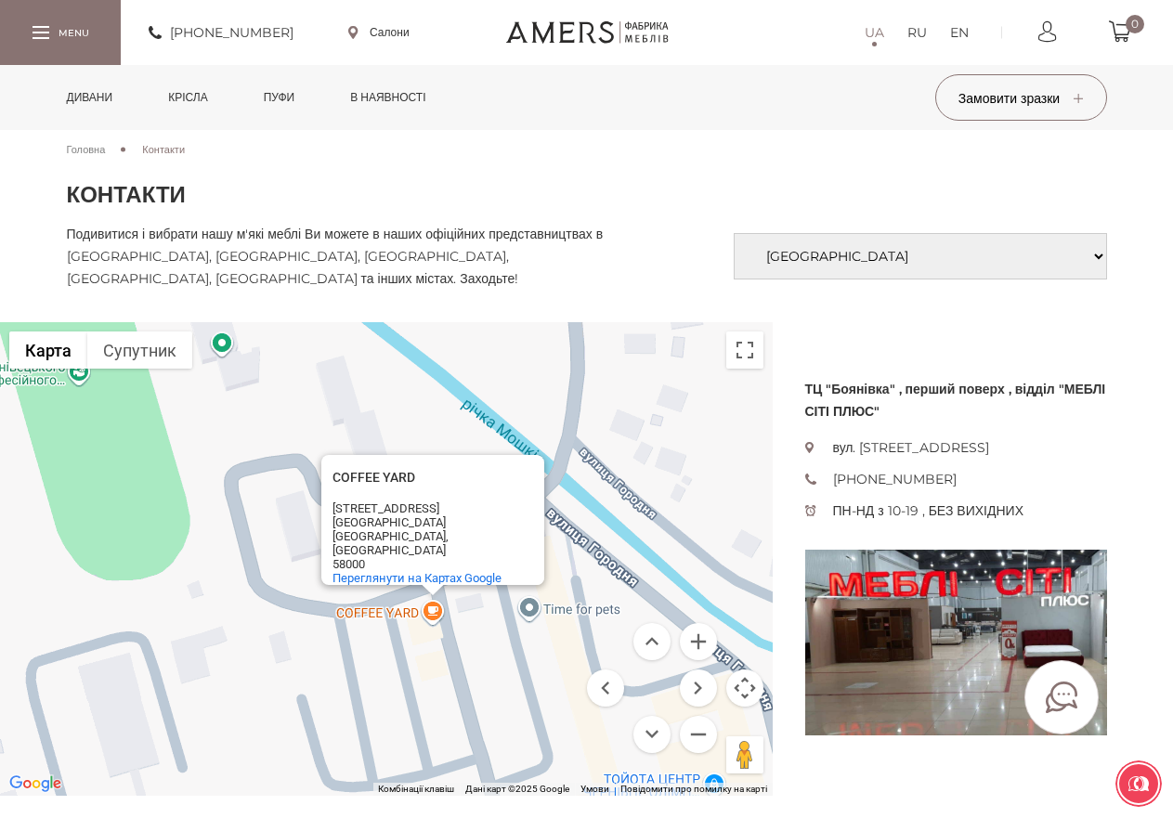
drag, startPoint x: 508, startPoint y: 586, endPoint x: 513, endPoint y: 663, distance: 77.2
click at [513, 663] on div "[GEOGRAPHIC_DATA][STREET_ADDRESS][GEOGRAPHIC_DATA], [GEOGRAPHIC_DATA] 58000 [GE…" at bounding box center [386, 559] width 773 height 474
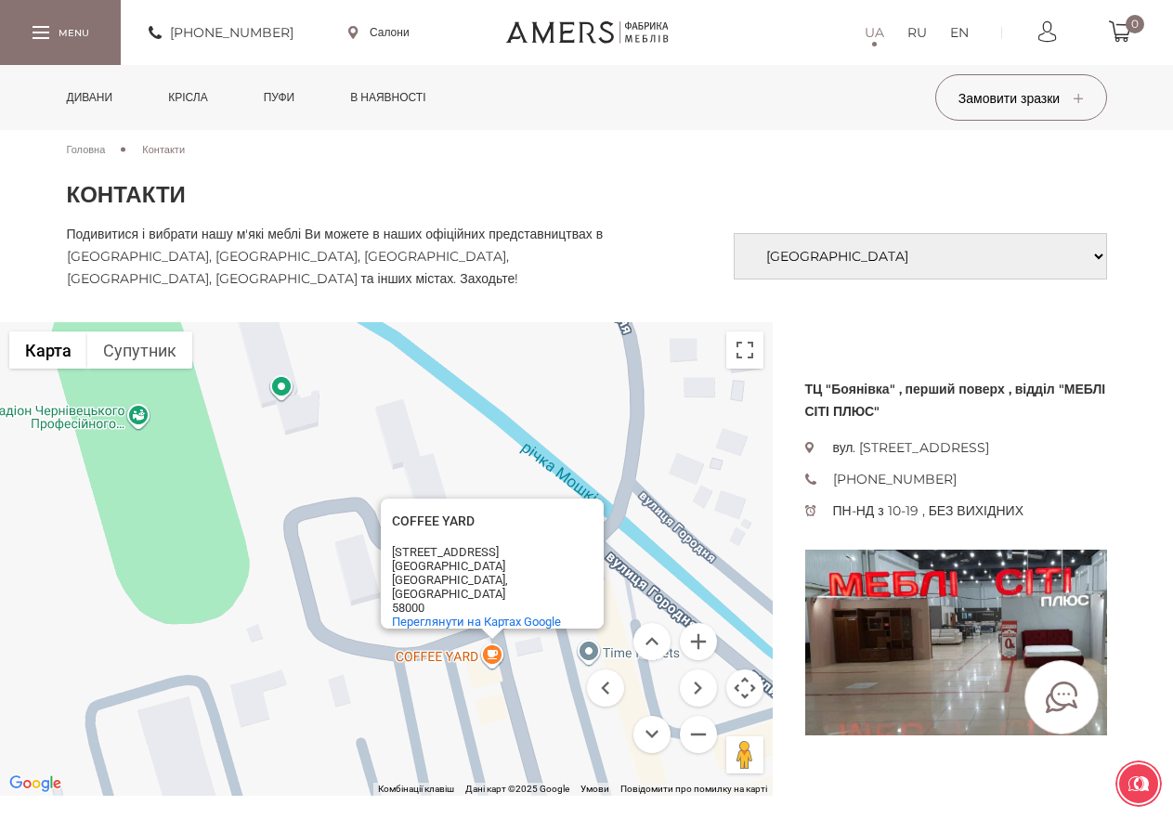
drag, startPoint x: 279, startPoint y: 389, endPoint x: 337, endPoint y: 425, distance: 68.8
click at [337, 425] on div "[GEOGRAPHIC_DATA][STREET_ADDRESS][GEOGRAPHIC_DATA], [GEOGRAPHIC_DATA] 58000 [GE…" at bounding box center [386, 559] width 773 height 474
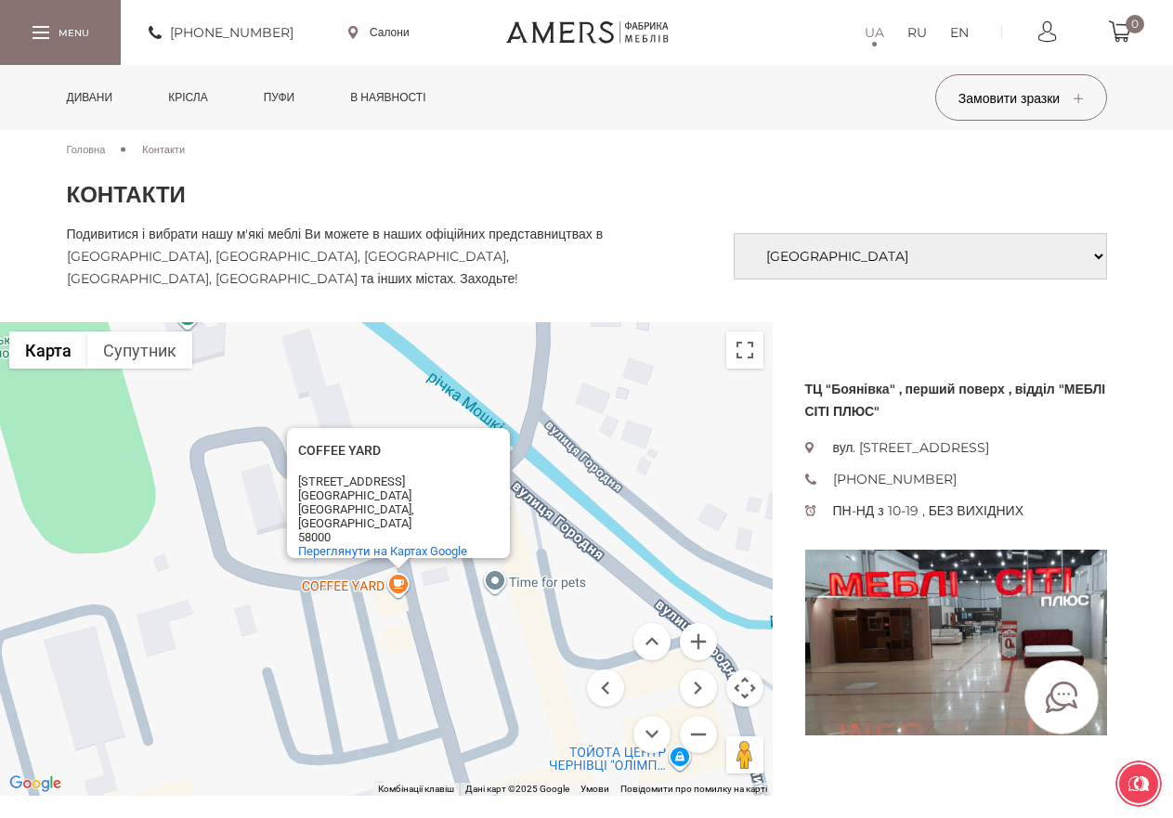
drag, startPoint x: 521, startPoint y: 663, endPoint x: 355, endPoint y: 542, distance: 206.0
click at [355, 542] on div "[GEOGRAPHIC_DATA][STREET_ADDRESS][GEOGRAPHIC_DATA], [GEOGRAPHIC_DATA] 58000 [GE…" at bounding box center [386, 559] width 773 height 474
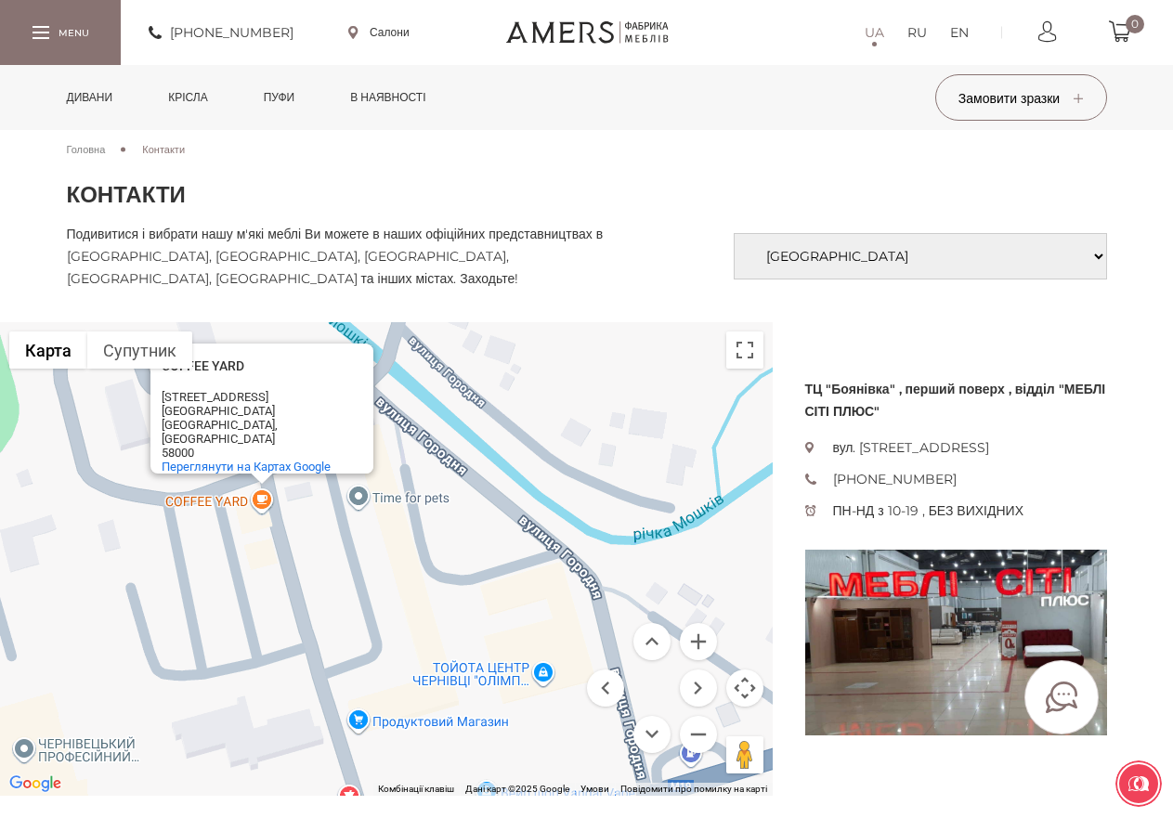
click at [358, 497] on div "[GEOGRAPHIC_DATA][STREET_ADDRESS][GEOGRAPHIC_DATA], [GEOGRAPHIC_DATA] 58000 [GE…" at bounding box center [386, 559] width 773 height 474
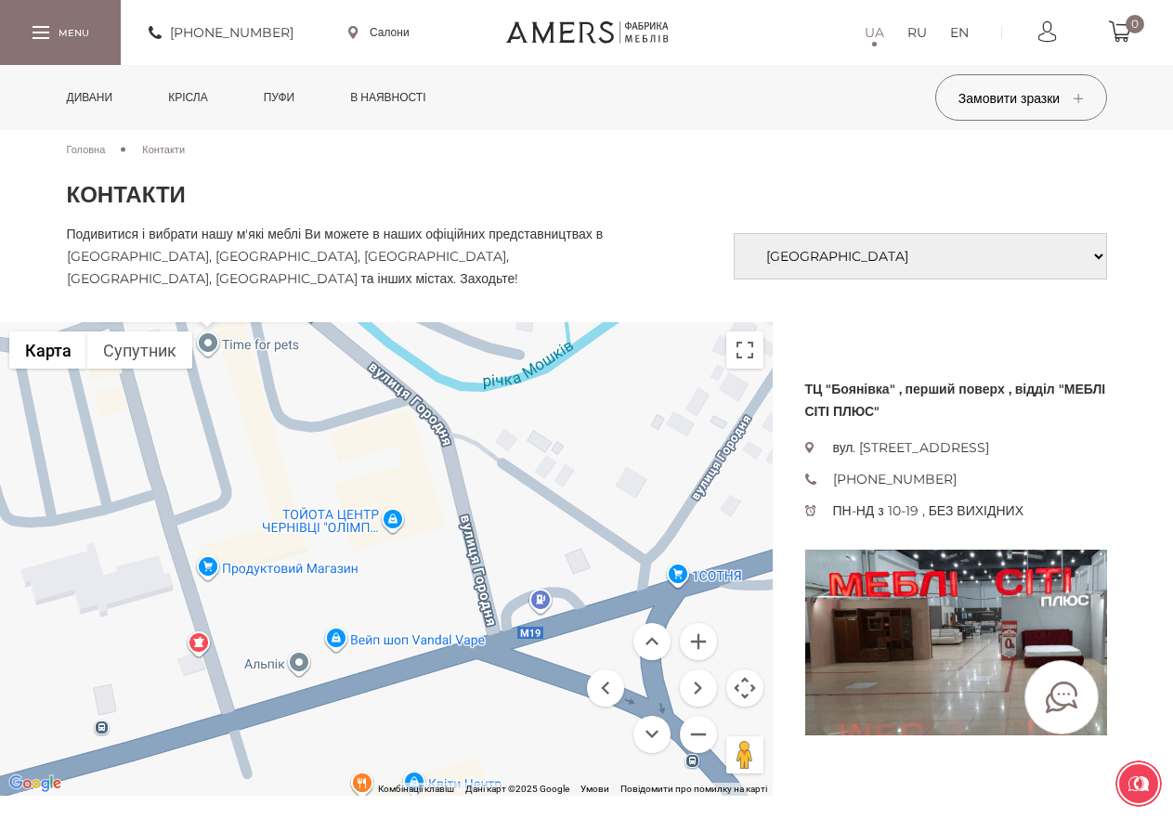
drag, startPoint x: 503, startPoint y: 651, endPoint x: 349, endPoint y: 445, distance: 256.9
click at [349, 445] on div "Time for pets Time for pets [STREET_ADDRESS] Google" at bounding box center [386, 559] width 773 height 474
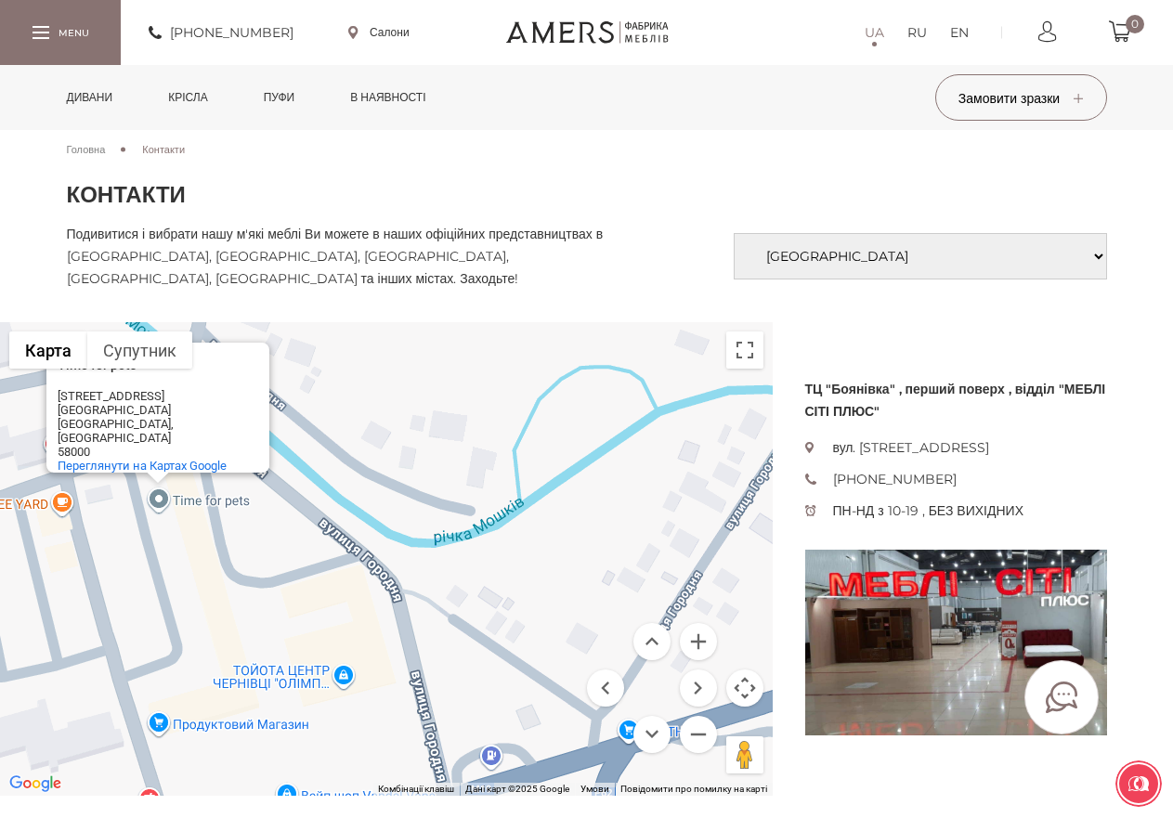
drag, startPoint x: 422, startPoint y: 517, endPoint x: 372, endPoint y: 678, distance: 168.1
click at [372, 678] on div "Time for pets Time for pets [STREET_ADDRESS] Google" at bounding box center [386, 559] width 773 height 474
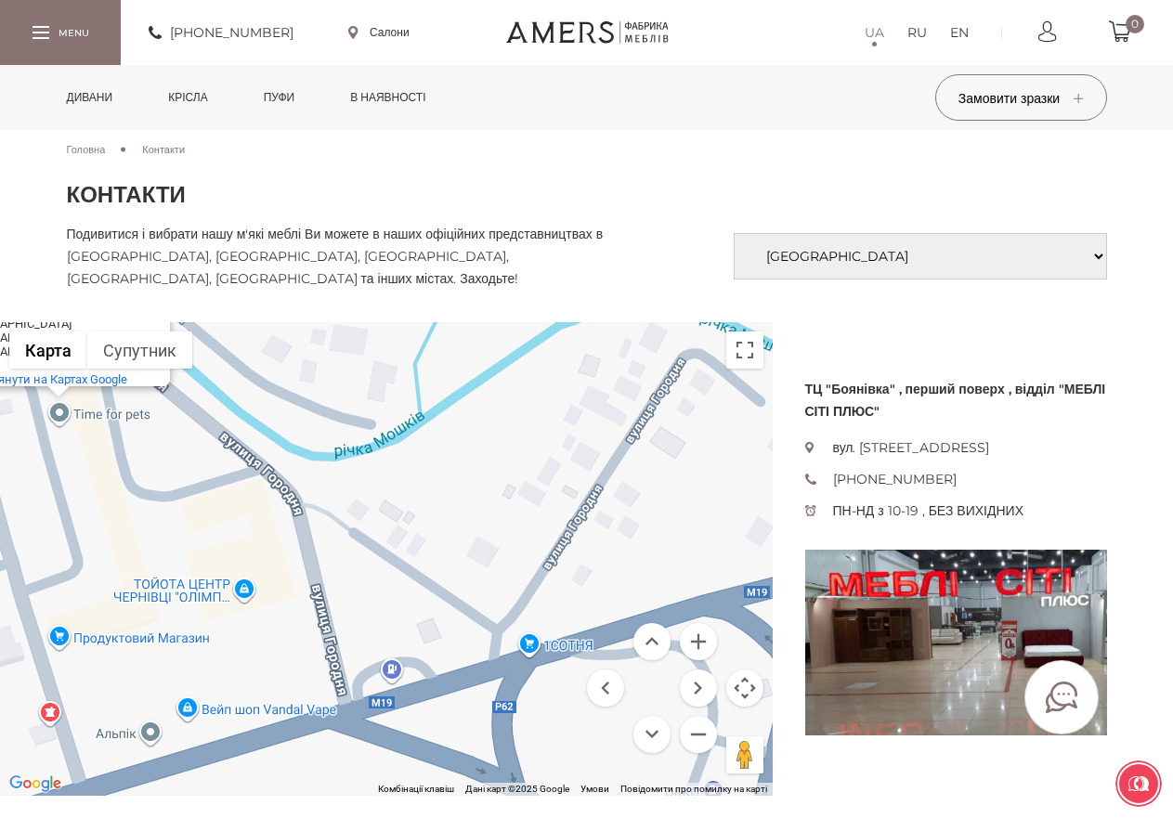
drag, startPoint x: 511, startPoint y: 657, endPoint x: 398, endPoint y: 552, distance: 153.8
click at [399, 554] on div "Time for pets Time for pets [STREET_ADDRESS] Google" at bounding box center [386, 559] width 773 height 474
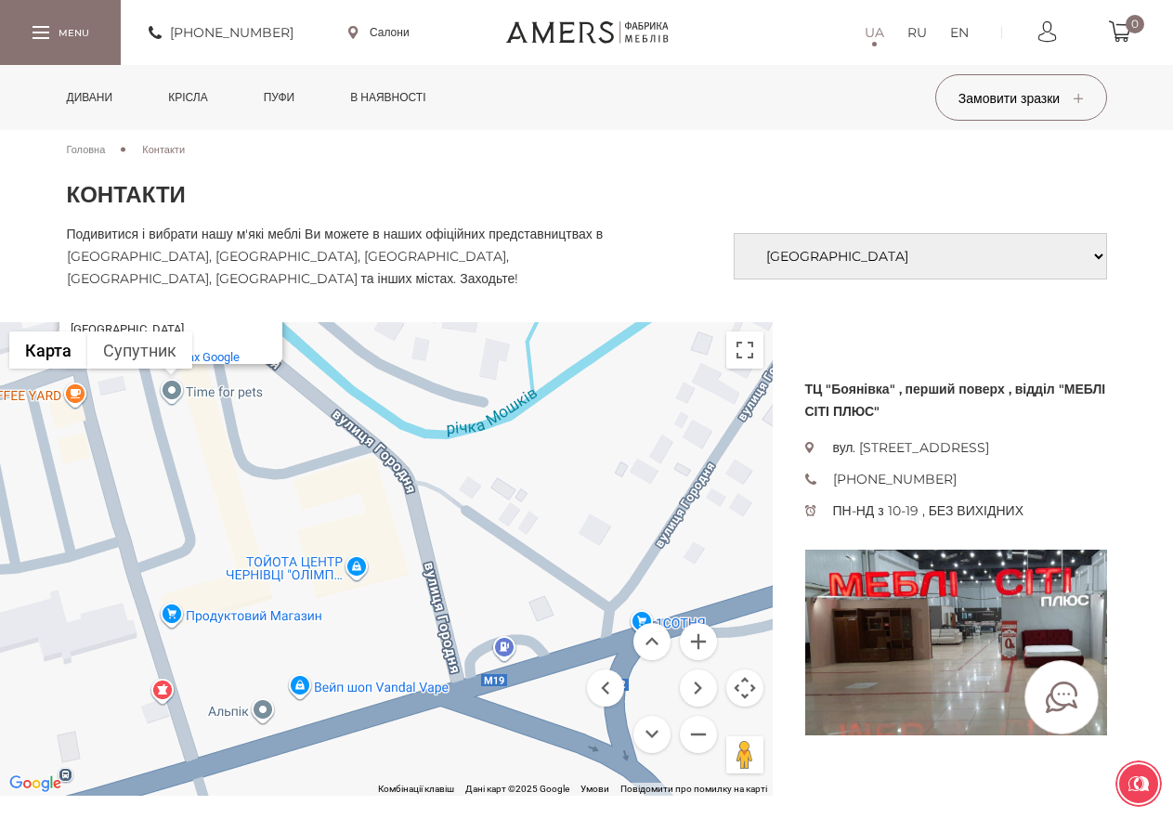
drag, startPoint x: 357, startPoint y: 577, endPoint x: 432, endPoint y: 571, distance: 75.4
click at [432, 571] on div "Time for pets Time for pets [STREET_ADDRESS] Google" at bounding box center [386, 559] width 773 height 474
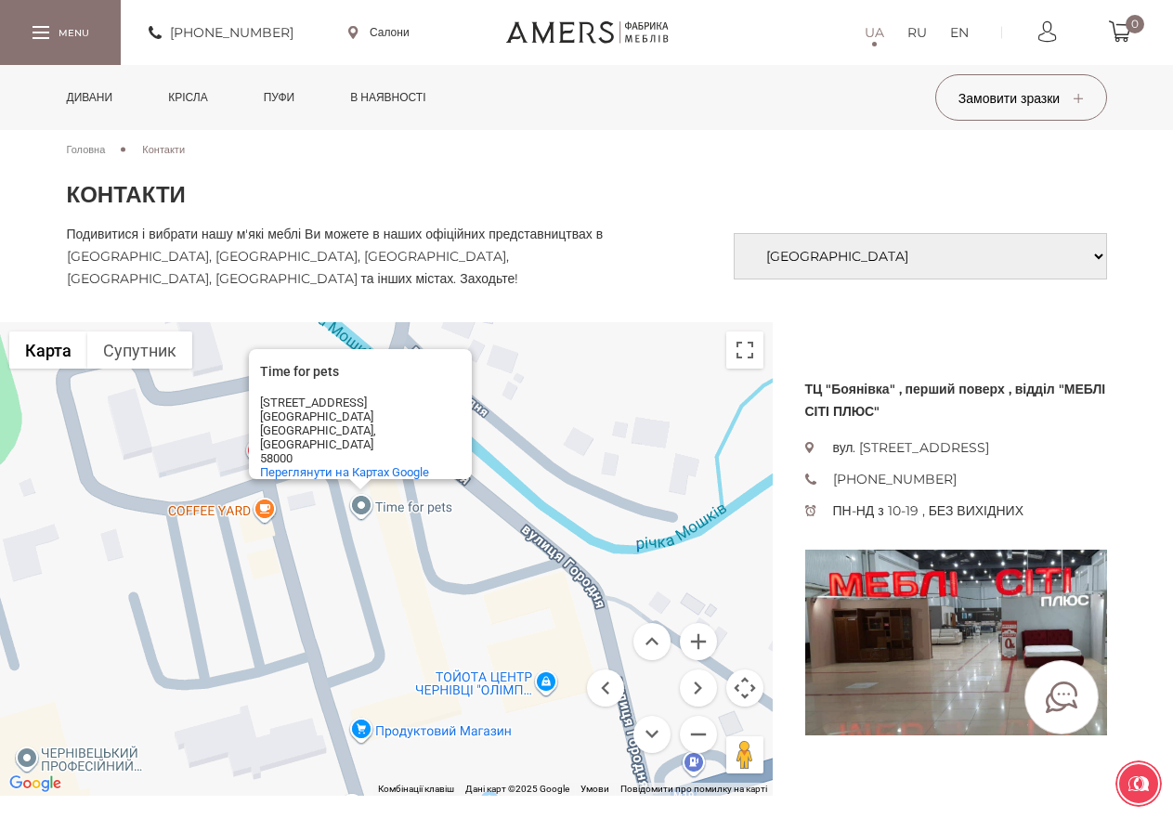
drag, startPoint x: 384, startPoint y: 565, endPoint x: 549, endPoint y: 693, distance: 209.2
click at [549, 693] on div "Time for pets Time for pets [STREET_ADDRESS] Google" at bounding box center [386, 559] width 773 height 474
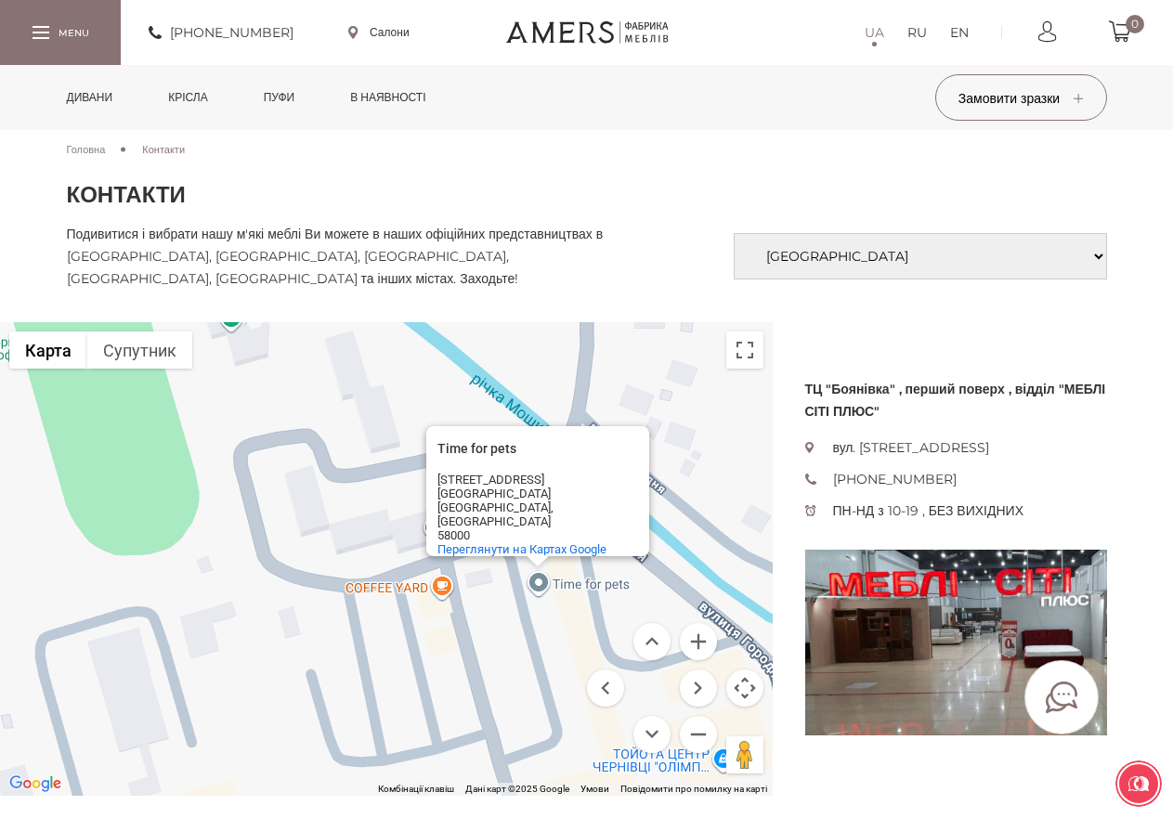
drag, startPoint x: 382, startPoint y: 591, endPoint x: 633, endPoint y: 666, distance: 262.7
click at [633, 666] on div "Time for pets Time for pets [STREET_ADDRESS] Чернівці [GEOGRAPHIC_DATA], [GEOGR…" at bounding box center [386, 559] width 773 height 474
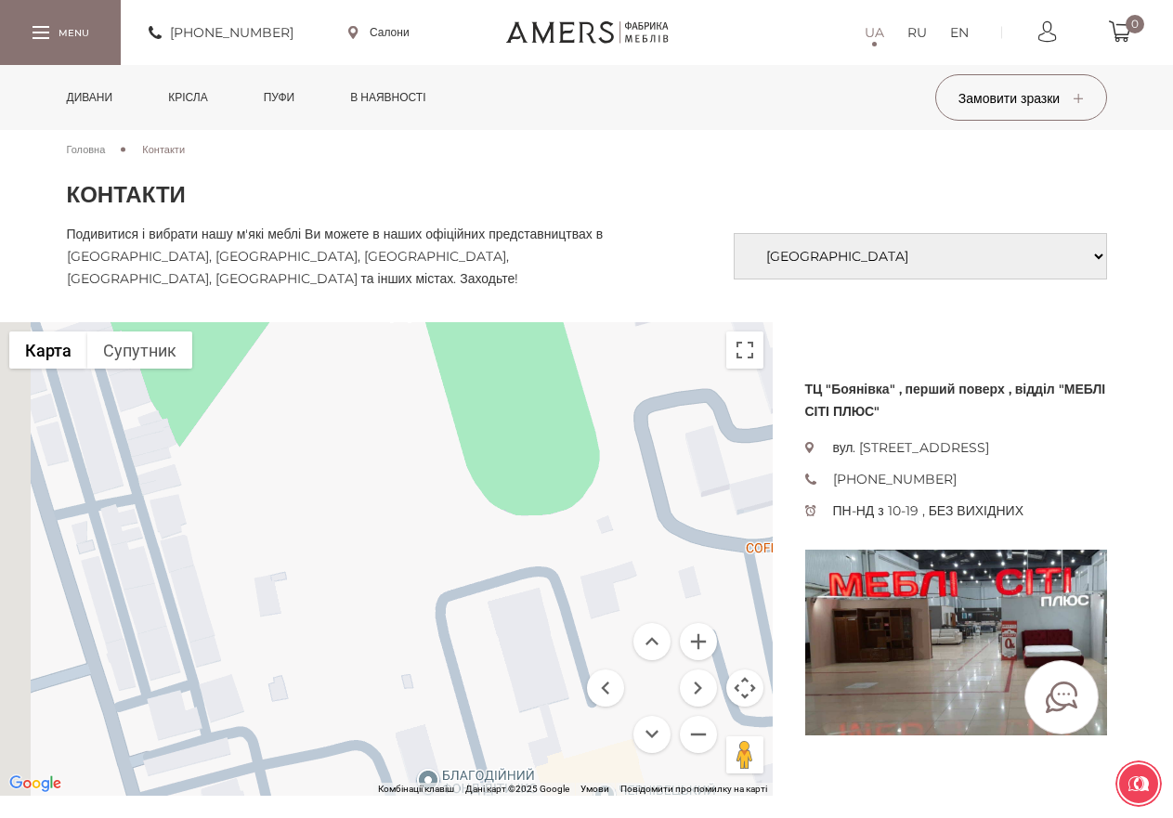
drag, startPoint x: 382, startPoint y: 661, endPoint x: 714, endPoint y: 628, distance: 334.2
click at [714, 628] on div "Time for pets Time for pets [STREET_ADDRESS] Чернівці [GEOGRAPHIC_DATA], [GEOGR…" at bounding box center [386, 559] width 773 height 474
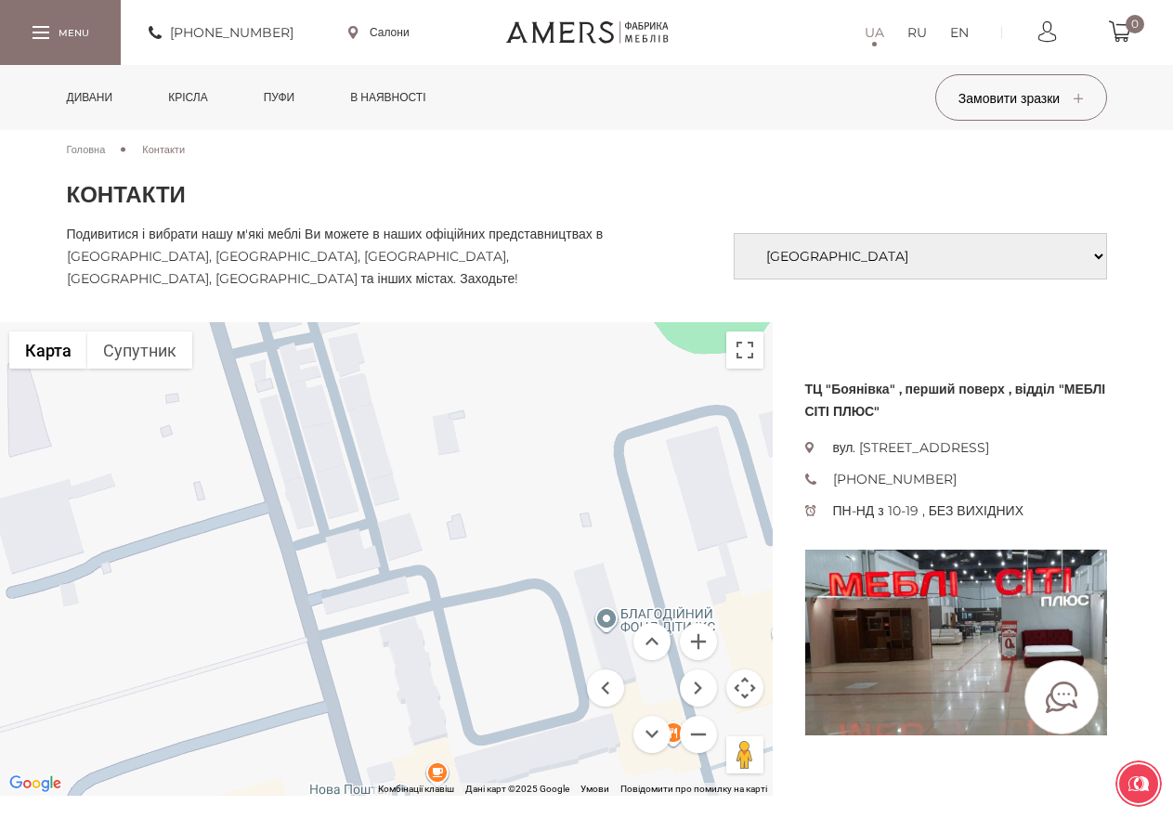
drag, startPoint x: 384, startPoint y: 597, endPoint x: 551, endPoint y: 449, distance: 223.7
click at [551, 449] on div "Time for pets Time for pets [STREET_ADDRESS] Google" at bounding box center [386, 559] width 773 height 474
click at [608, 621] on div "Time for pets Time for pets [STREET_ADDRESS] Google" at bounding box center [386, 559] width 773 height 474
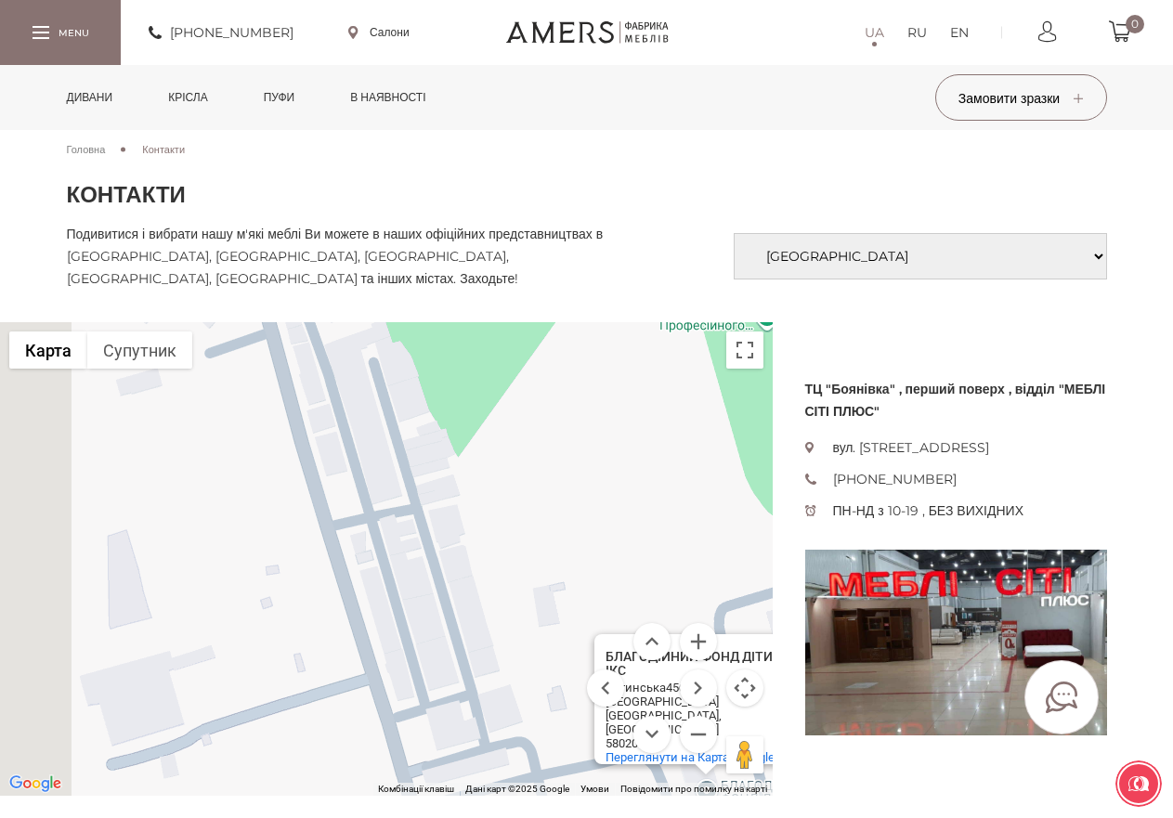
drag, startPoint x: 394, startPoint y: 503, endPoint x: 460, endPoint y: 658, distance: 168.6
click at [513, 712] on div "БЛАГОДІЙНИЙ ФОНД ДІТИ ІКС БЛАГОДІЙНИЙ ФОНД ДІТИ ІКС Хотинська45б3 Чернівці [GEO…" at bounding box center [386, 559] width 773 height 474
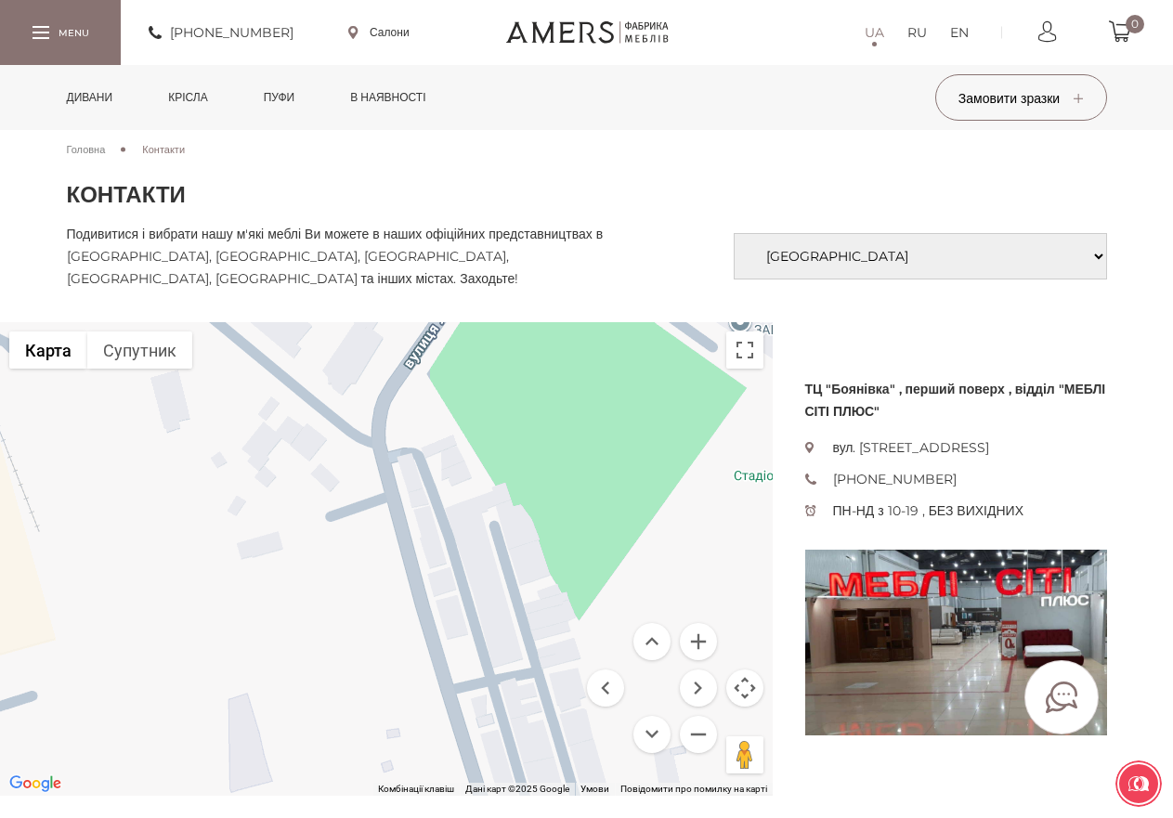
drag, startPoint x: 386, startPoint y: 511, endPoint x: 429, endPoint y: 544, distance: 54.3
click at [440, 570] on div "БЛАГОДІЙНИЙ ФОНД ДІТИ ІКС БЛАГОДІЙНИЙ ФОНД ДІТИ ІКС Хотинська45б3 Чернівці [GEO…" at bounding box center [386, 559] width 773 height 474
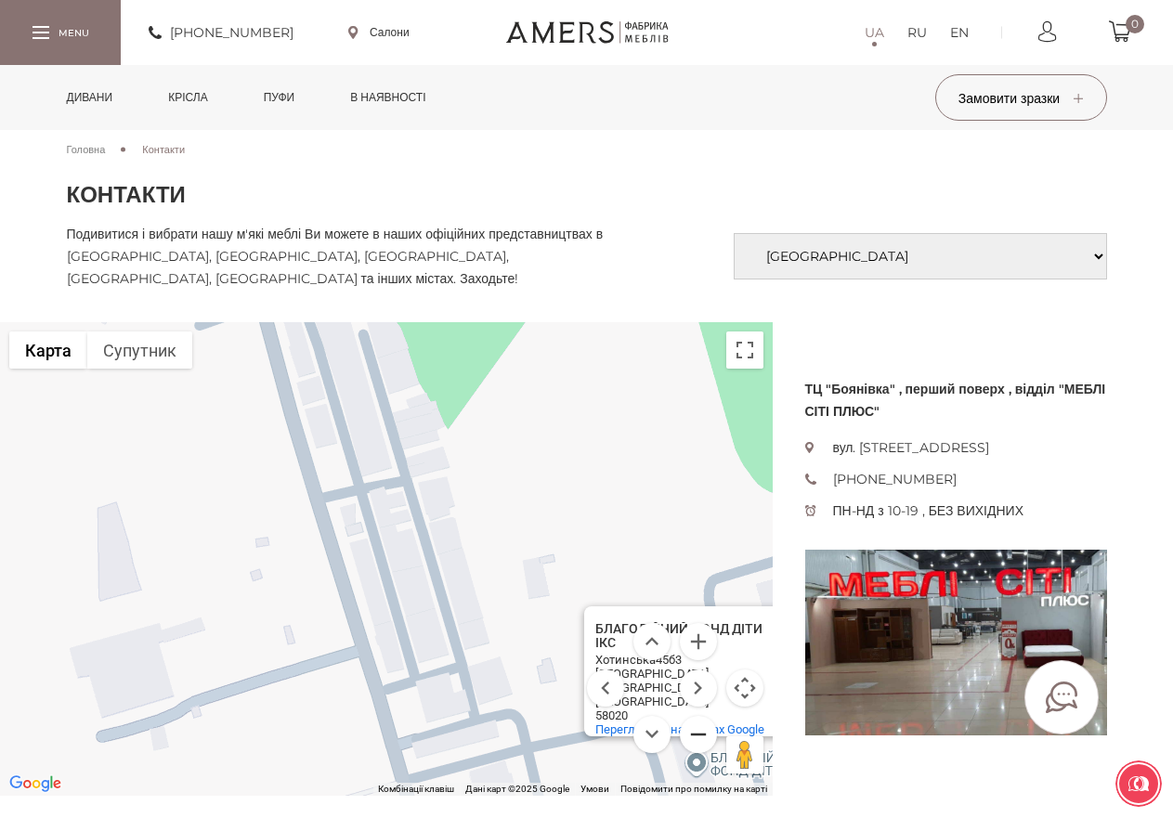
click at [696, 736] on button "Зменшити" at bounding box center [698, 734] width 37 height 37
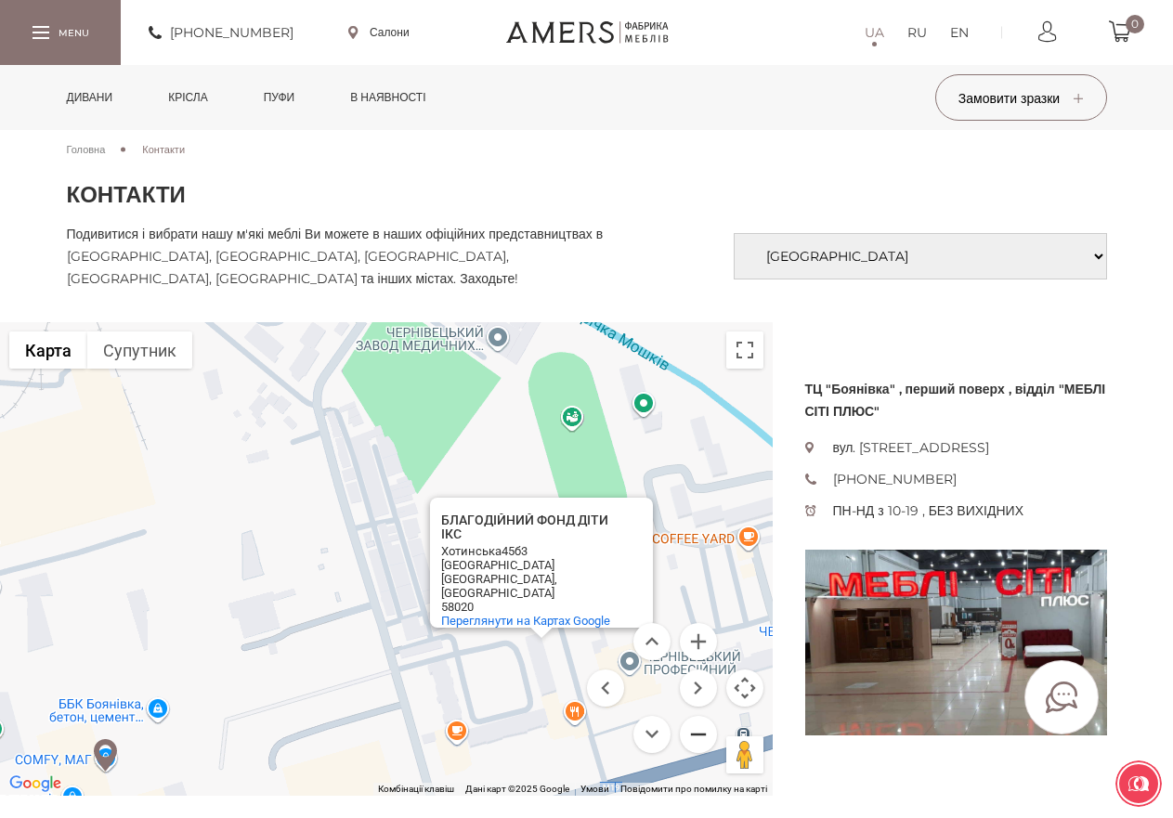
click at [696, 736] on button "Зменшити" at bounding box center [698, 734] width 37 height 37
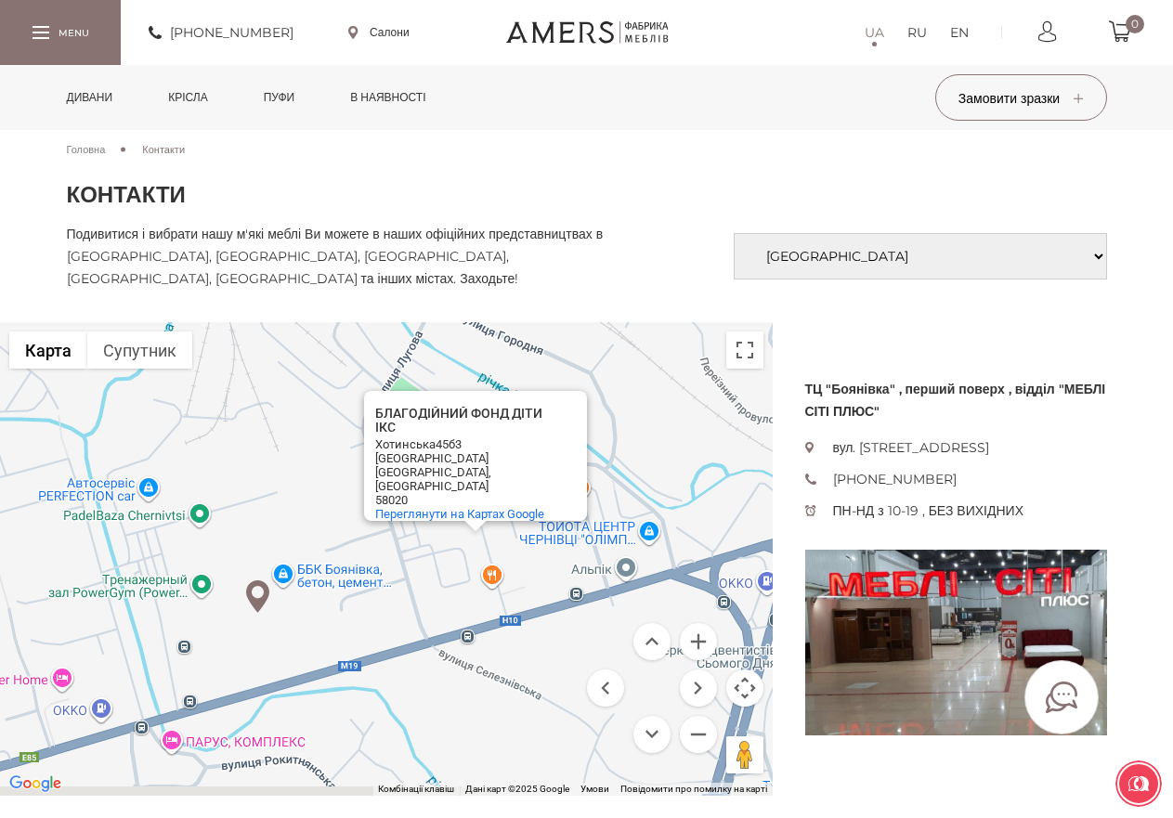
drag, startPoint x: 334, startPoint y: 672, endPoint x: 359, endPoint y: 617, distance: 61.1
click at [359, 617] on div "БЛАГОДІЙНИЙ ФОНД ДІТИ ІКС БЛАГОДІЙНИЙ ФОНД ДІТИ ІКС Хотинська45б3 Чернівці [GEO…" at bounding box center [386, 559] width 773 height 474
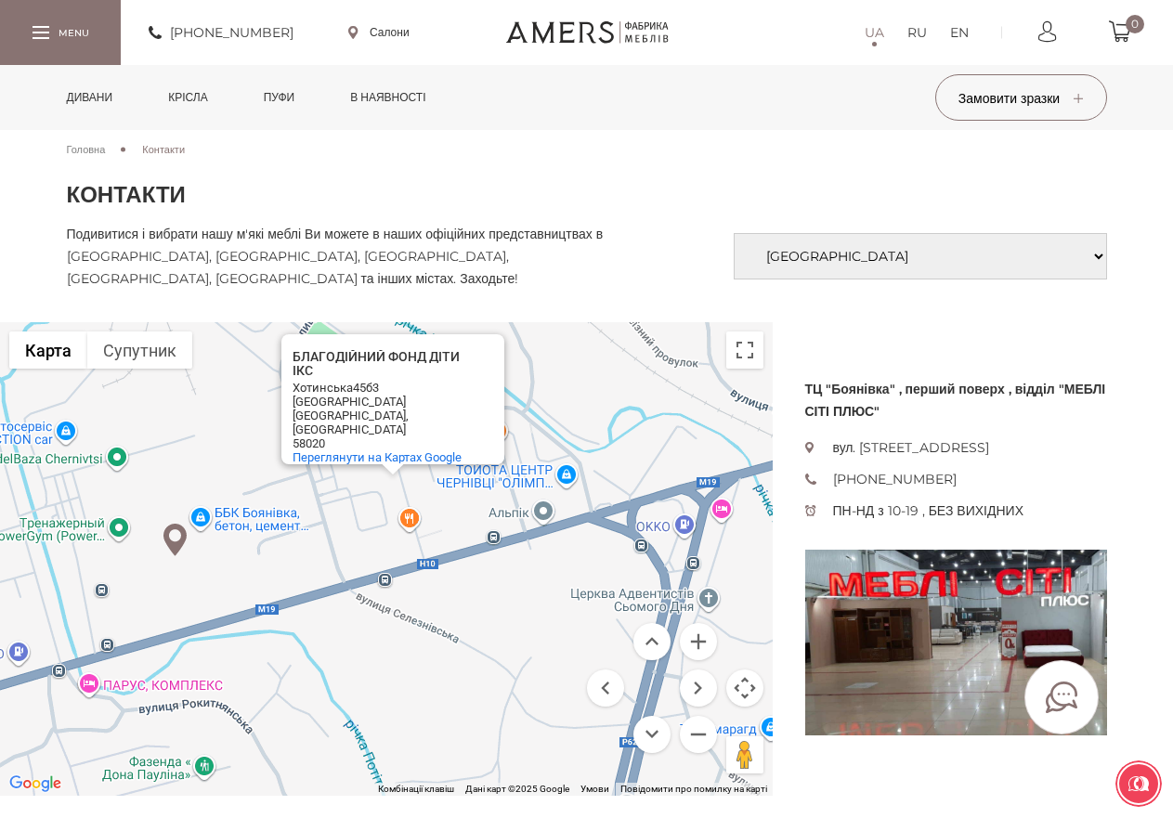
drag, startPoint x: 477, startPoint y: 697, endPoint x: 389, endPoint y: 634, distance: 108.0
click at [389, 634] on div "БЛАГОДІЙНИЙ ФОНД ДІТИ ІКС БЛАГОДІЙНИЙ ФОНД ДІТИ ІКС Хотинська45б3 Чернівці [GEO…" at bounding box center [386, 559] width 773 height 474
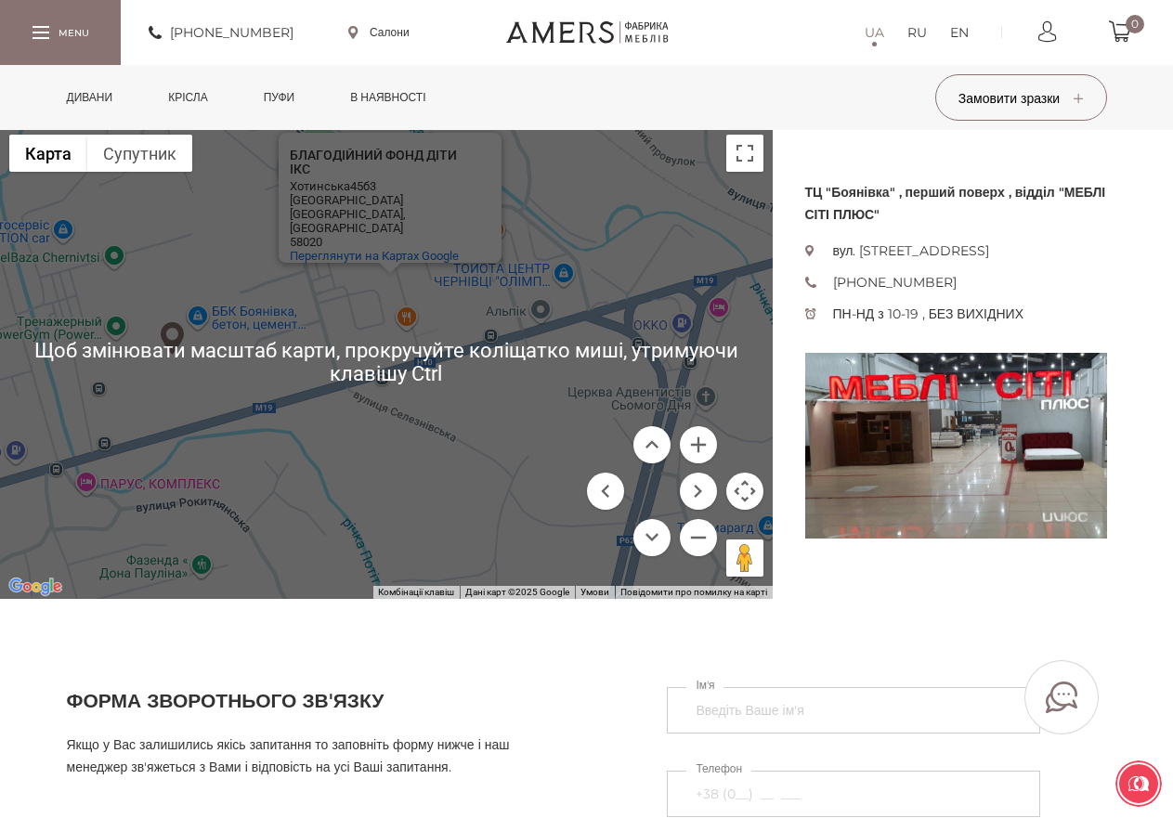
scroll to position [186, 0]
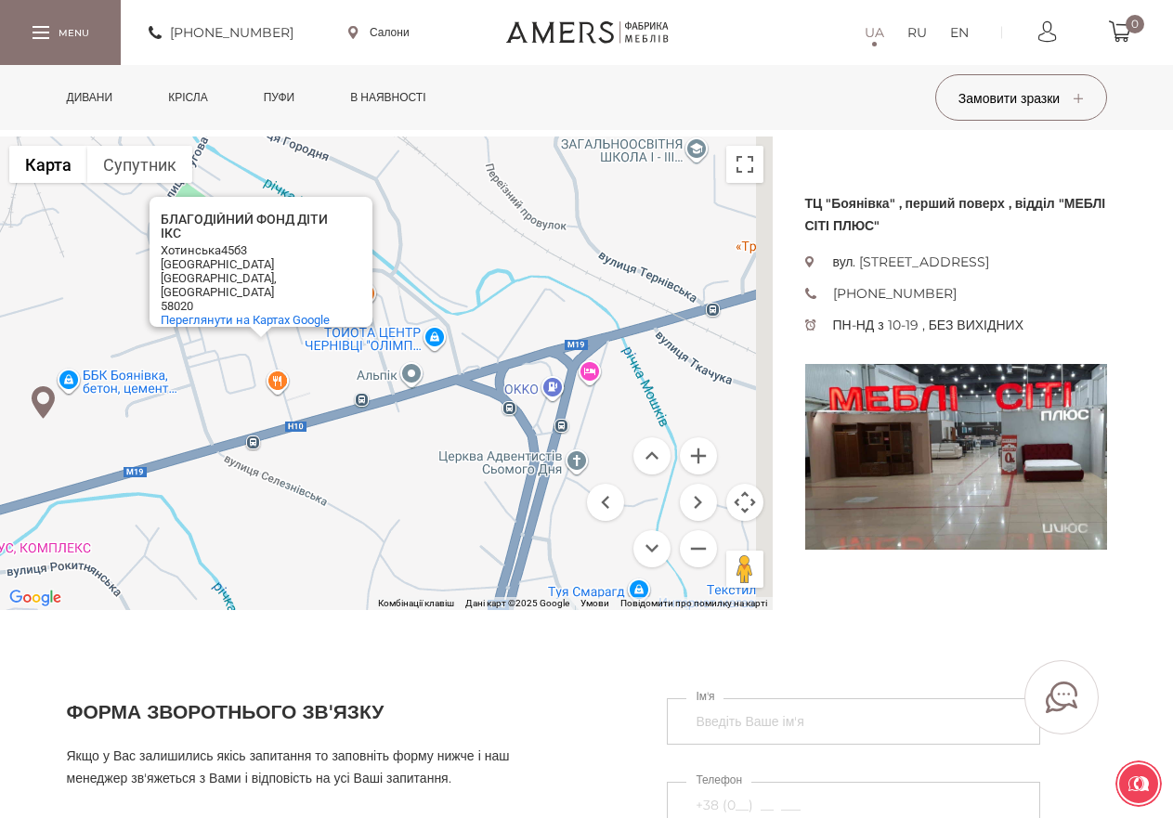
drag, startPoint x: 531, startPoint y: 380, endPoint x: 399, endPoint y: 435, distance: 142.8
click at [399, 435] on div "БЛАГОДІЙНИЙ ФОНД ДІТИ ІКС БЛАГОДІЙНИЙ ФОНД ДІТИ ІКС Хотинська45б3 Чернівці [GEO…" at bounding box center [386, 374] width 773 height 474
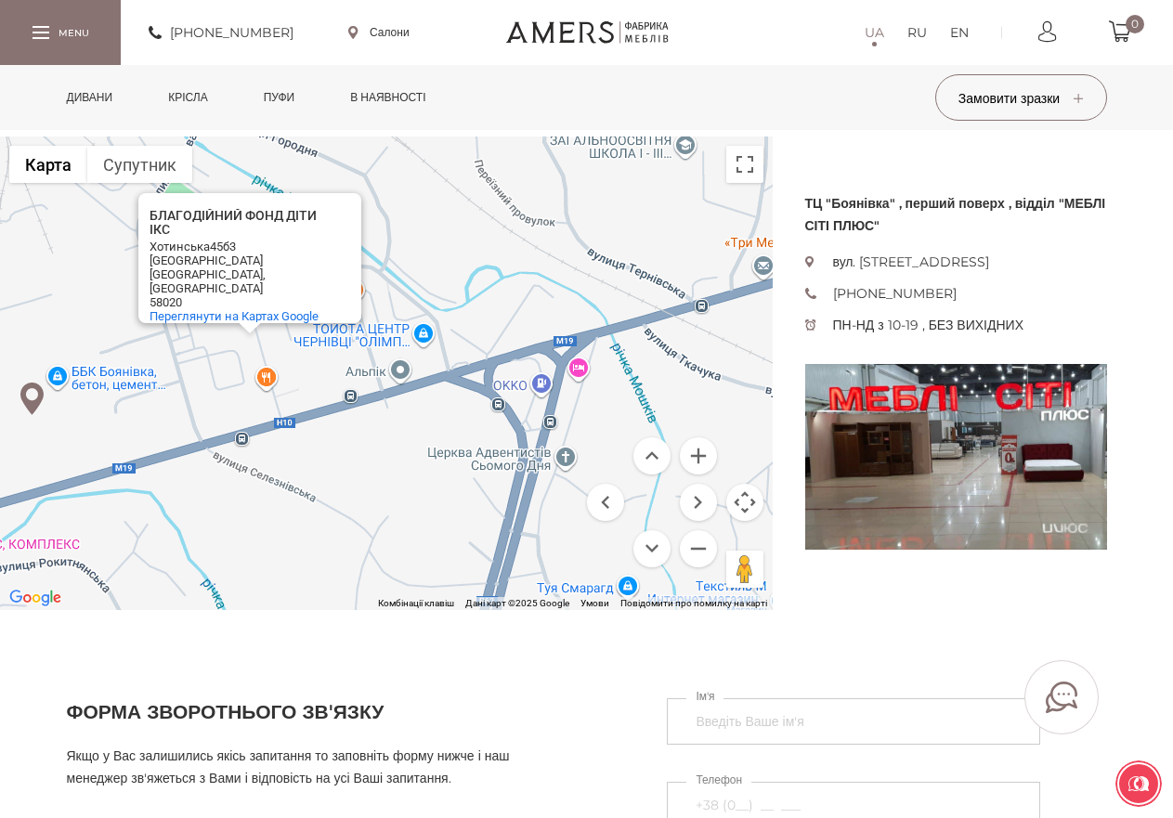
click at [562, 455] on div "БЛАГОДІЙНИЙ ФОНД ДІТИ ІКС БЛАГОДІЙНИЙ ФОНД ДІТИ ІКС Хотинська45б3 Чернівці [GEO…" at bounding box center [386, 374] width 773 height 474
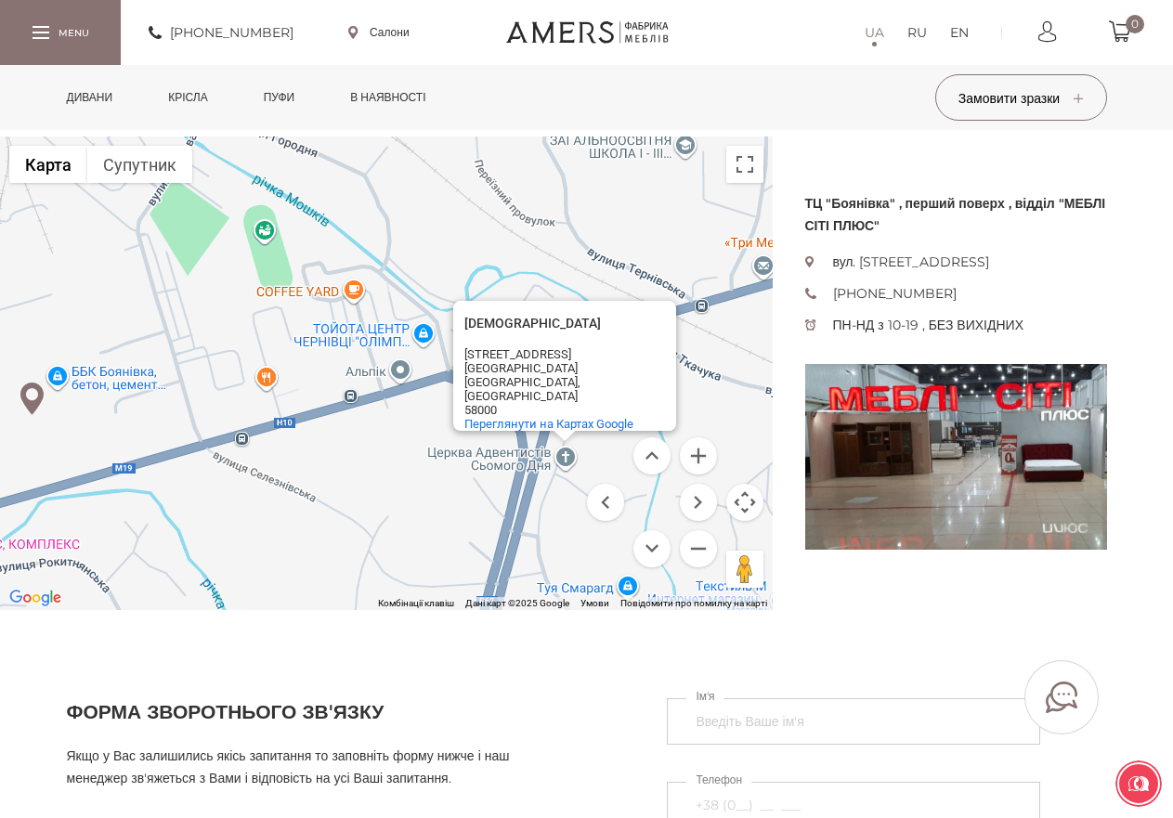
click at [627, 460] on menu at bounding box center [652, 502] width 130 height 130
drag, startPoint x: 600, startPoint y: 454, endPoint x: 581, endPoint y: 537, distance: 84.7
click at [581, 537] on div "[DEMOGRAPHIC_DATA] Адвентистів Сьомого Дня Церква Адвентистів Сьомого Дня [STRE…" at bounding box center [386, 374] width 773 height 474
click at [695, 412] on div "[DEMOGRAPHIC_DATA] Сьомого Дня [STREET_ADDRESS] Чернівці [GEOGRAPHIC_DATA], [GE…" at bounding box center [386, 374] width 773 height 474
click at [733, 322] on div "[DEMOGRAPHIC_DATA] Сьомого Дня [STREET_ADDRESS] Чернівці [GEOGRAPHIC_DATA], [GE…" at bounding box center [386, 374] width 773 height 474
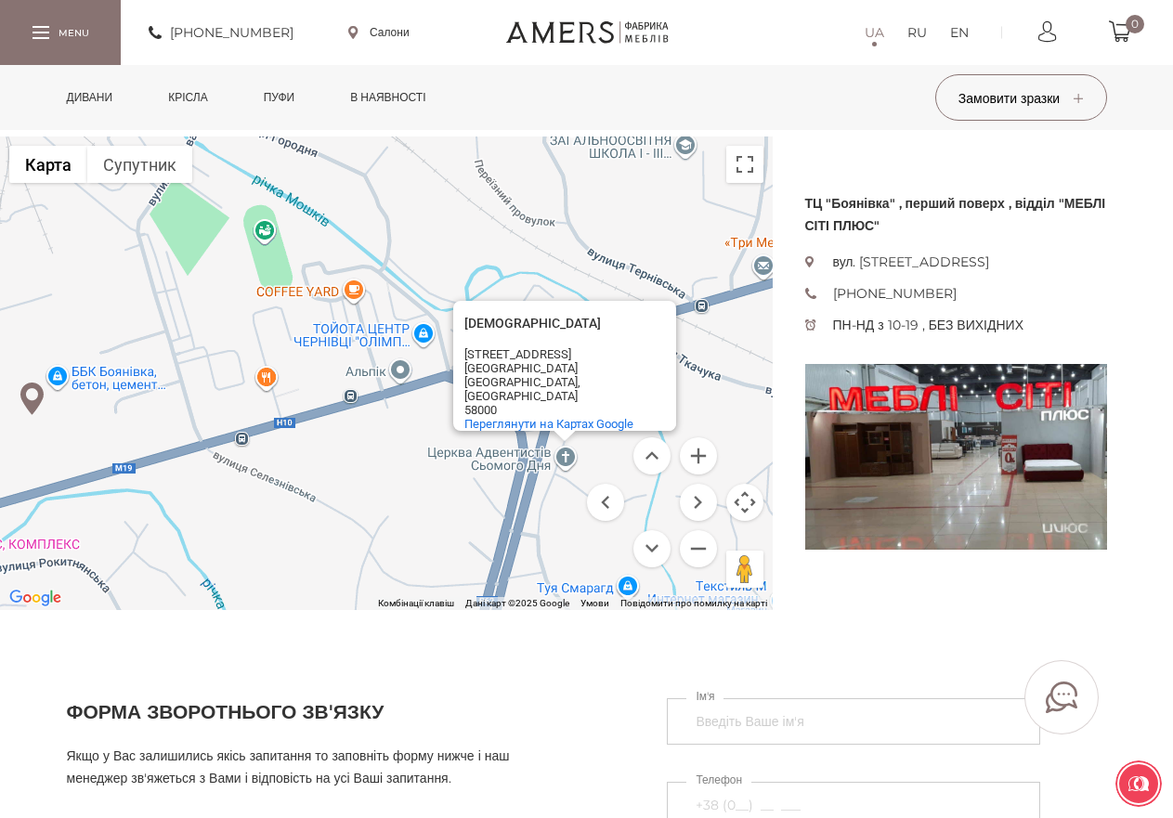
click at [565, 458] on div "[DEMOGRAPHIC_DATA] Сьомого Дня [STREET_ADDRESS] Чернівці [GEOGRAPHIC_DATA], [GE…" at bounding box center [386, 374] width 773 height 474
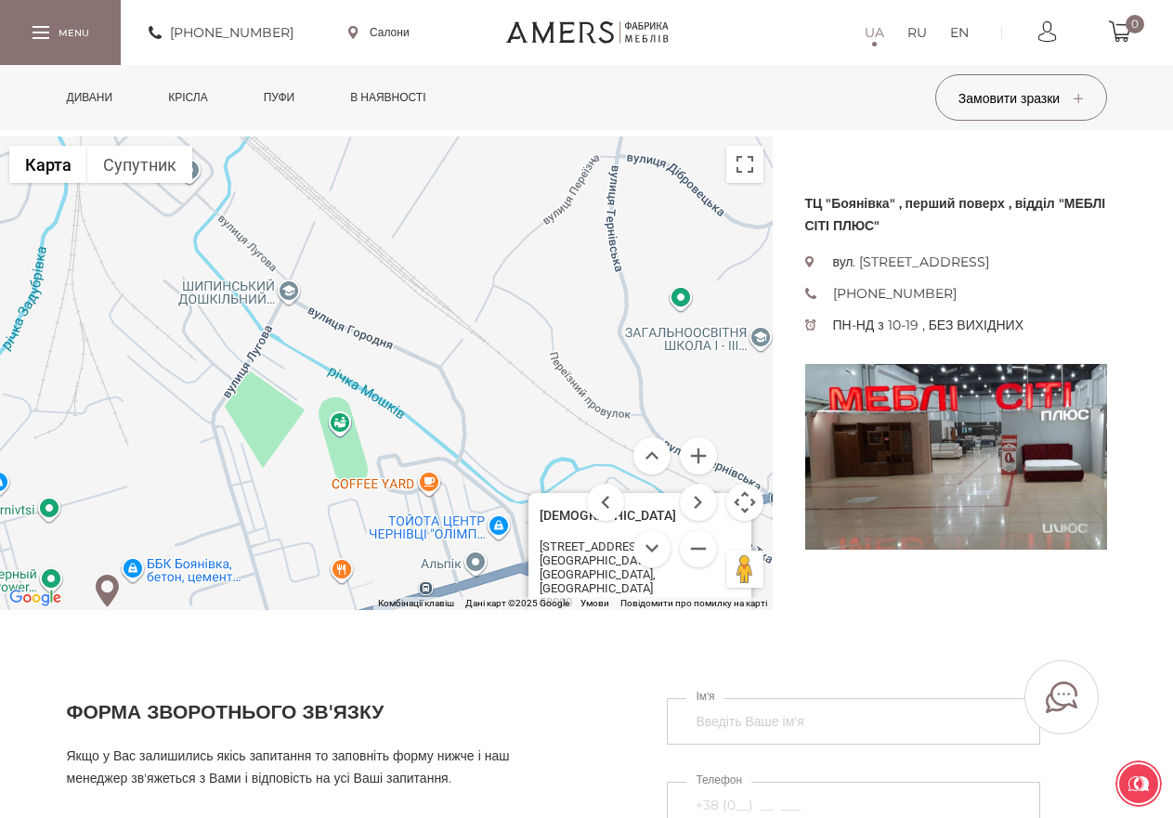
drag, startPoint x: 431, startPoint y: 227, endPoint x: 511, endPoint y: 442, distance: 229.8
click at [511, 442] on div "[DEMOGRAPHIC_DATA] Сьомого Дня [STREET_ADDRESS] Чернівці [GEOGRAPHIC_DATA], [GE…" at bounding box center [386, 374] width 773 height 474
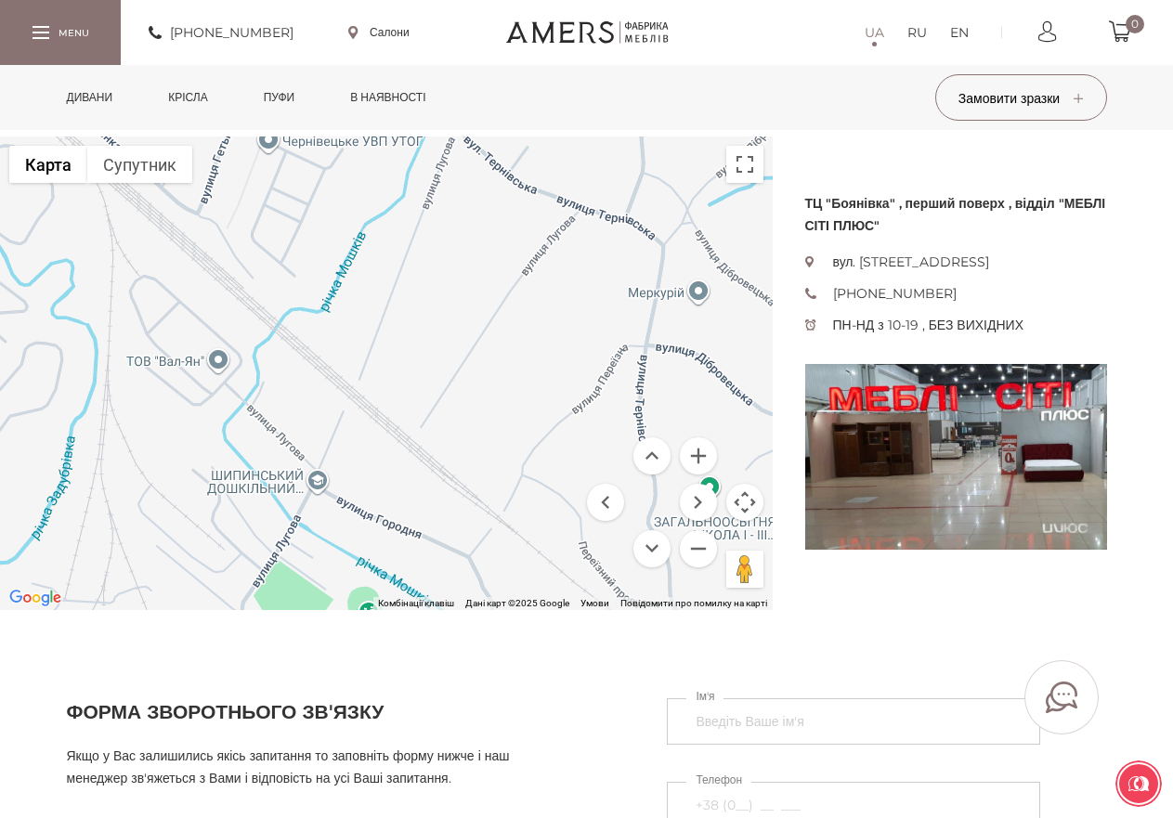
drag, startPoint x: 494, startPoint y: 219, endPoint x: 520, endPoint y: 390, distance: 172.9
click at [520, 390] on div "[DEMOGRAPHIC_DATA] Сьомого Дня [STREET_ADDRESS] Чернівці [GEOGRAPHIC_DATA], [GE…" at bounding box center [386, 374] width 773 height 474
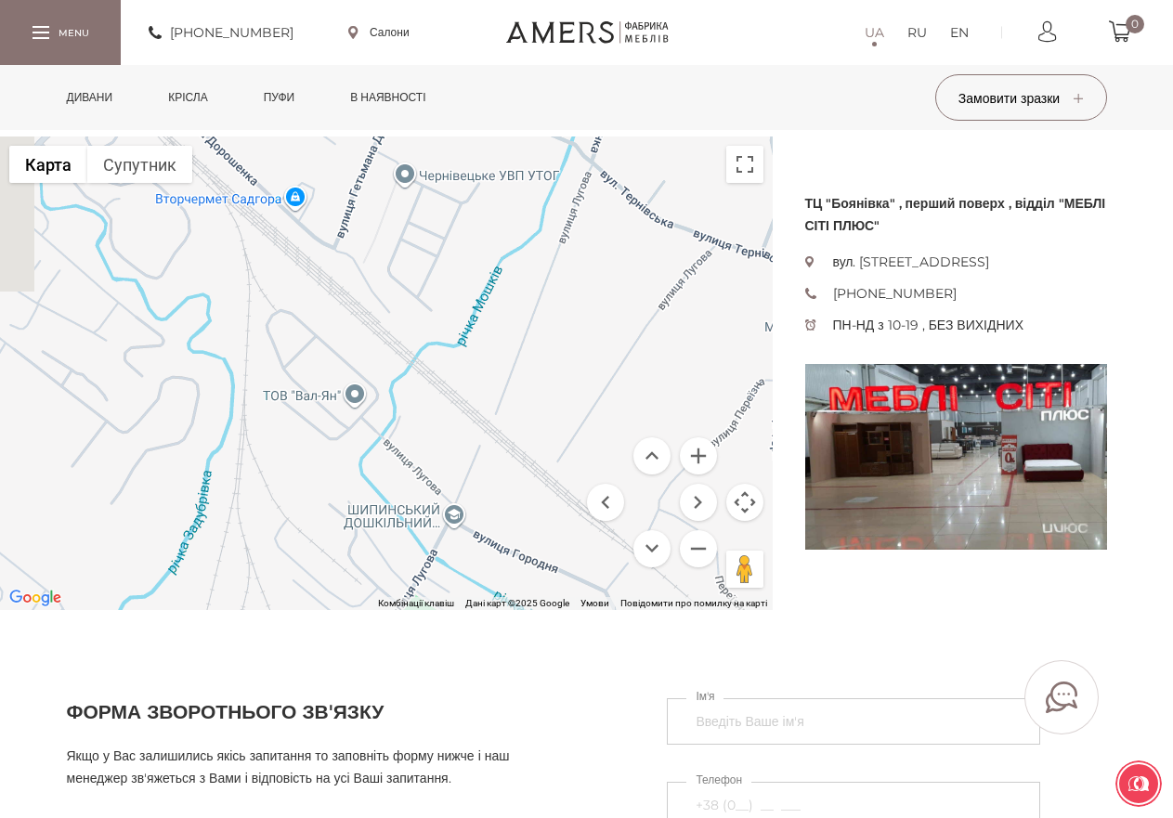
drag, startPoint x: 420, startPoint y: 308, endPoint x: 585, endPoint y: 346, distance: 169.5
click at [585, 346] on div "[DEMOGRAPHIC_DATA] Сьомого Дня [STREET_ADDRESS] Чернівці [GEOGRAPHIC_DATA], [GE…" at bounding box center [386, 374] width 773 height 474
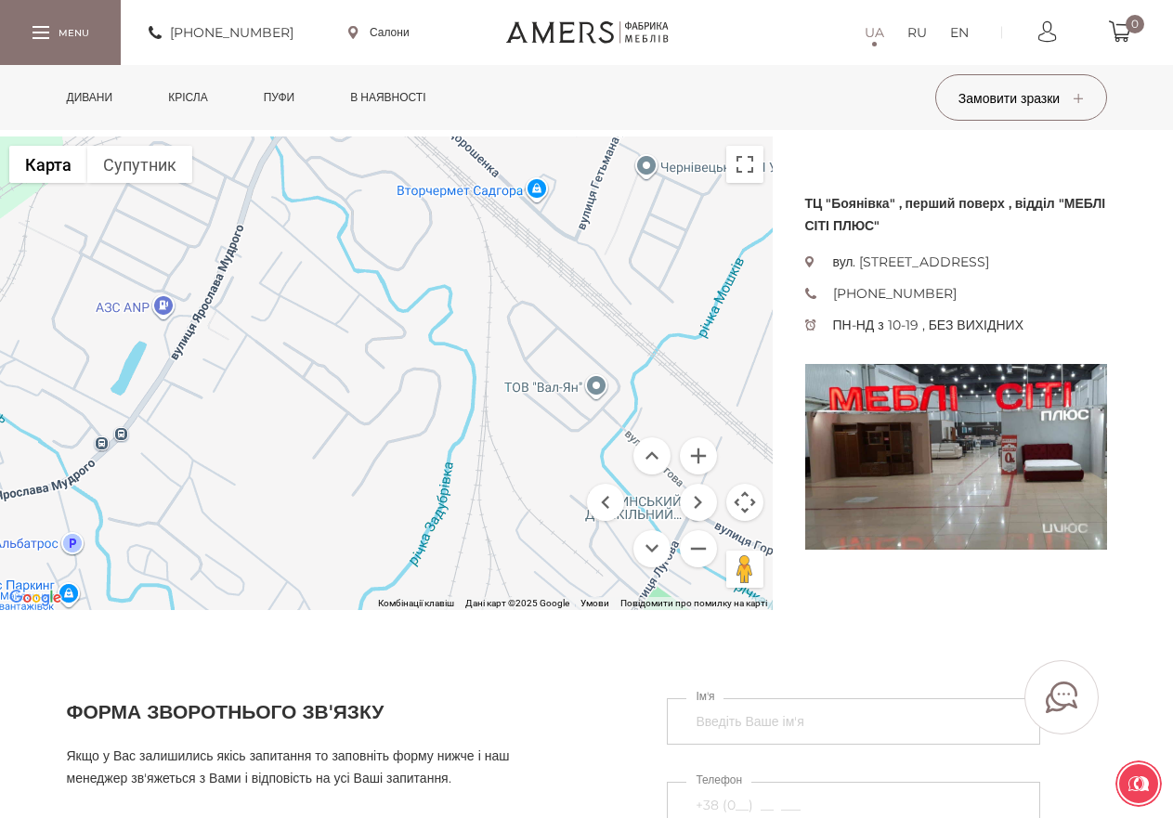
drag, startPoint x: 227, startPoint y: 242, endPoint x: 472, endPoint y: 233, distance: 245.4
click at [472, 233] on div "[DEMOGRAPHIC_DATA] Сьомого Дня [STREET_ADDRESS] Чернівці [GEOGRAPHIC_DATA], [GE…" at bounding box center [386, 374] width 773 height 474
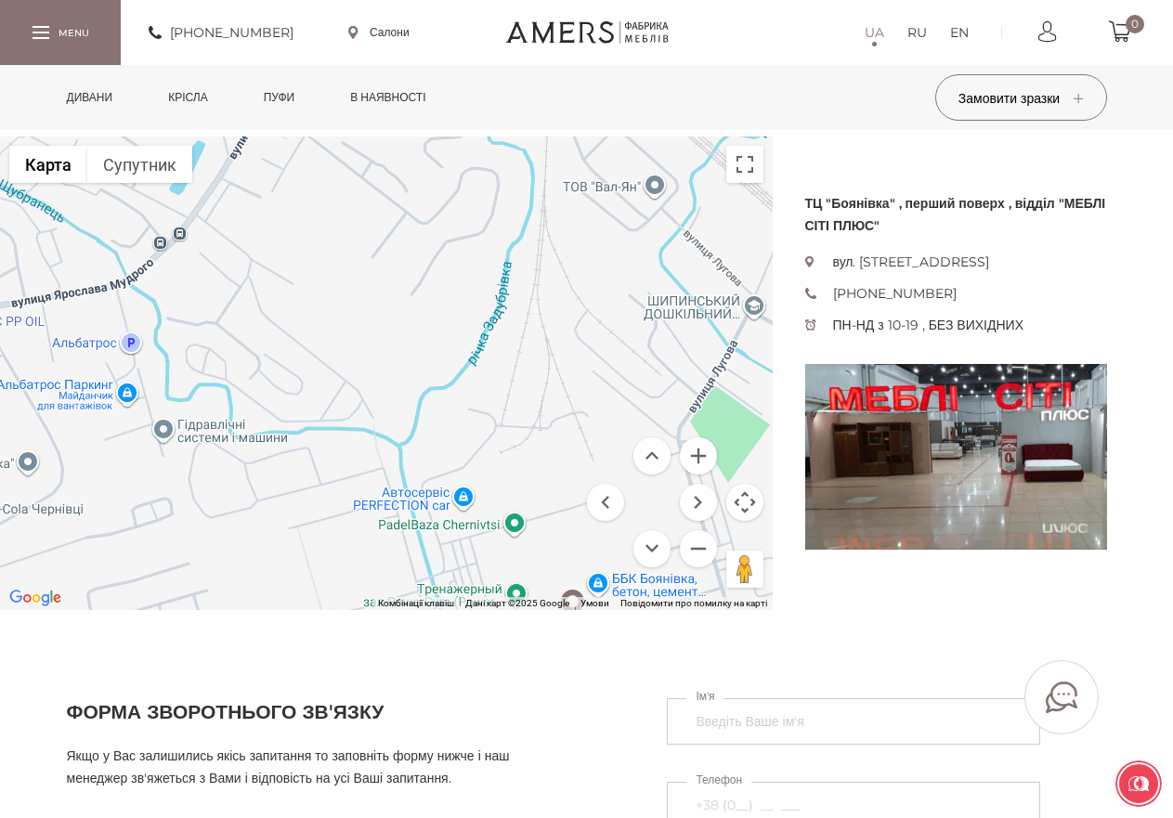
drag, startPoint x: 312, startPoint y: 400, endPoint x: 372, endPoint y: 189, distance: 220.0
click at [372, 189] on div "[DEMOGRAPHIC_DATA] Сьомого Дня [STREET_ADDRESS] Чернівці [GEOGRAPHIC_DATA], [GE…" at bounding box center [386, 374] width 773 height 474
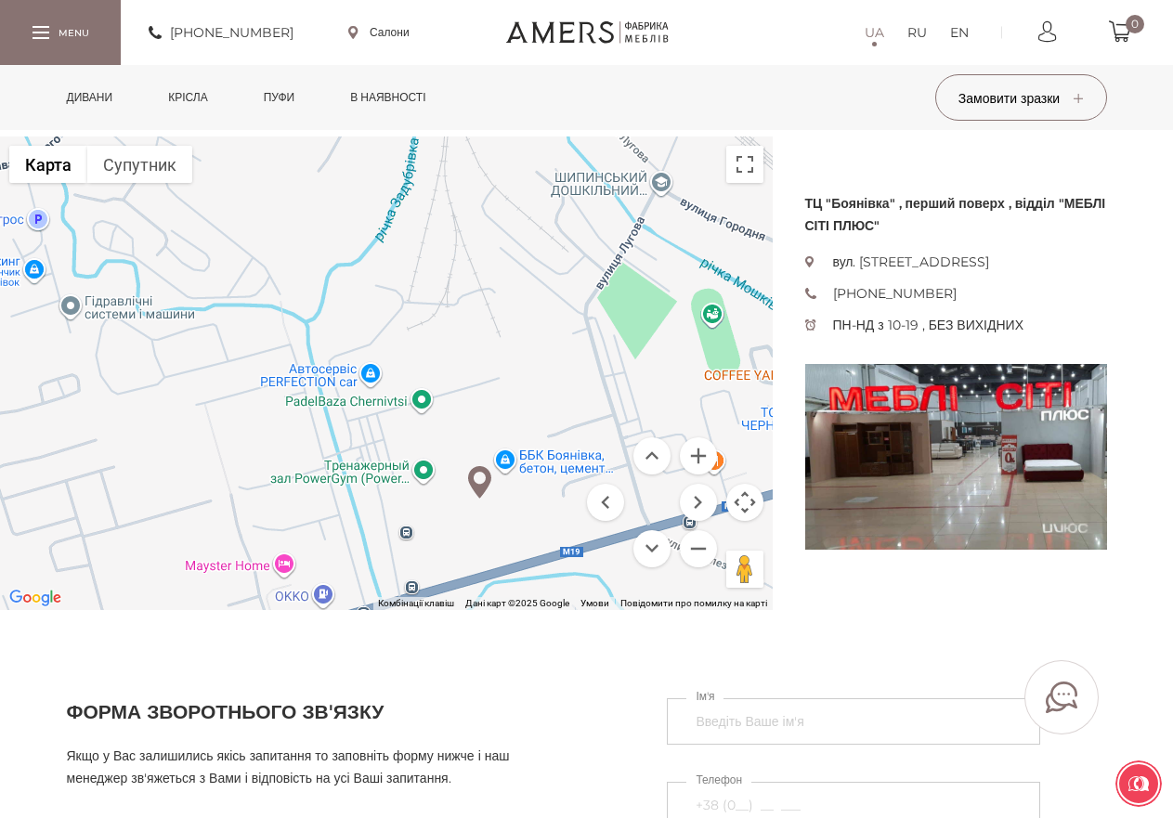
drag, startPoint x: 457, startPoint y: 375, endPoint x: 326, endPoint y: 203, distance: 216.1
click at [327, 204] on div "[DEMOGRAPHIC_DATA] Сьомого Дня [STREET_ADDRESS] Чернівці [GEOGRAPHIC_DATA], [GE…" at bounding box center [386, 374] width 773 height 474
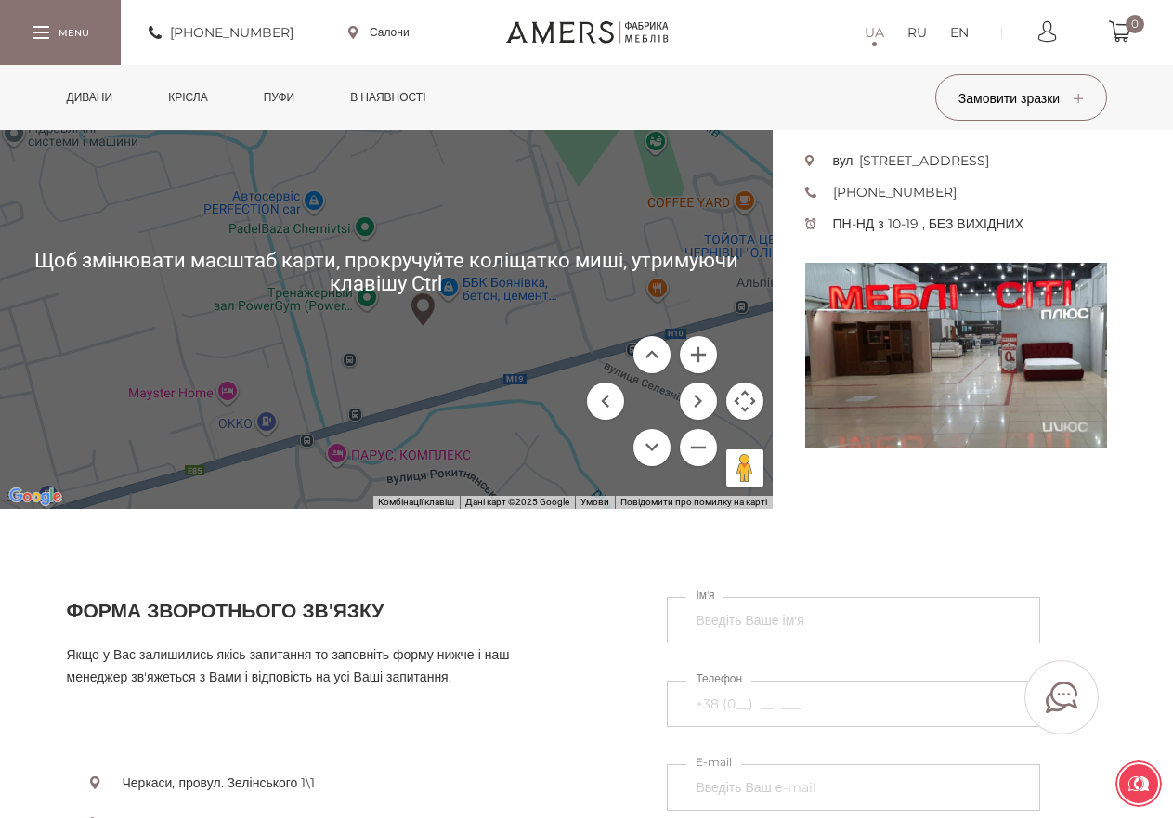
scroll to position [372, 0]
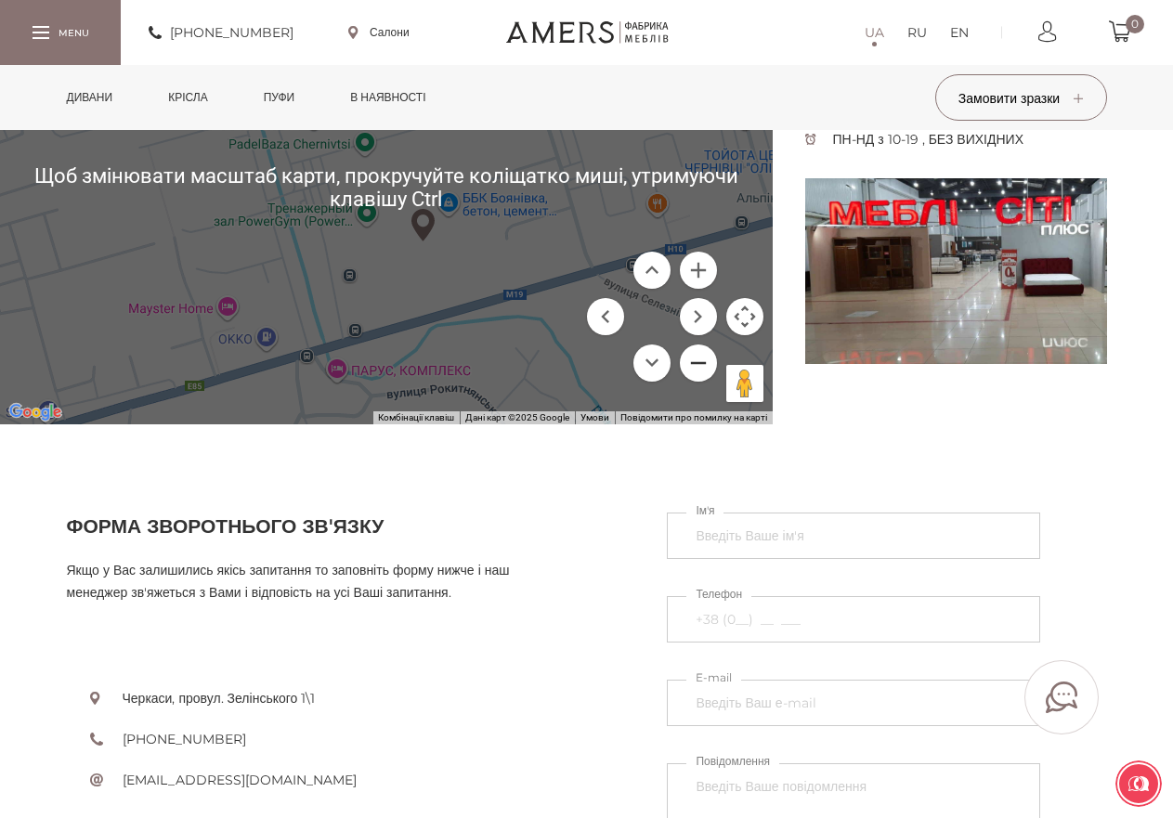
click at [692, 362] on button "Зменшити" at bounding box center [698, 363] width 37 height 37
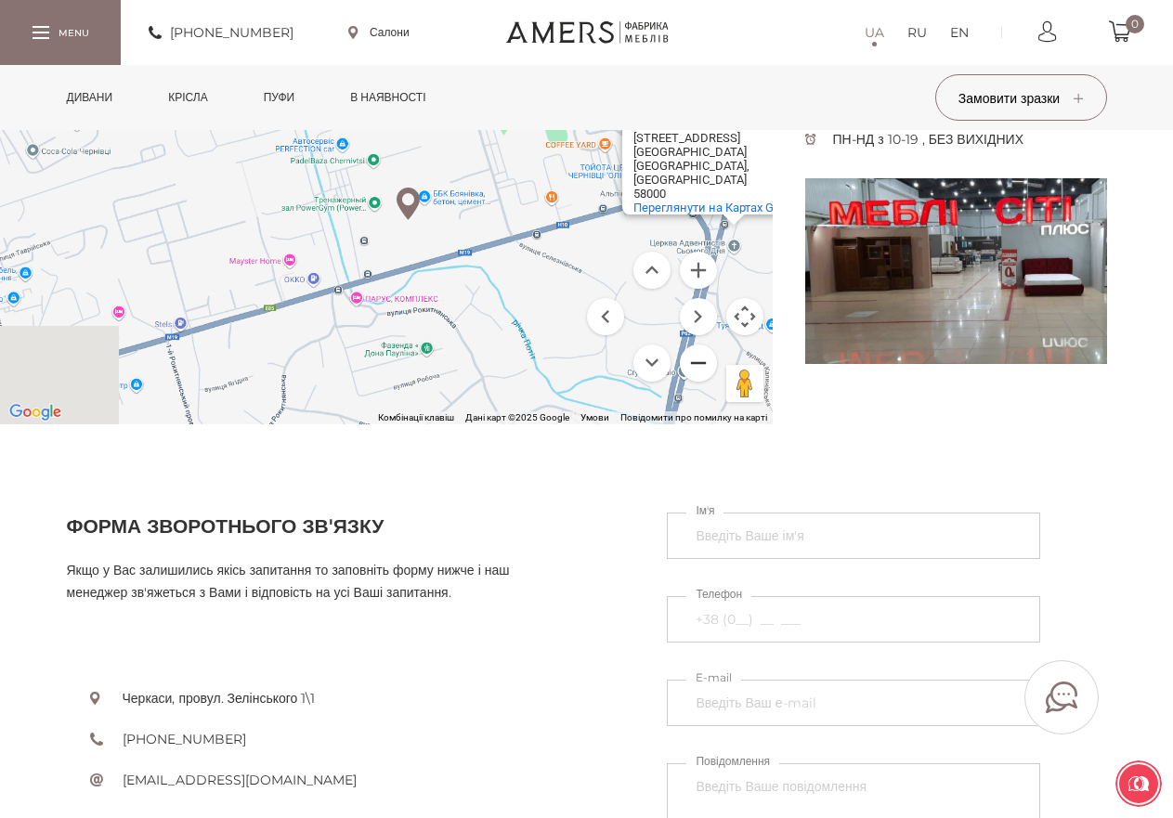
click at [692, 362] on button "Зменшити" at bounding box center [698, 363] width 37 height 37
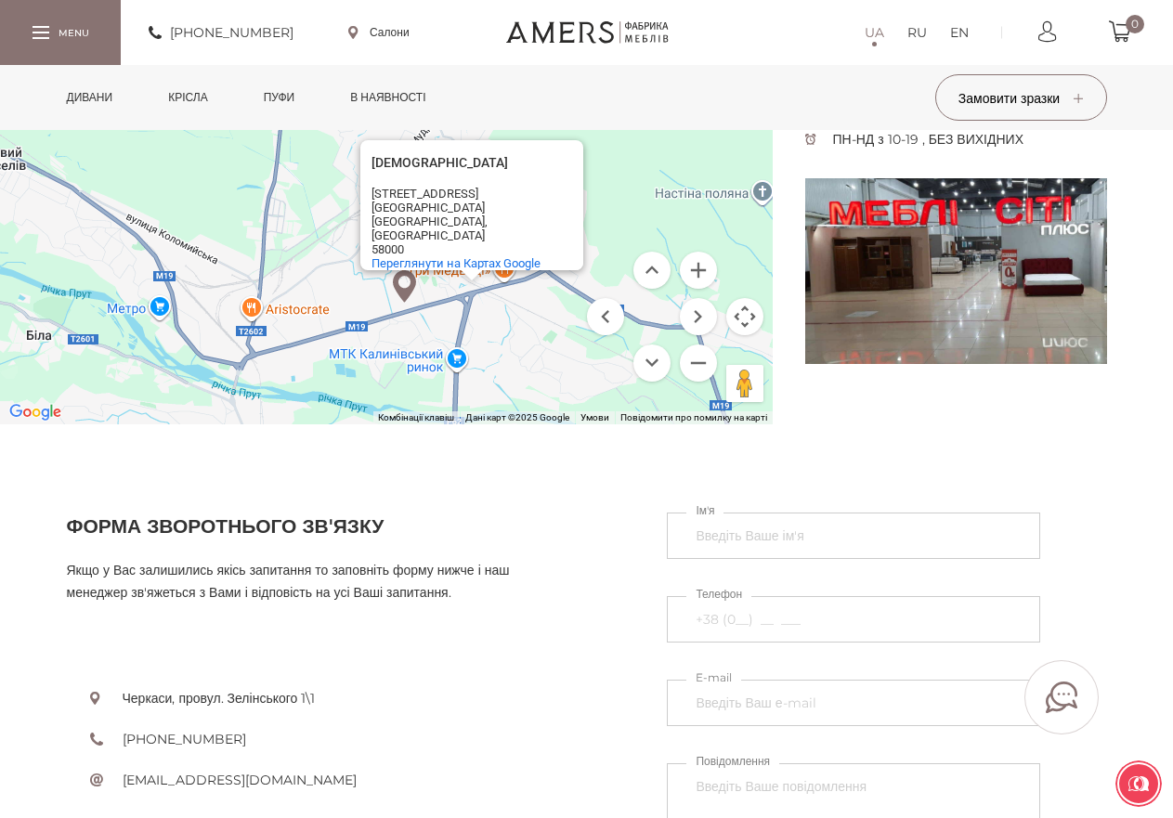
drag, startPoint x: 540, startPoint y: 276, endPoint x: 555, endPoint y: 388, distance: 113.4
click at [555, 388] on div "[DEMOGRAPHIC_DATA] Сьомого Дня [STREET_ADDRESS] Чернівці [GEOGRAPHIC_DATA], [GE…" at bounding box center [386, 188] width 773 height 474
